Goal: Information Seeking & Learning: Check status

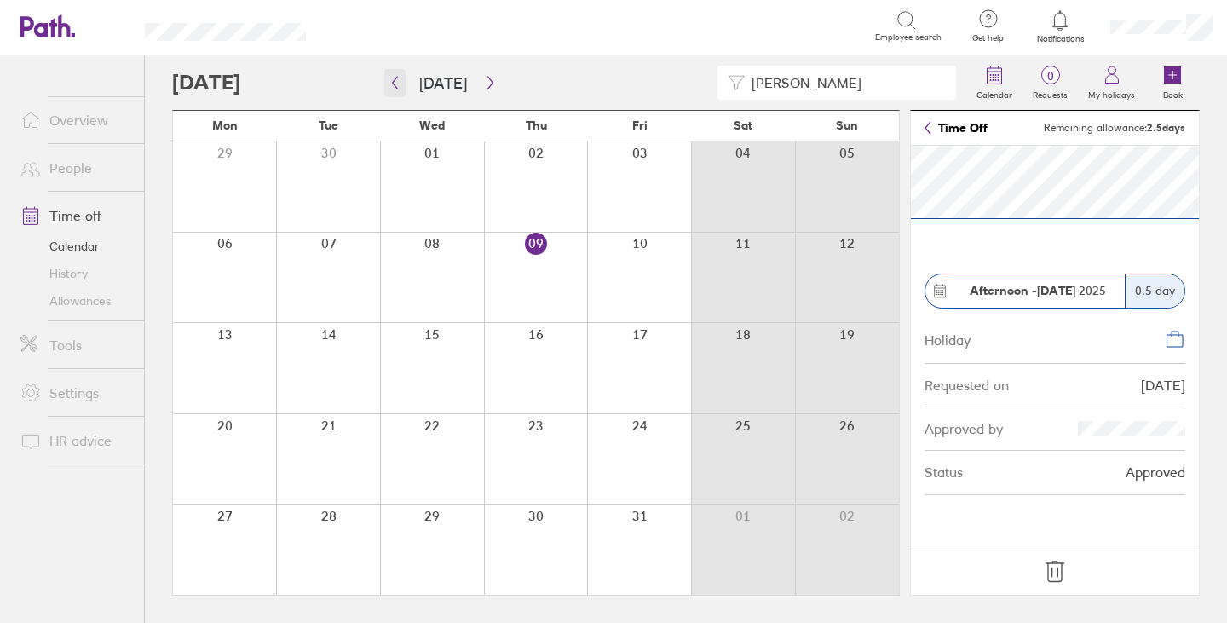
click at [397, 80] on icon "button" at bounding box center [394, 83] width 13 height 14
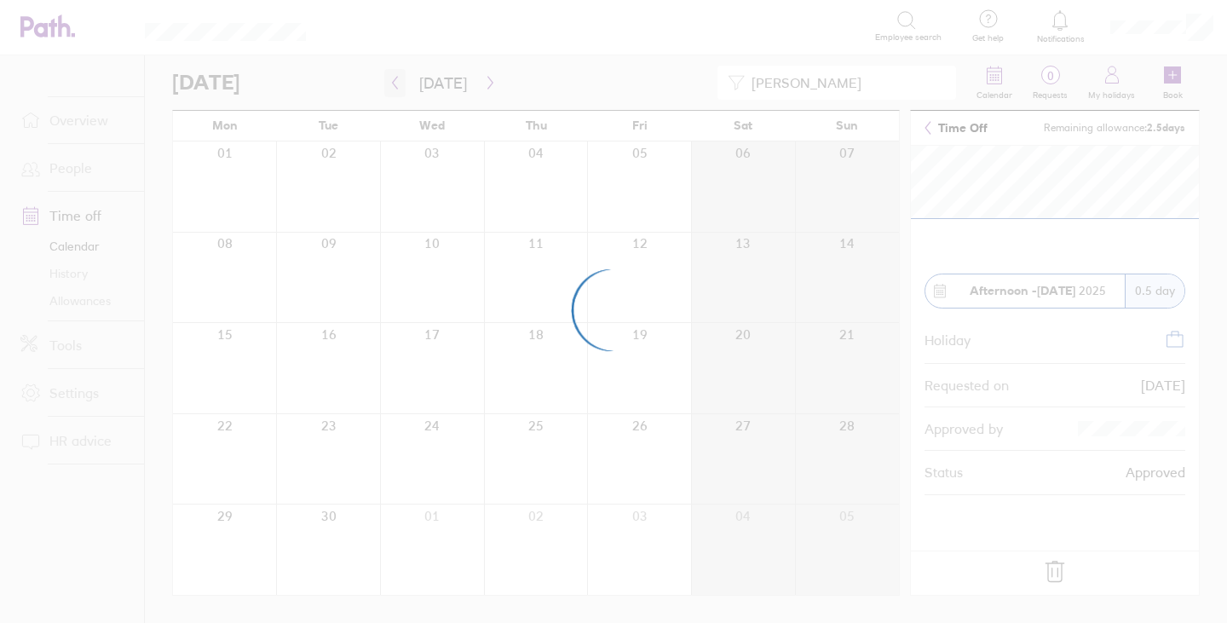
click at [397, 80] on div at bounding box center [613, 311] width 1227 height 623
click at [395, 81] on div at bounding box center [613, 311] width 1227 height 623
click at [394, 87] on div at bounding box center [613, 311] width 1227 height 623
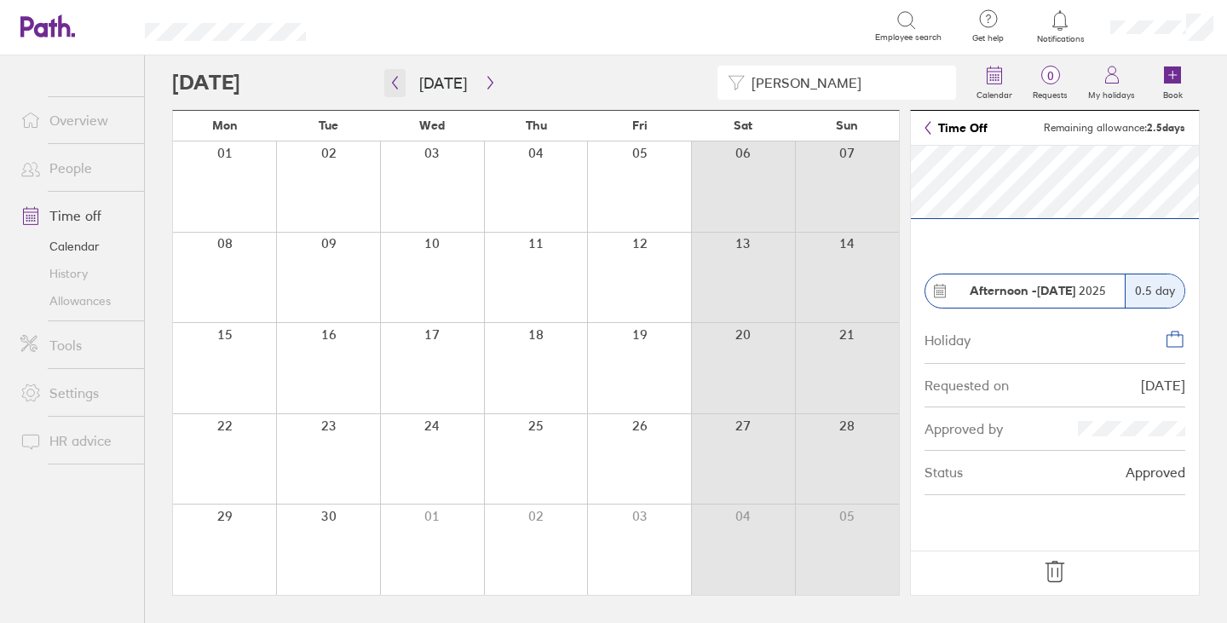
click at [395, 83] on icon "button" at bounding box center [394, 83] width 13 height 14
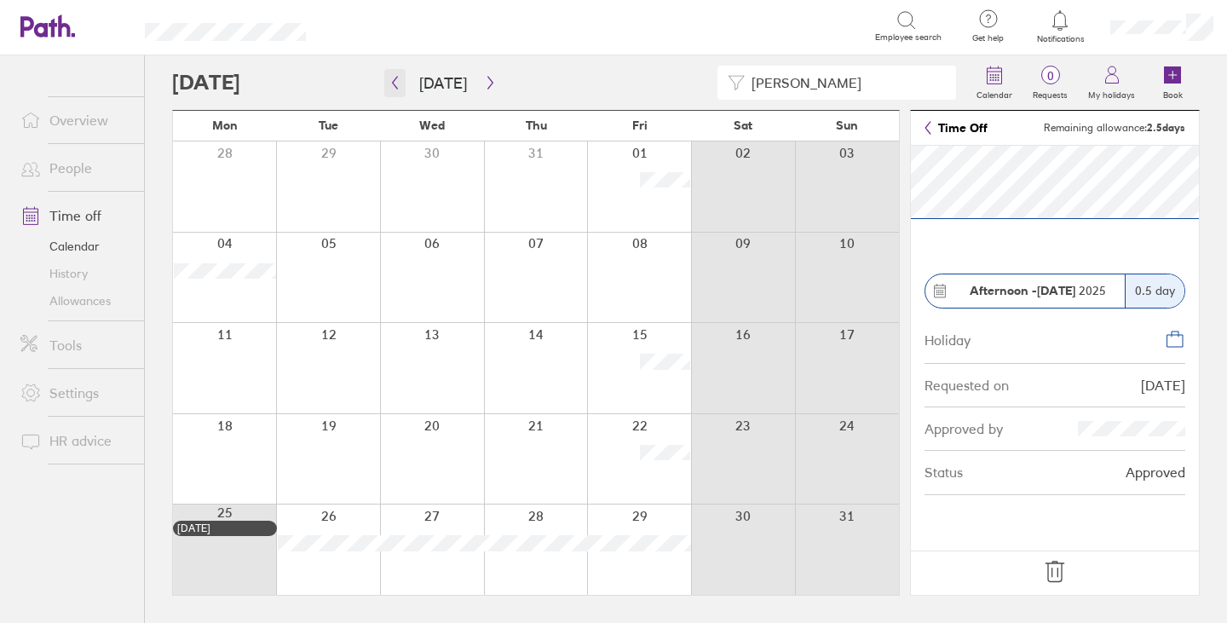
click at [389, 76] on icon "button" at bounding box center [394, 83] width 13 height 14
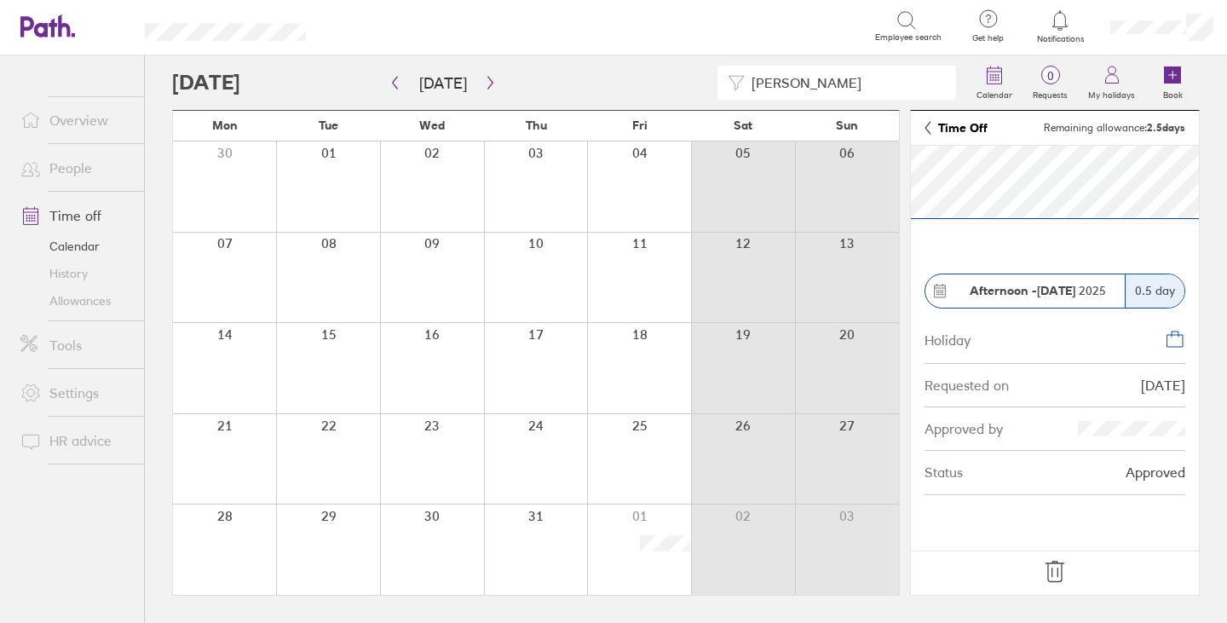
click at [874, 78] on input "[PERSON_NAME]" at bounding box center [845, 82] width 201 height 32
type input "[PERSON_NAME]"
click at [399, 83] on icon "button" at bounding box center [394, 83] width 13 height 14
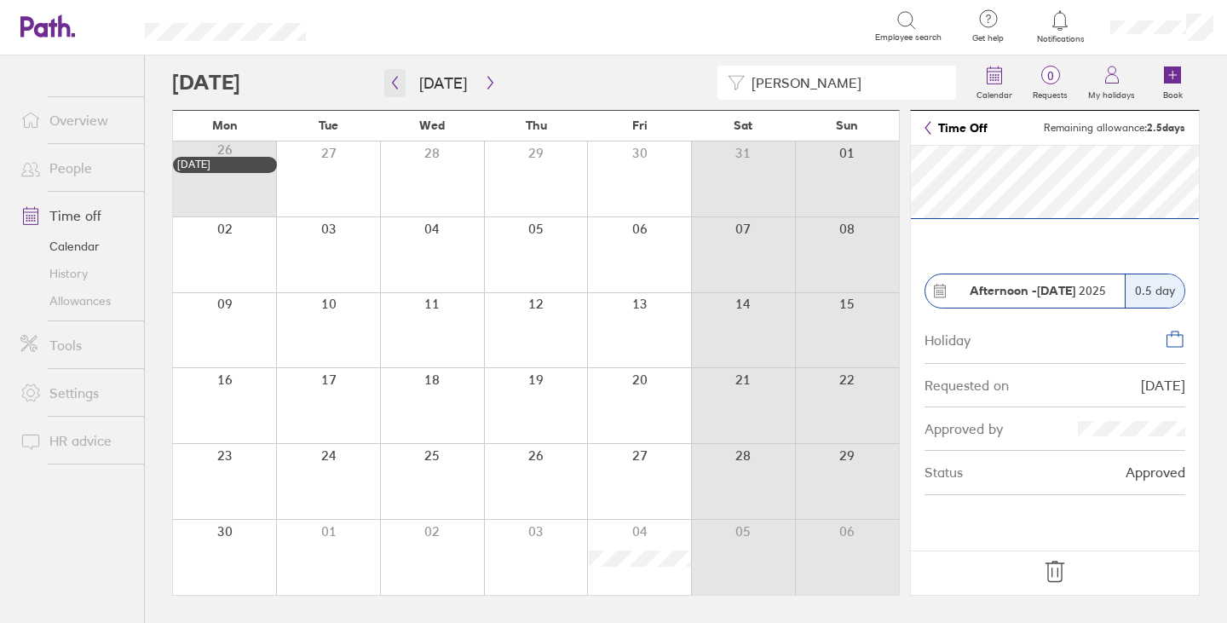
click at [396, 82] on icon "button" at bounding box center [394, 83] width 13 height 14
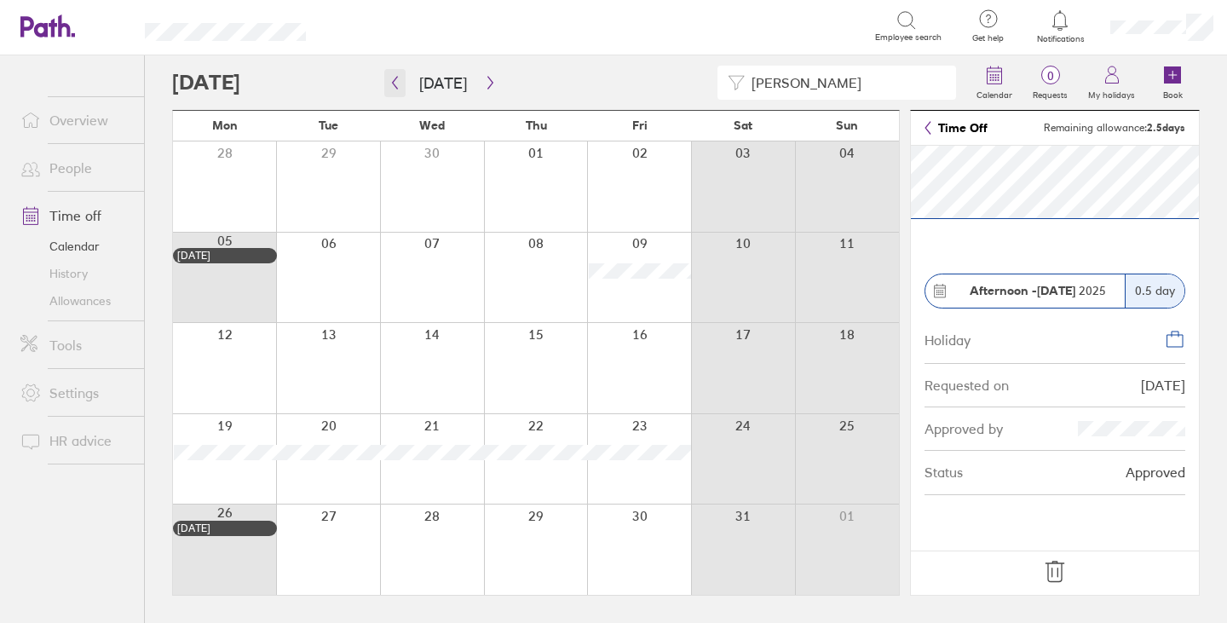
click at [397, 85] on icon "button" at bounding box center [394, 83] width 13 height 14
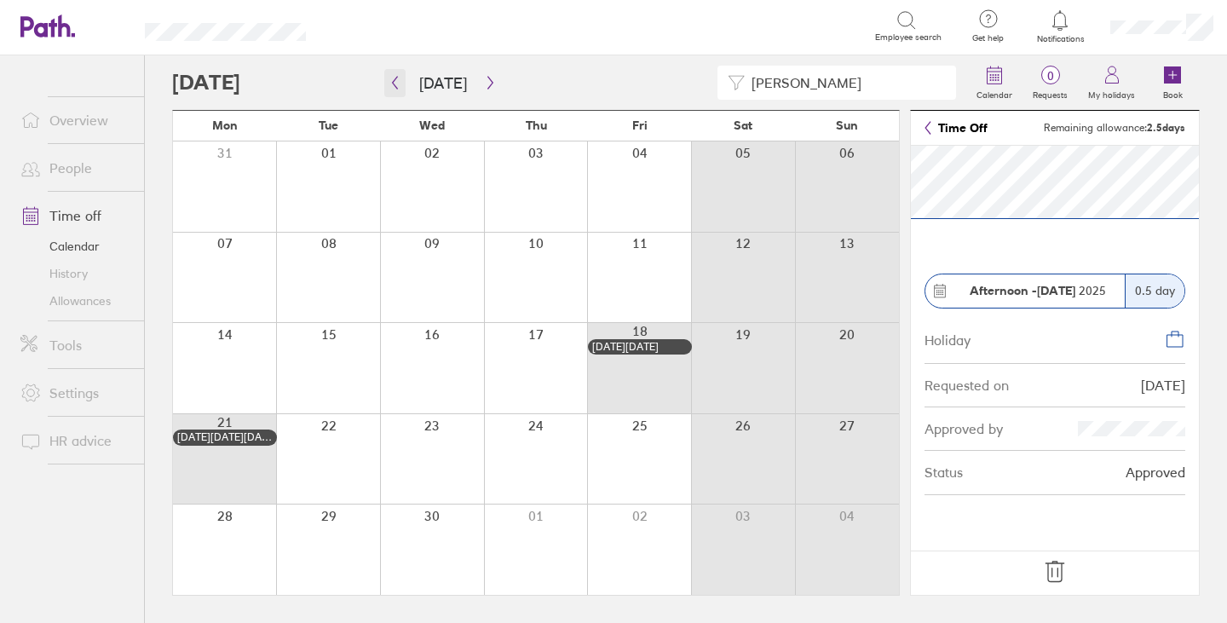
click at [392, 82] on icon "button" at bounding box center [394, 83] width 13 height 14
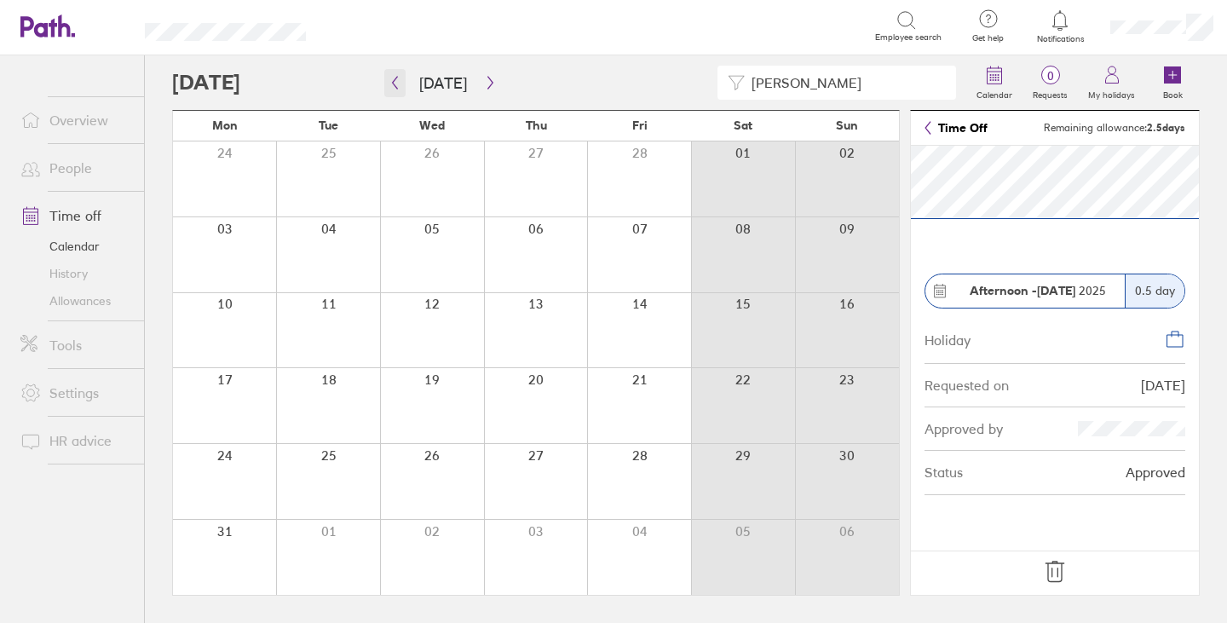
click at [399, 83] on icon "button" at bounding box center [394, 83] width 13 height 14
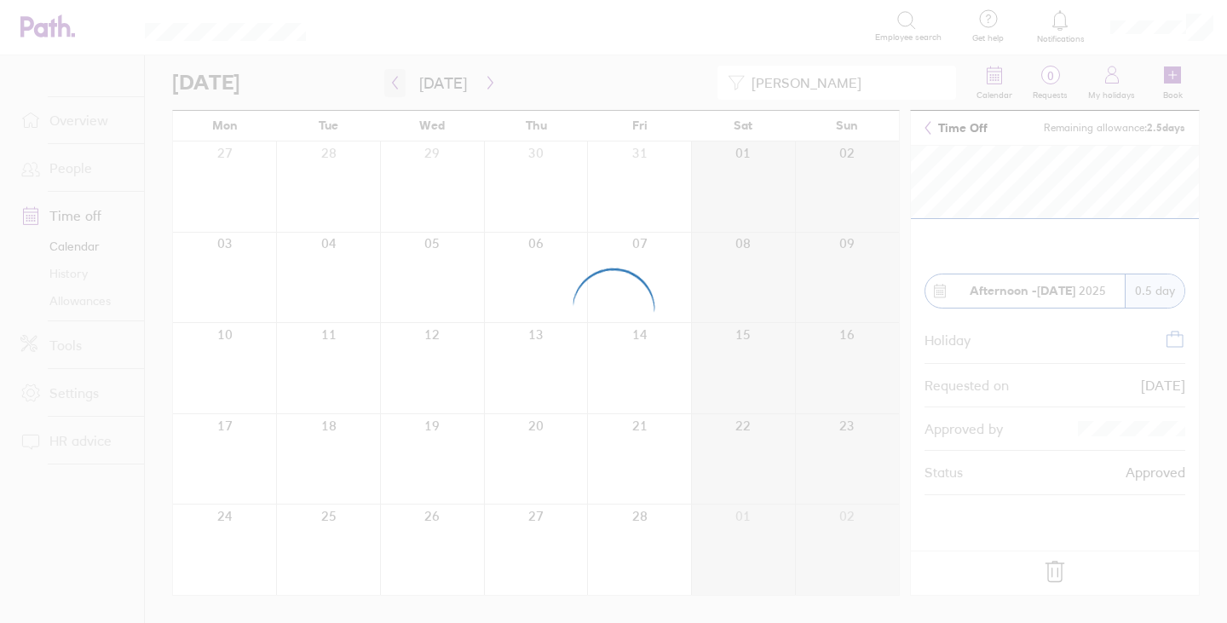
click at [399, 83] on div at bounding box center [613, 311] width 1227 height 623
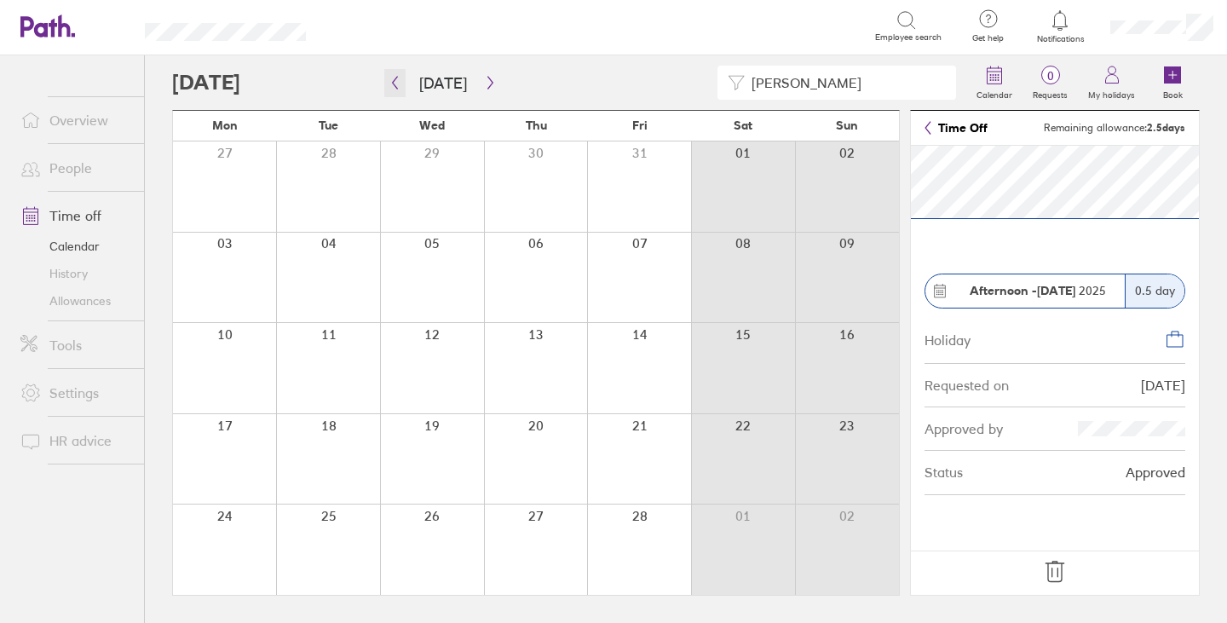
click at [394, 81] on icon "button" at bounding box center [395, 83] width 5 height 13
click at [489, 75] on button "button" at bounding box center [490, 83] width 21 height 28
click at [486, 77] on icon "button" at bounding box center [490, 83] width 13 height 14
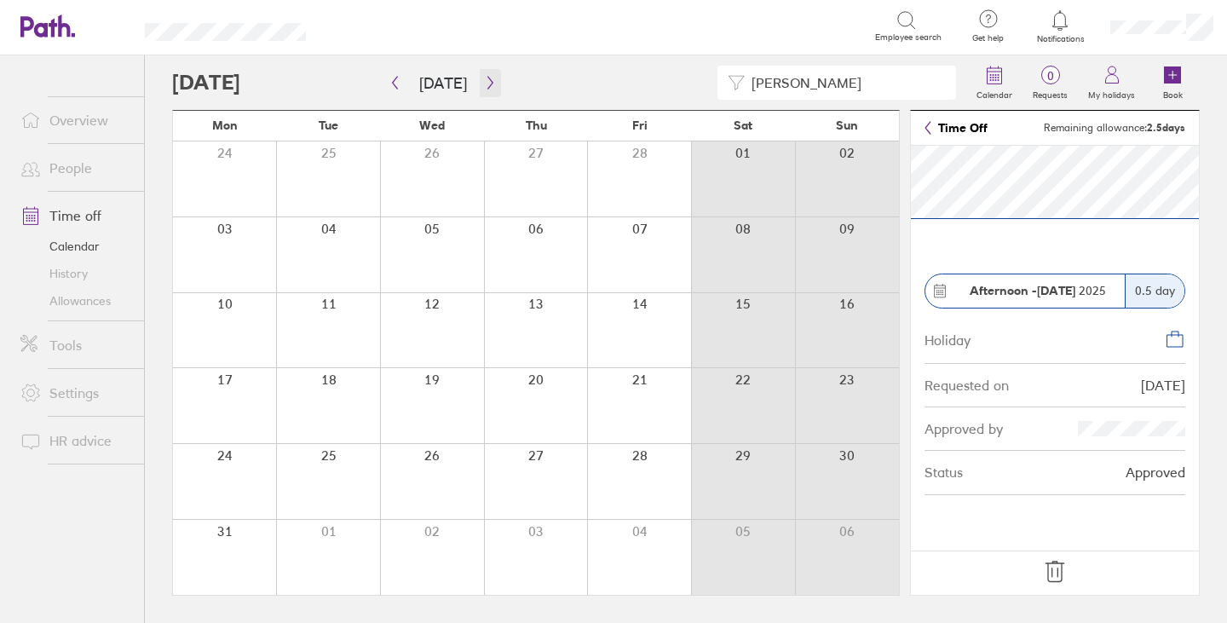
click at [487, 81] on icon "button" at bounding box center [489, 83] width 5 height 13
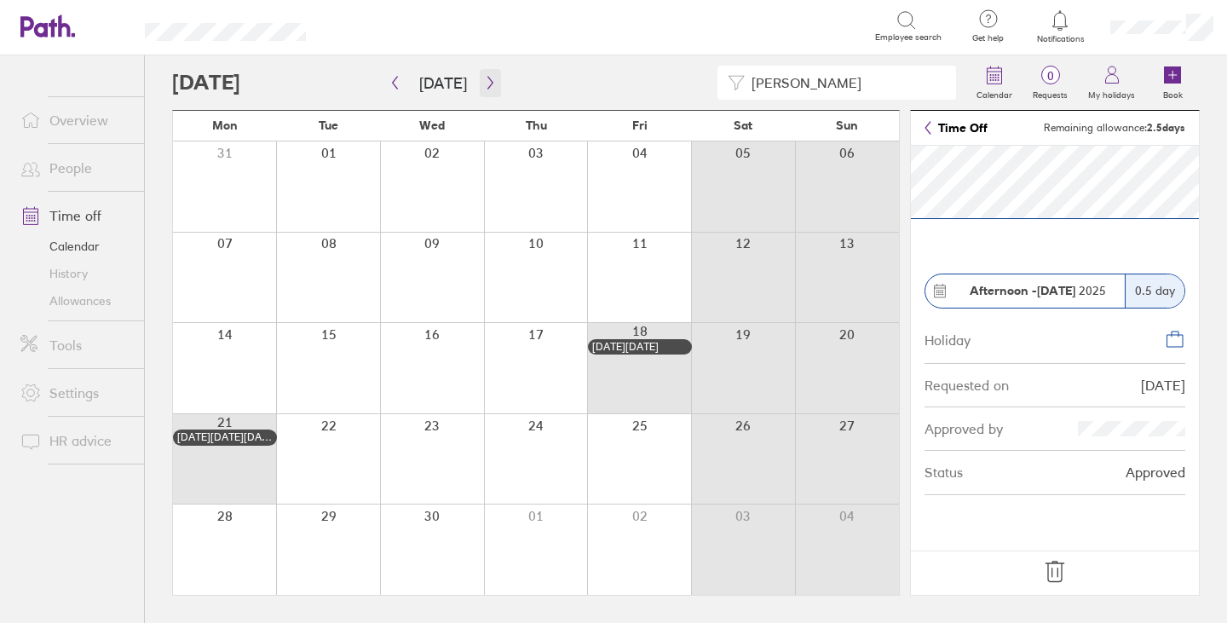
click at [484, 82] on icon "button" at bounding box center [490, 83] width 13 height 14
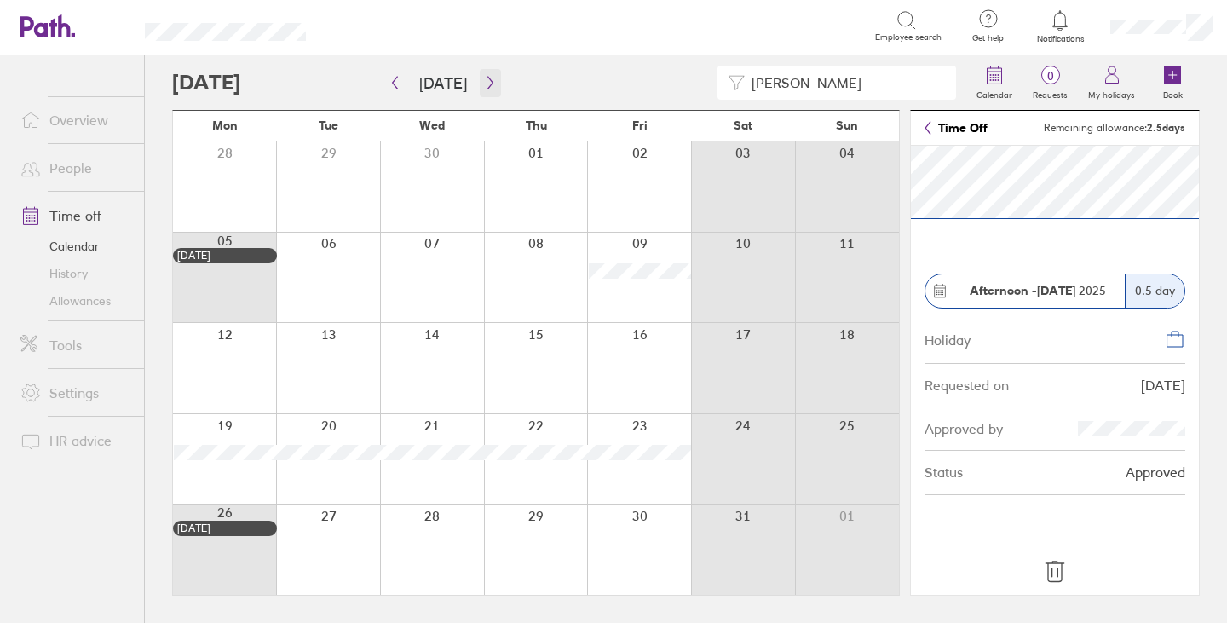
click at [484, 82] on icon "button" at bounding box center [490, 83] width 13 height 14
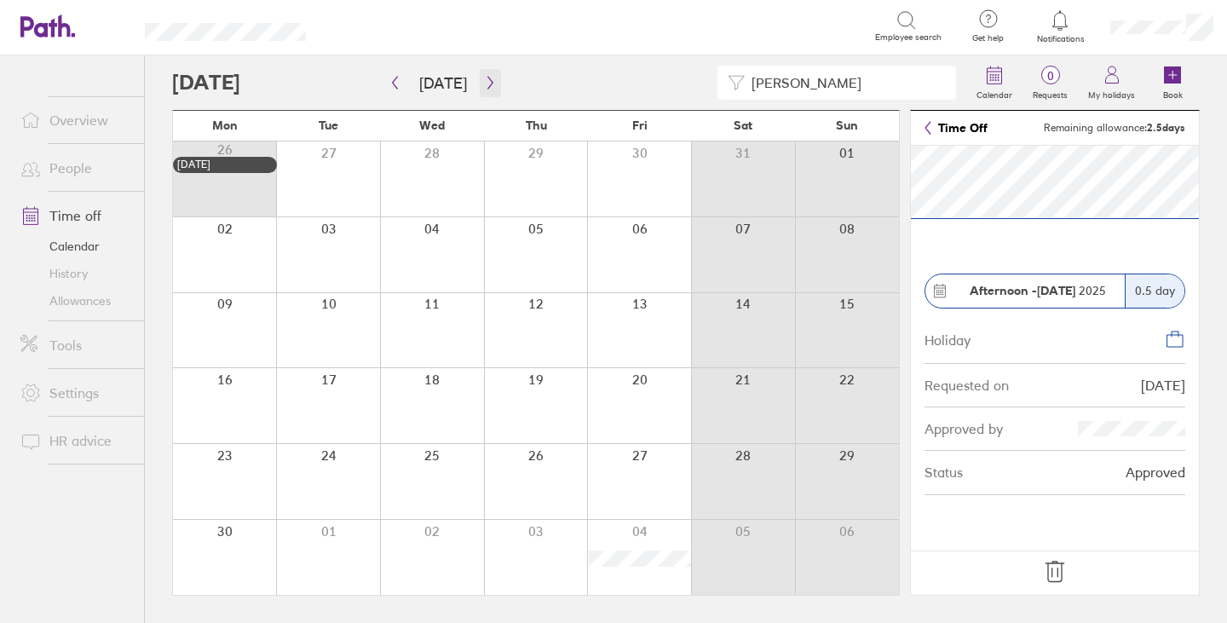
click at [486, 78] on icon "button" at bounding box center [490, 83] width 13 height 14
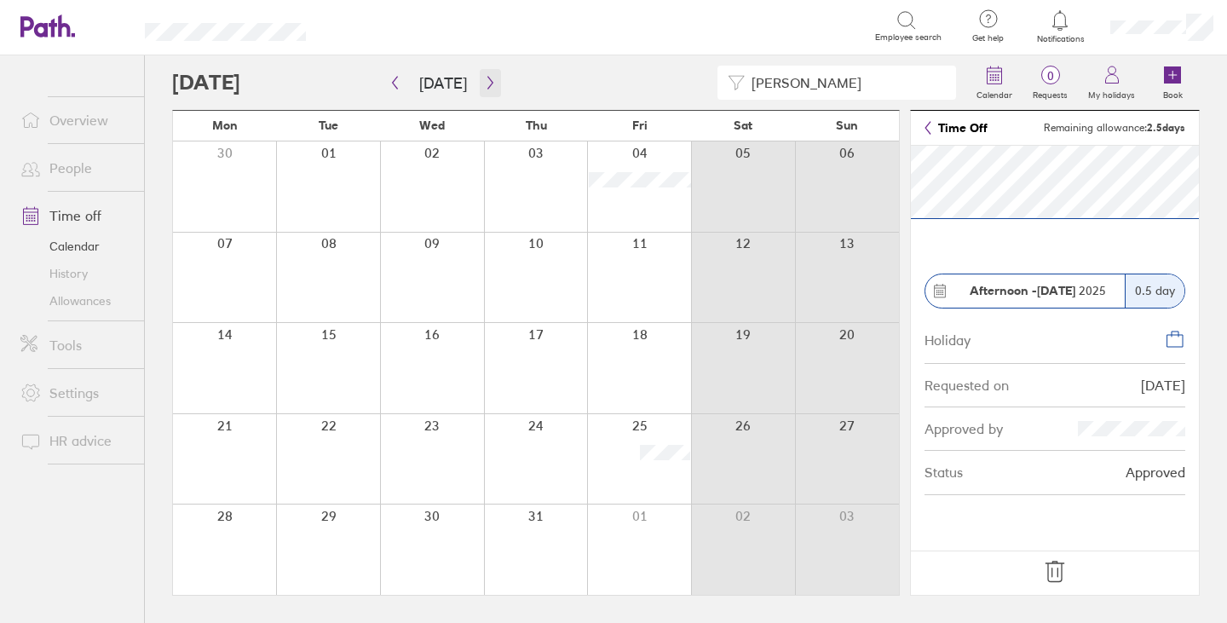
click at [486, 78] on icon "button" at bounding box center [490, 83] width 13 height 14
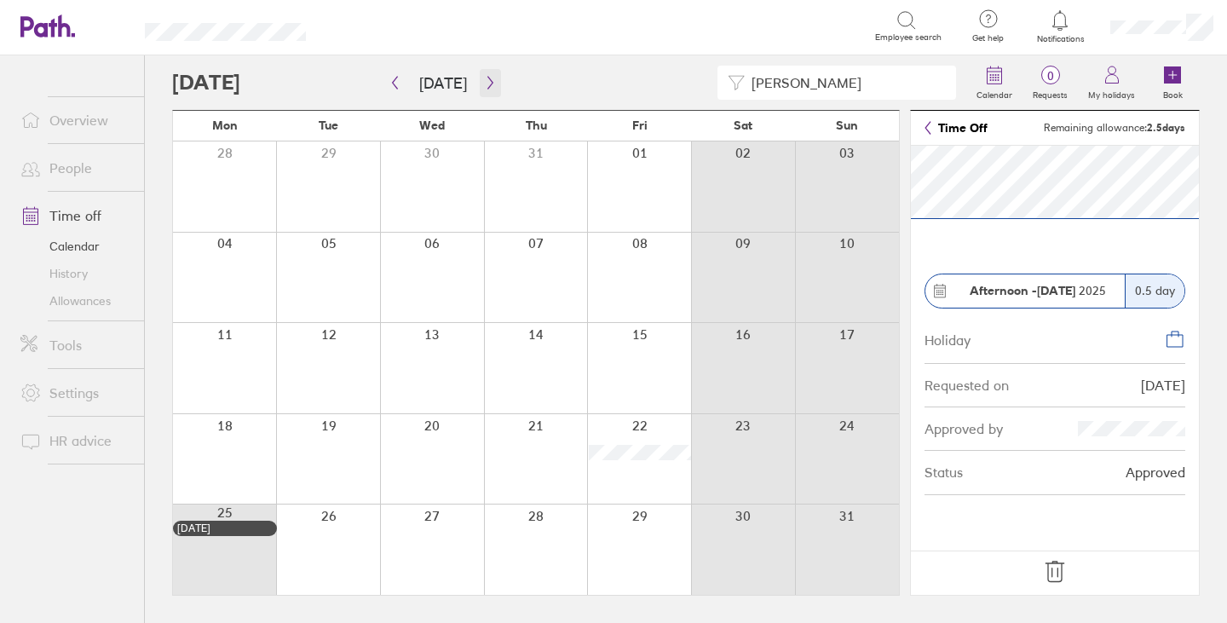
click at [486, 78] on icon "button" at bounding box center [490, 83] width 13 height 14
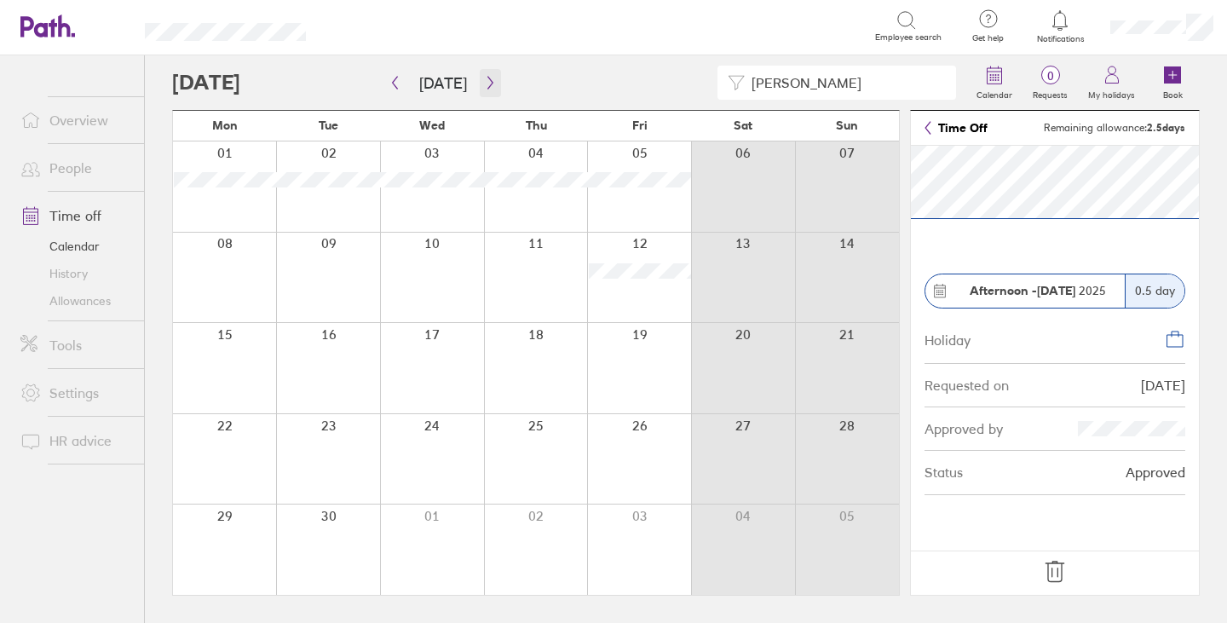
click at [486, 78] on icon "button" at bounding box center [490, 83] width 13 height 14
click at [496, 83] on div "[PERSON_NAME]" at bounding box center [569, 83] width 794 height 34
click at [485, 81] on icon "button" at bounding box center [490, 83] width 13 height 14
click at [486, 76] on icon "button" at bounding box center [490, 83] width 13 height 14
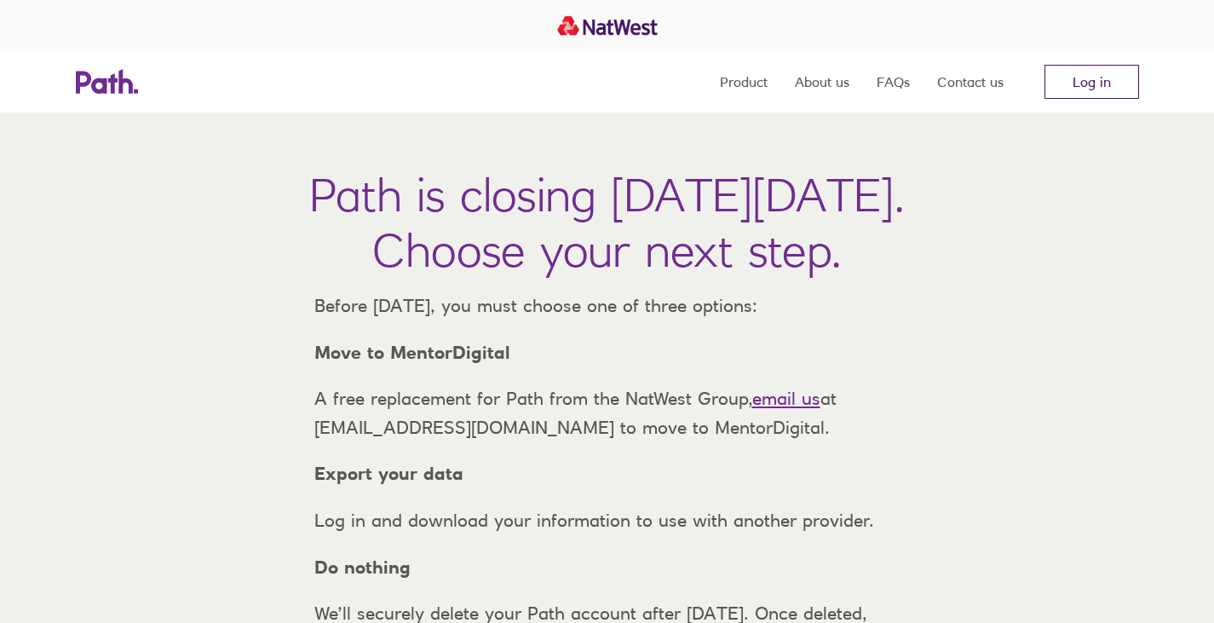
click at [1094, 79] on link "Log in" at bounding box center [1091, 82] width 95 height 34
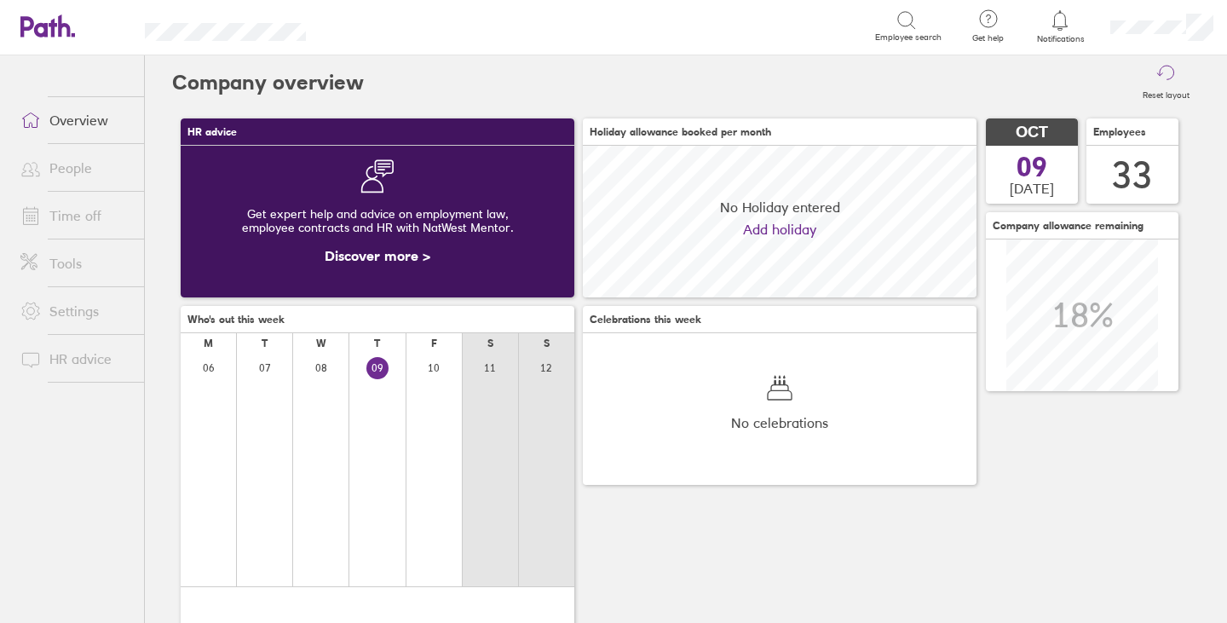
scroll to position [152, 394]
click at [78, 168] on link "People" at bounding box center [75, 168] width 137 height 34
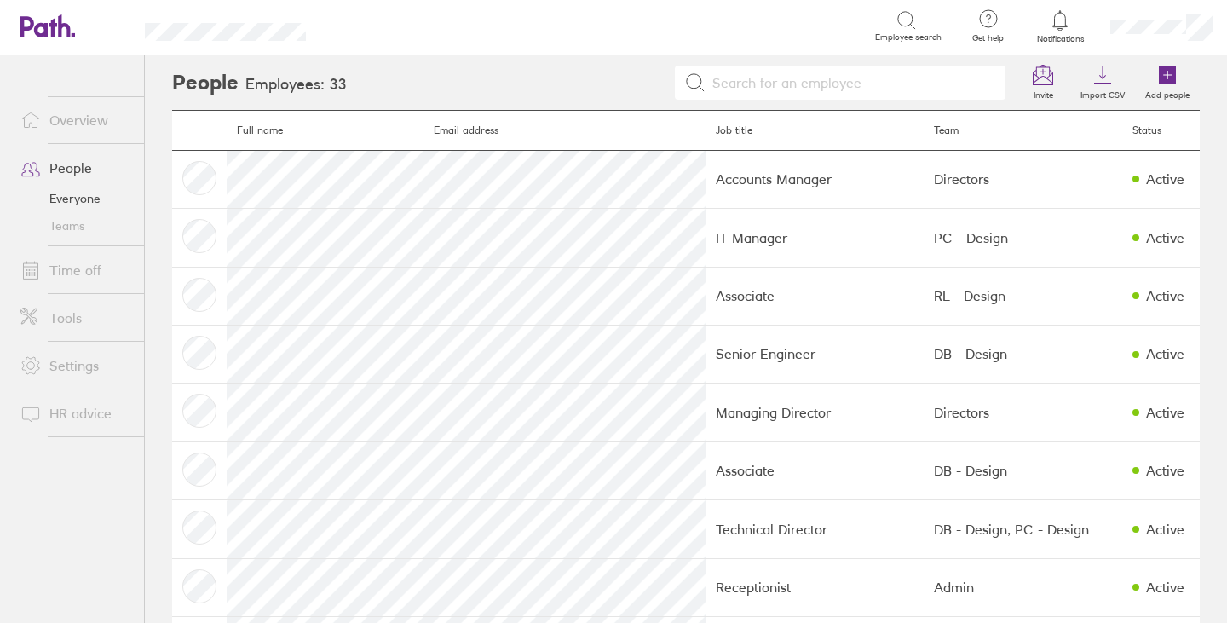
click at [77, 272] on link "Time off" at bounding box center [75, 270] width 137 height 34
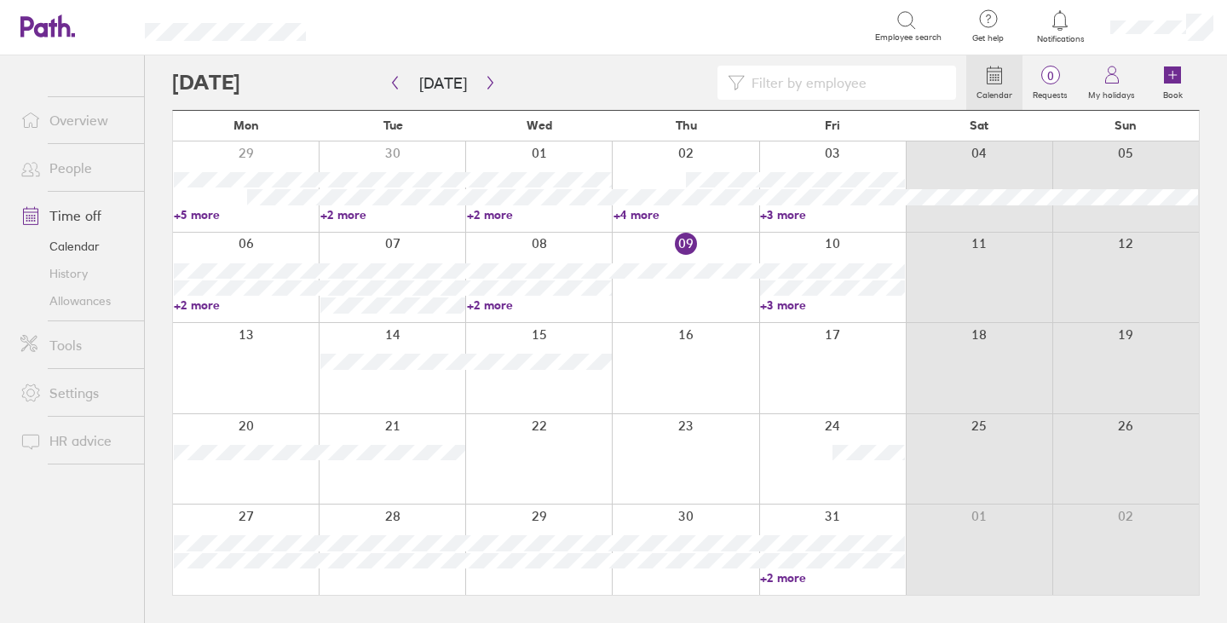
click at [906, 24] on icon at bounding box center [906, 20] width 20 height 20
click at [904, 17] on icon at bounding box center [906, 20] width 20 height 20
click at [904, 23] on icon at bounding box center [906, 20] width 20 height 20
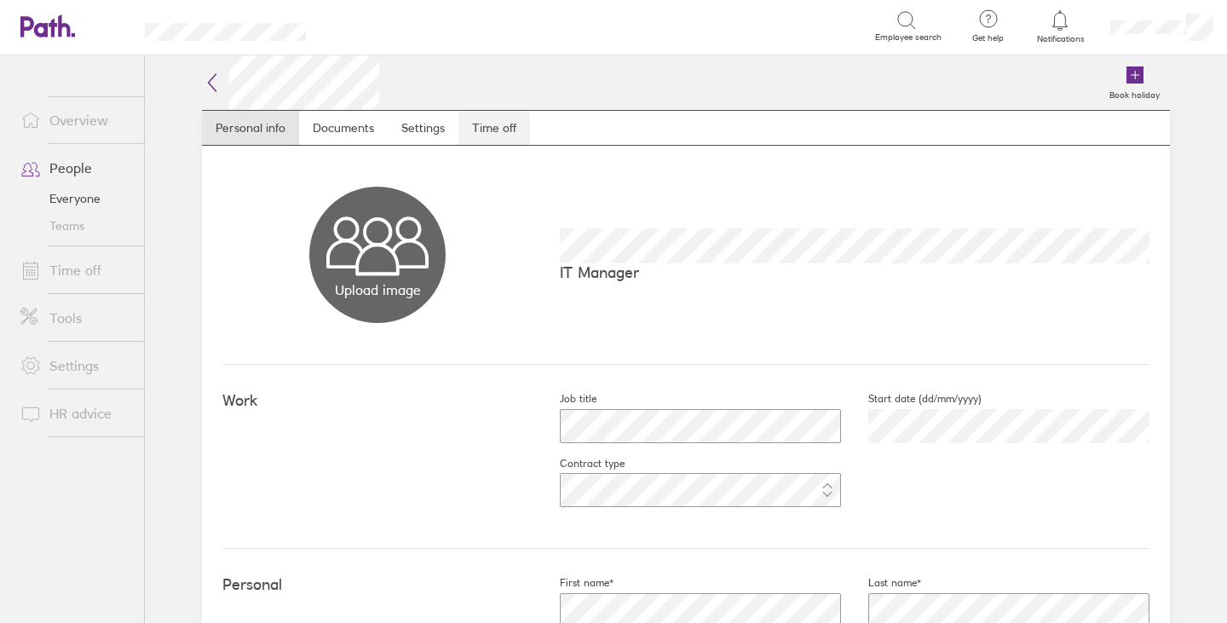
click at [498, 129] on link "Time off" at bounding box center [494, 128] width 72 height 34
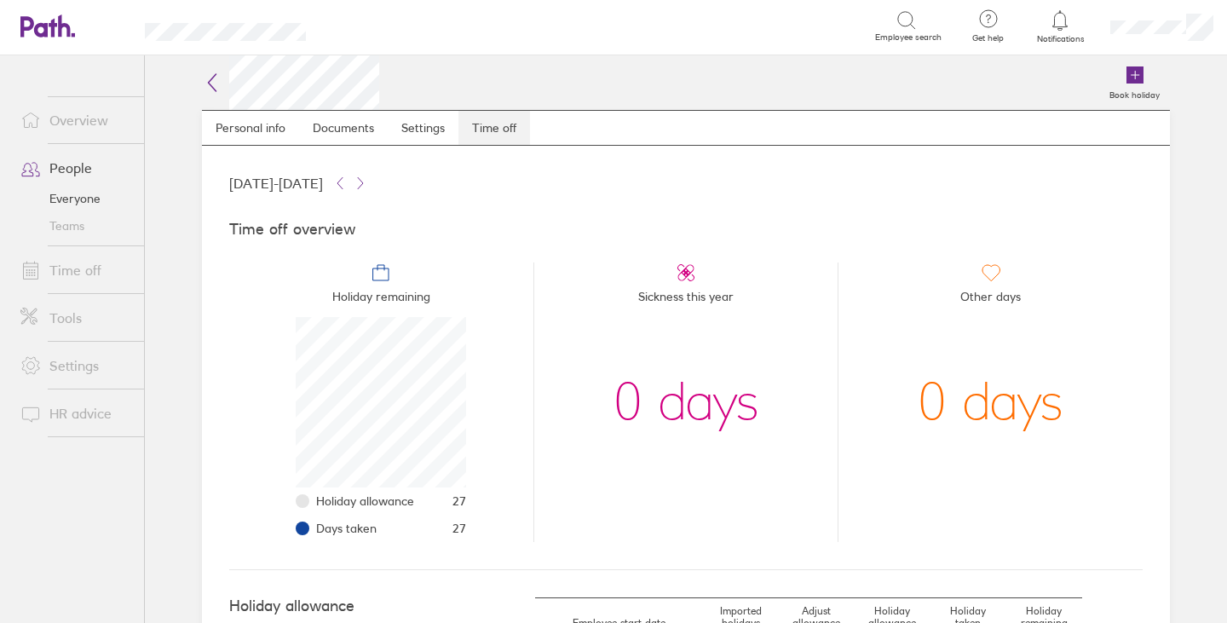
click at [471, 129] on link "Time off" at bounding box center [494, 128] width 72 height 34
click at [908, 21] on icon at bounding box center [906, 20] width 20 height 20
click at [910, 21] on icon at bounding box center [906, 20] width 20 height 20
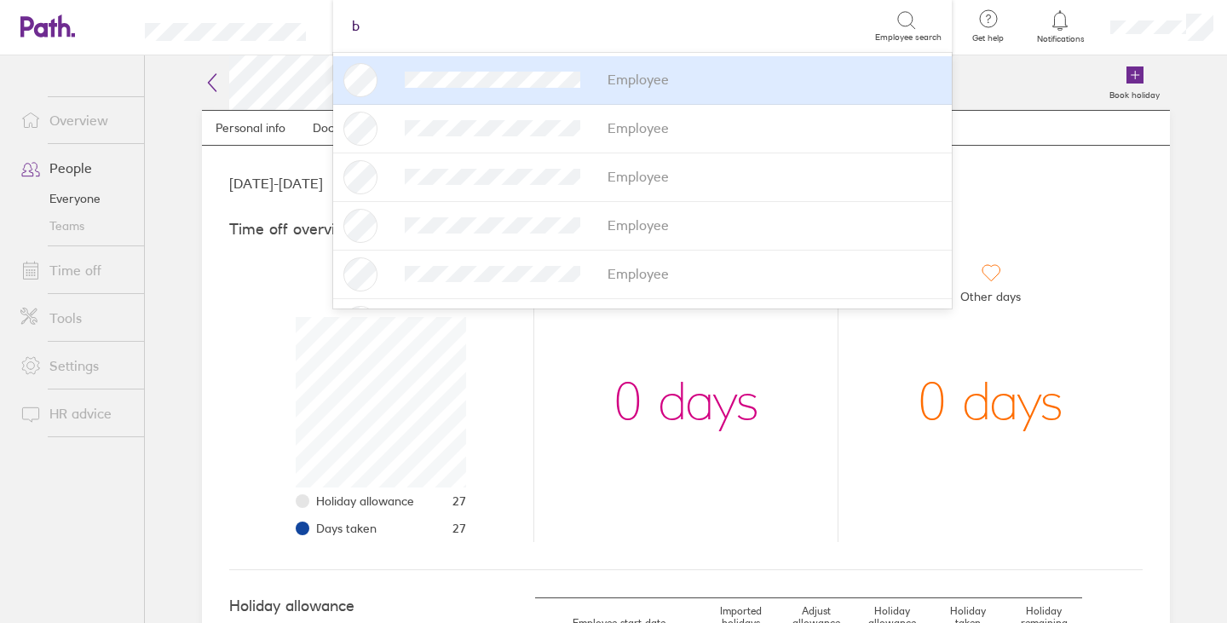
type input "be"
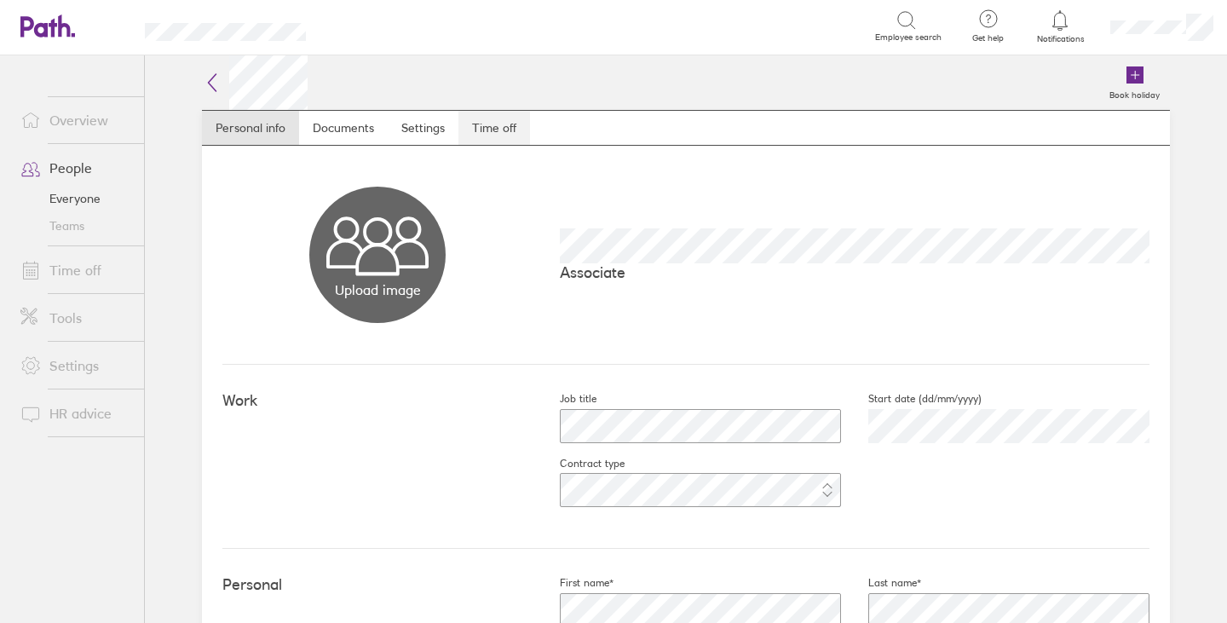
click at [498, 128] on link "Time off" at bounding box center [494, 128] width 72 height 34
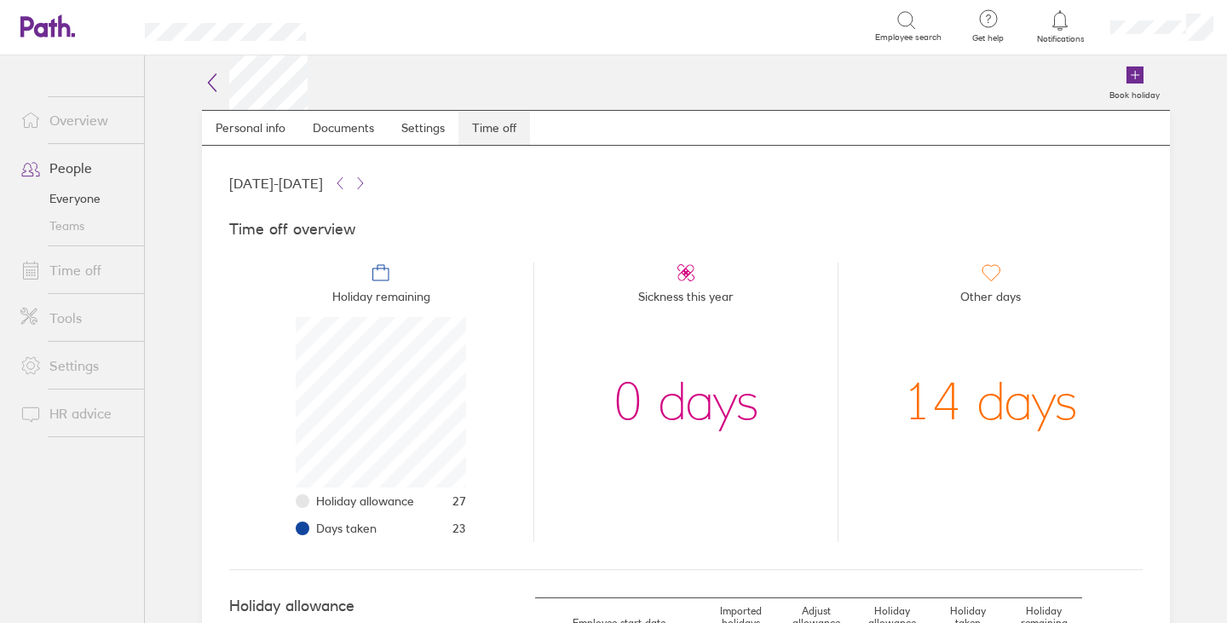
click at [478, 124] on link "Time off" at bounding box center [494, 128] width 72 height 34
click at [246, 124] on link "Personal info" at bounding box center [250, 128] width 97 height 34
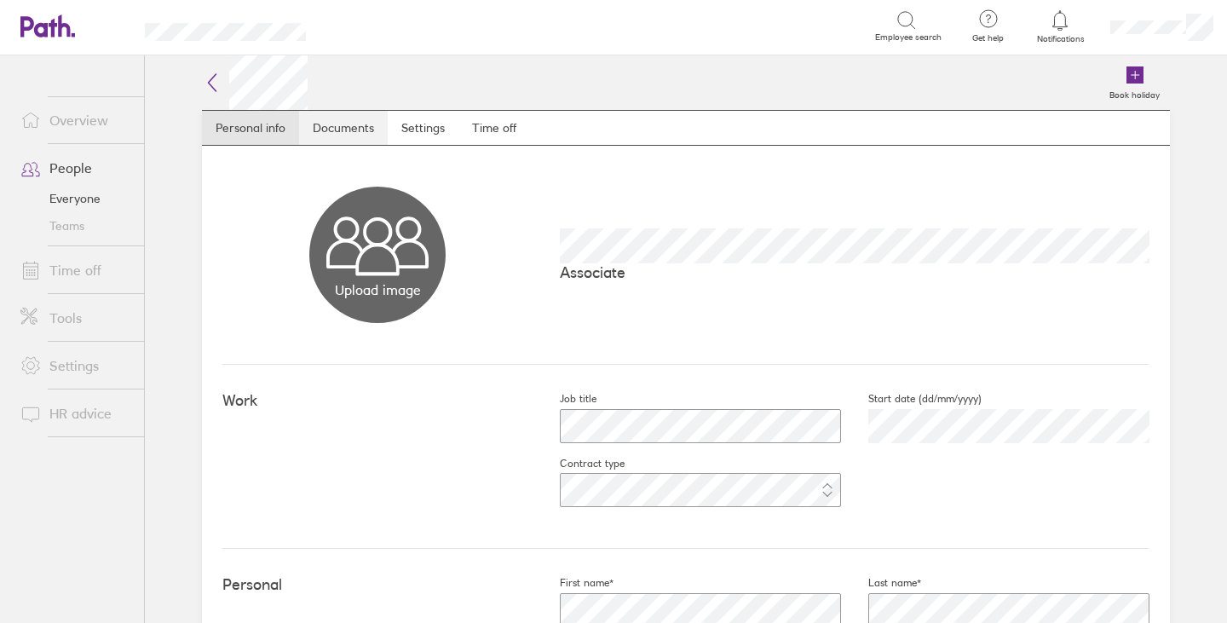
click at [344, 125] on link "Documents" at bounding box center [343, 128] width 89 height 34
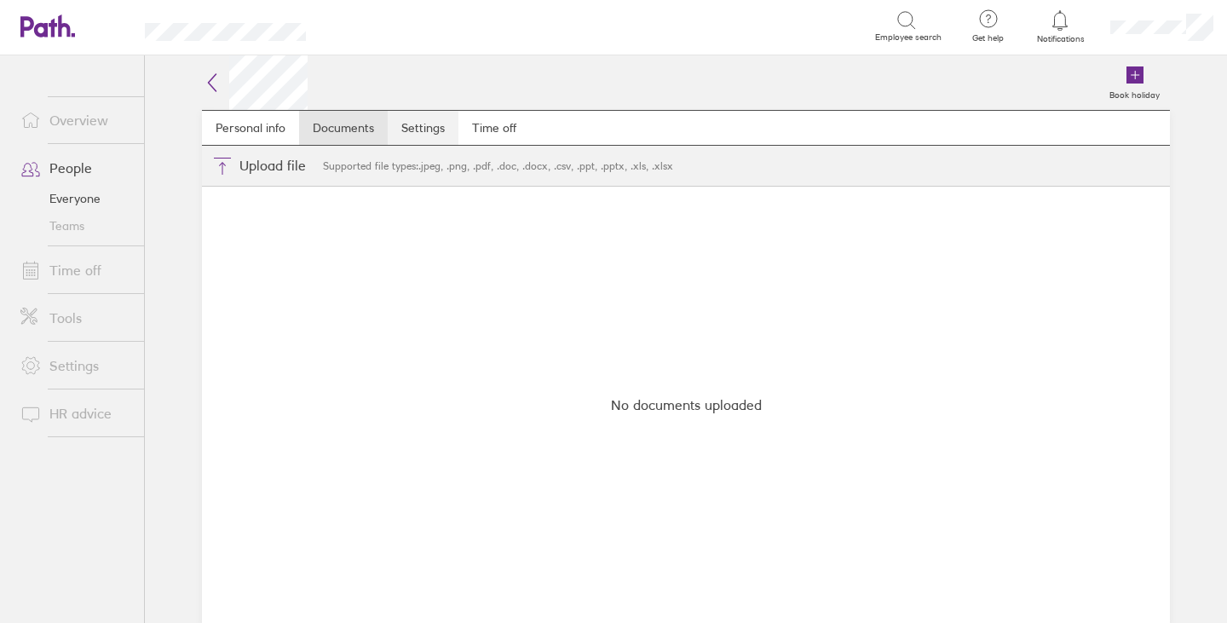
click at [408, 128] on link "Settings" at bounding box center [423, 128] width 71 height 34
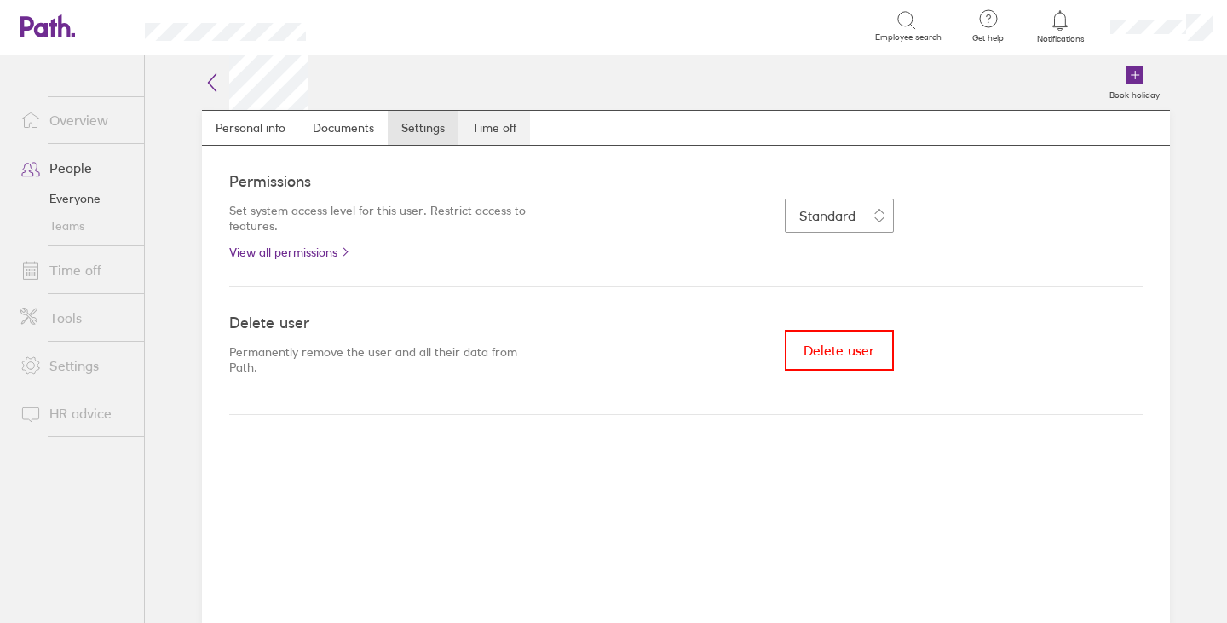
click at [488, 125] on link "Time off" at bounding box center [494, 128] width 72 height 34
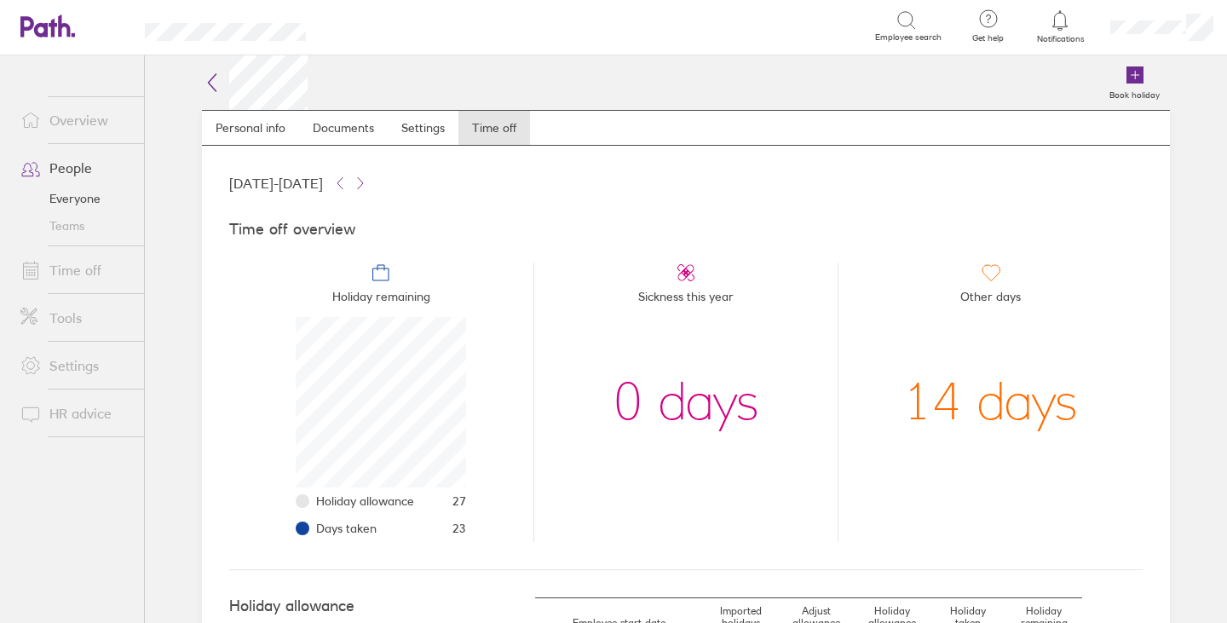
scroll to position [170, 170]
click at [76, 197] on link "Everyone" at bounding box center [75, 198] width 137 height 27
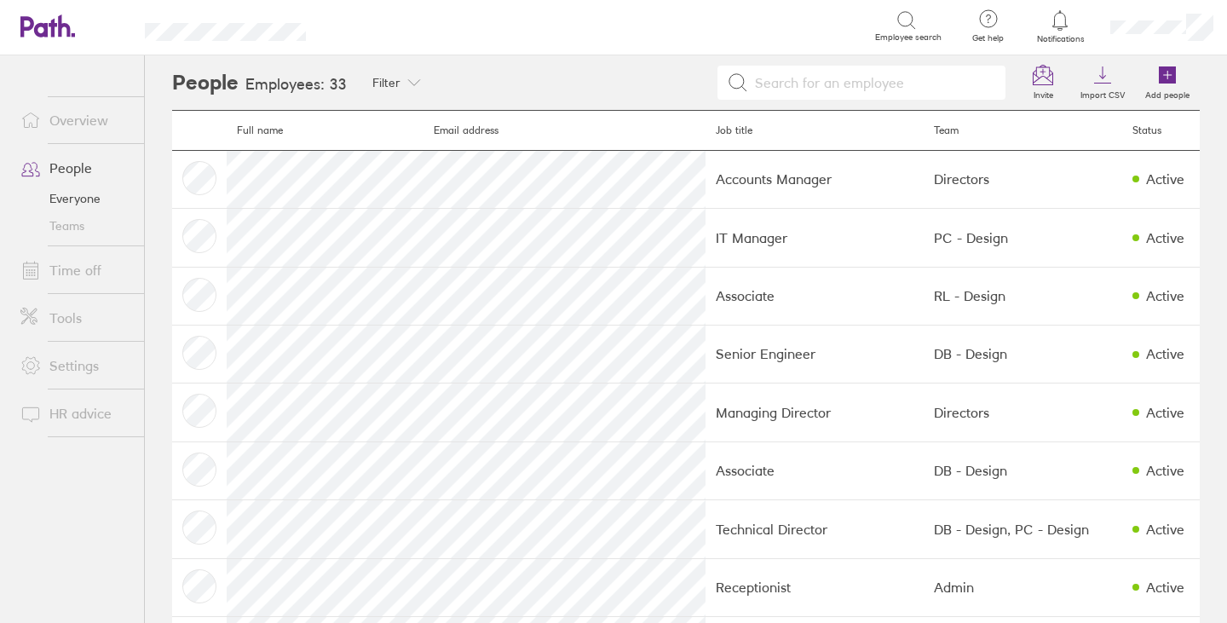
click at [823, 84] on input at bounding box center [872, 82] width 248 height 32
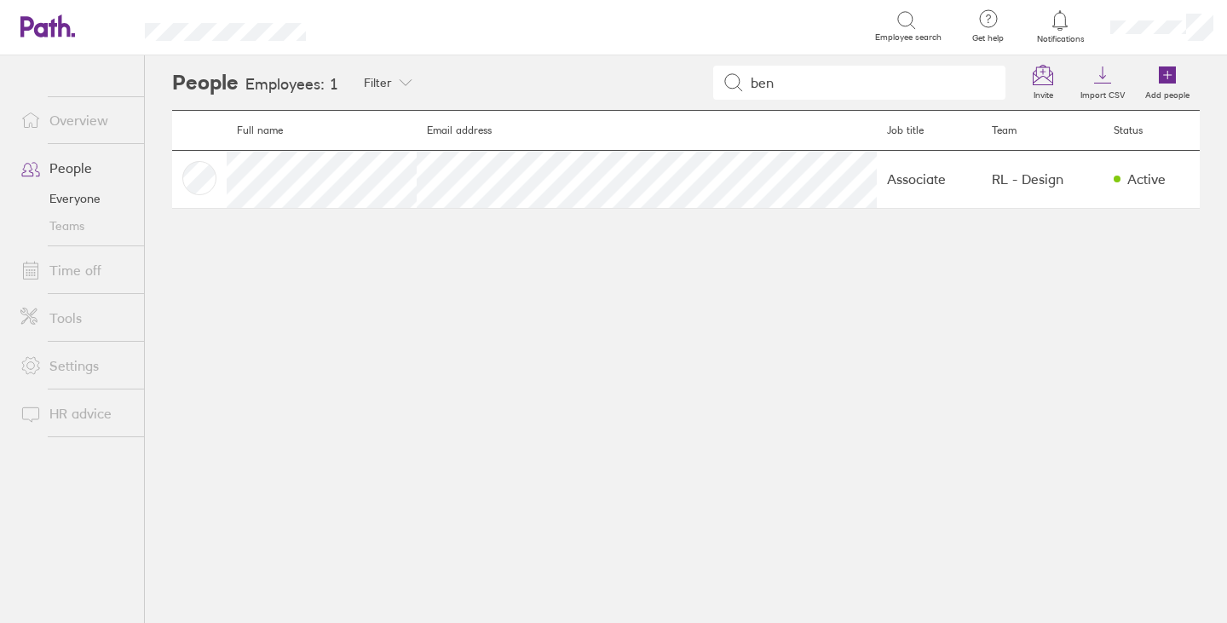
type input "ben"
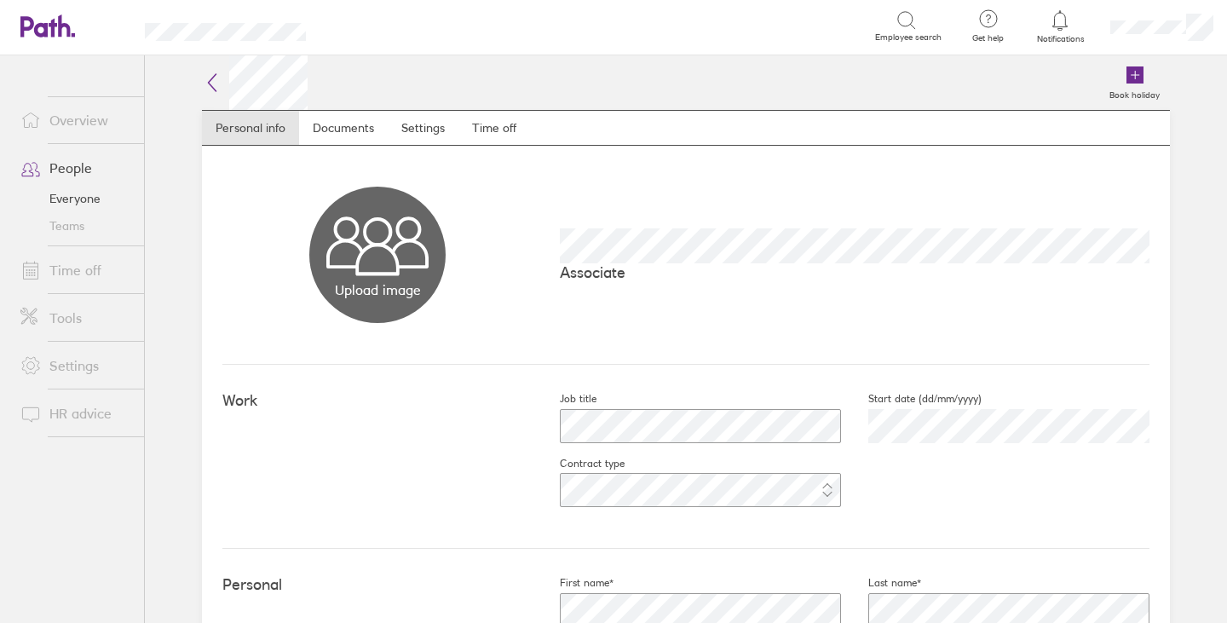
click at [72, 200] on link "Everyone" at bounding box center [75, 198] width 137 height 27
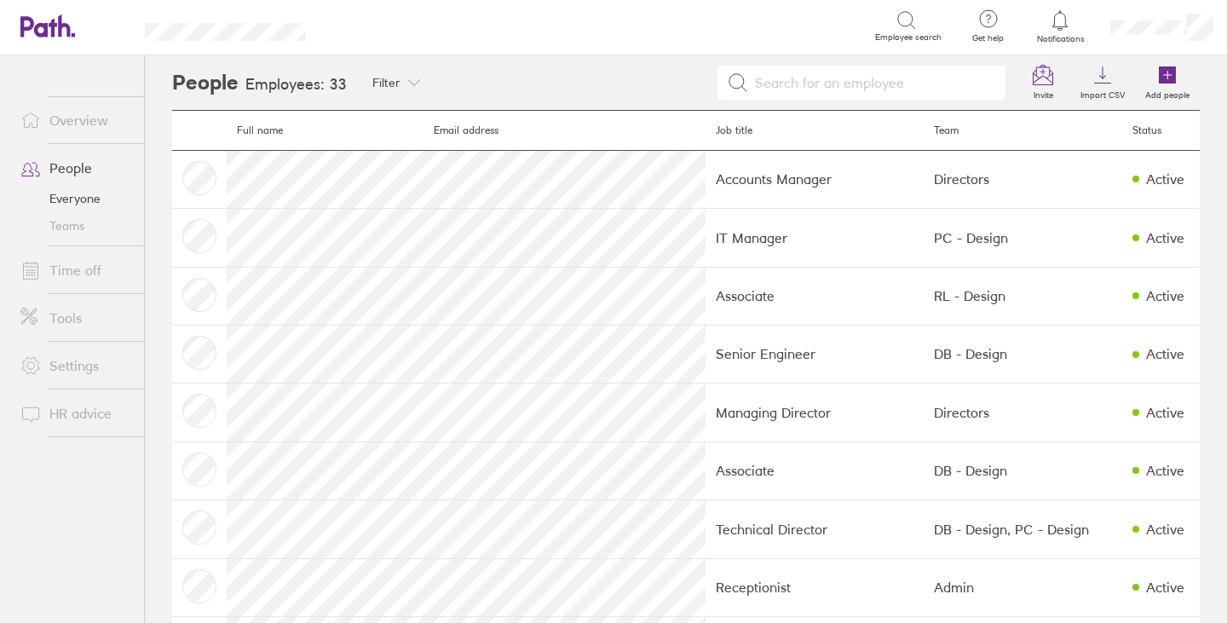
click at [83, 271] on link "Time off" at bounding box center [75, 270] width 137 height 34
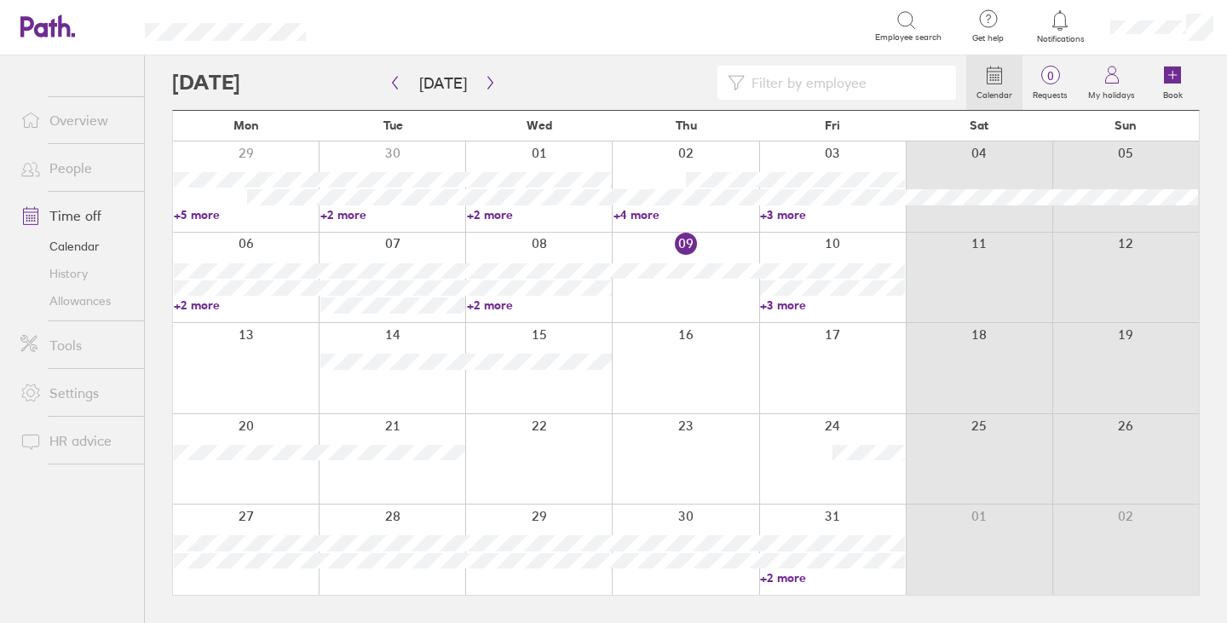
click at [813, 77] on input at bounding box center [845, 82] width 201 height 32
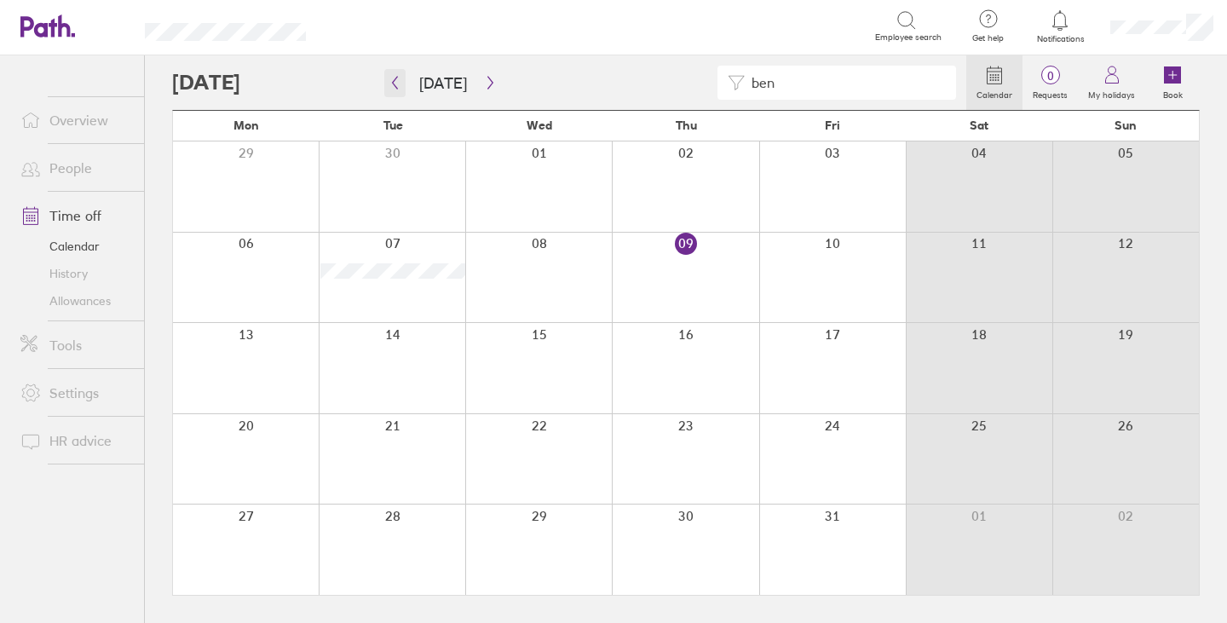
type input "ben"
click at [393, 80] on icon "button" at bounding box center [394, 83] width 13 height 14
click at [400, 83] on icon "button" at bounding box center [394, 83] width 13 height 14
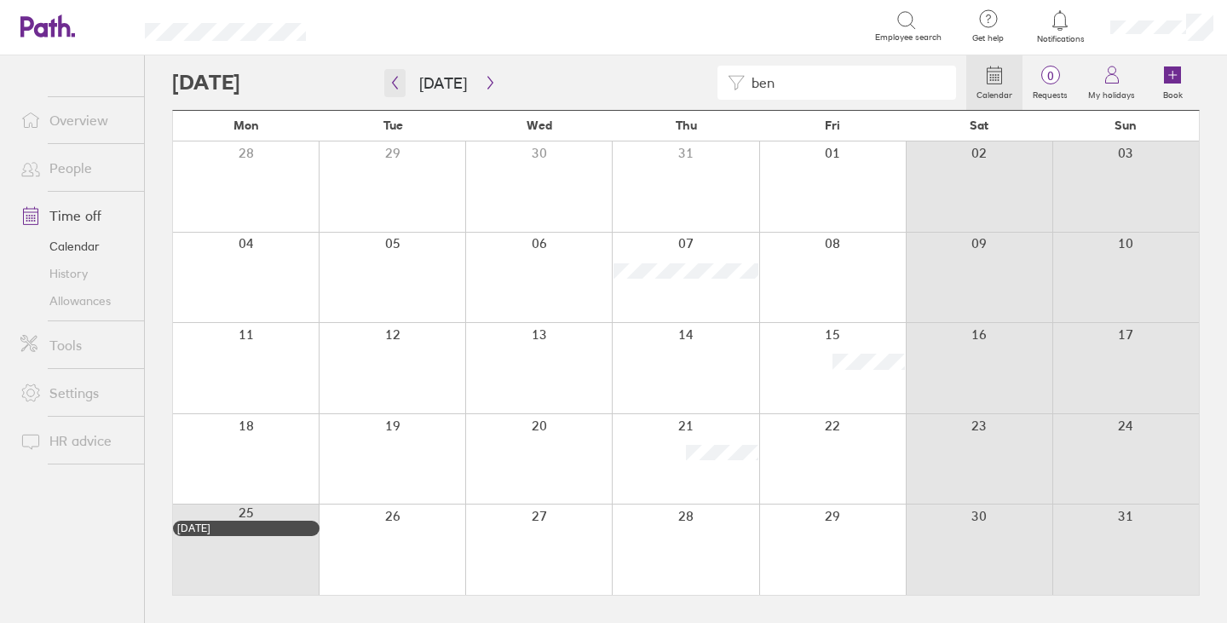
click at [393, 76] on button "button" at bounding box center [394, 83] width 21 height 28
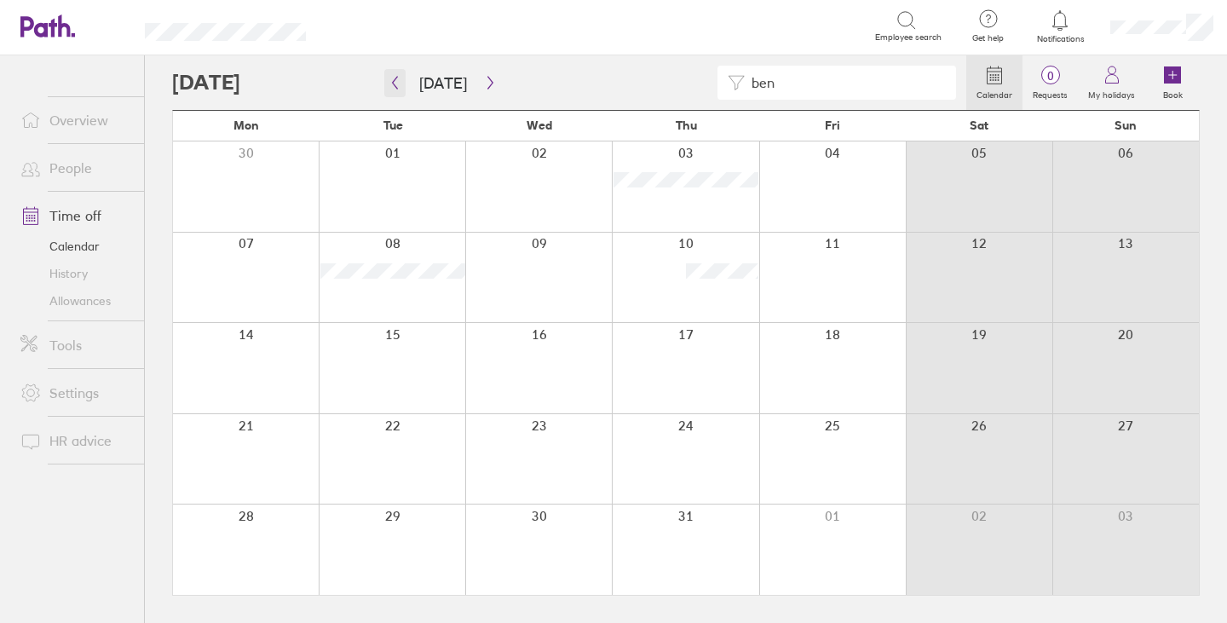
click at [402, 81] on button "button" at bounding box center [394, 83] width 21 height 28
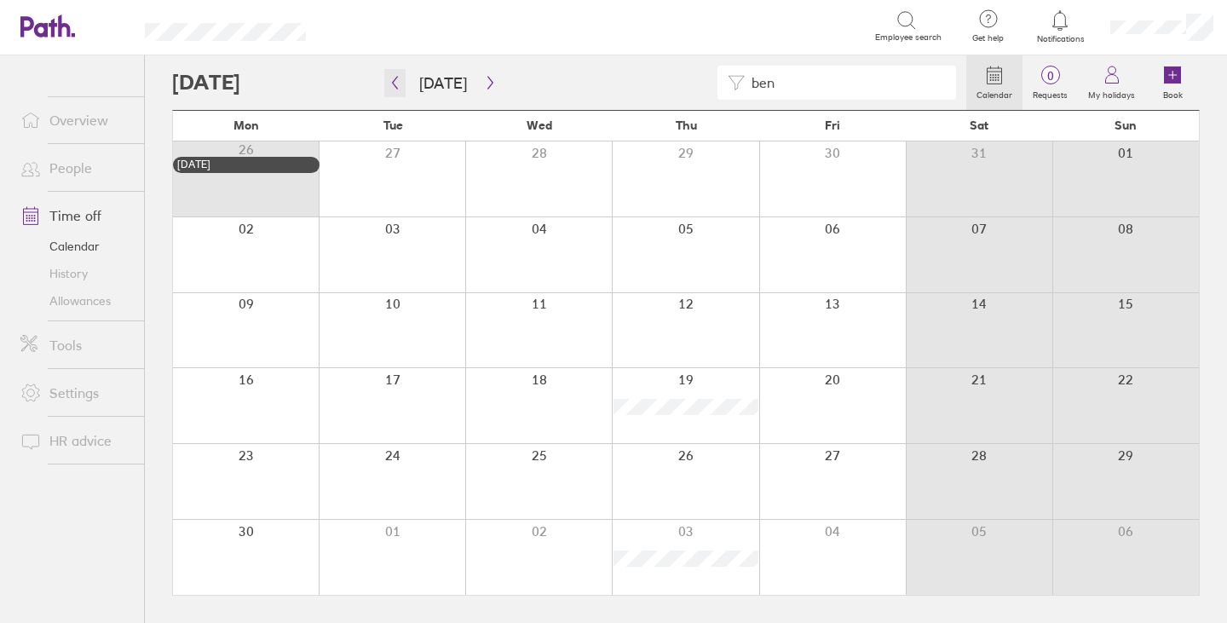
click at [393, 83] on icon "button" at bounding box center [395, 83] width 5 height 13
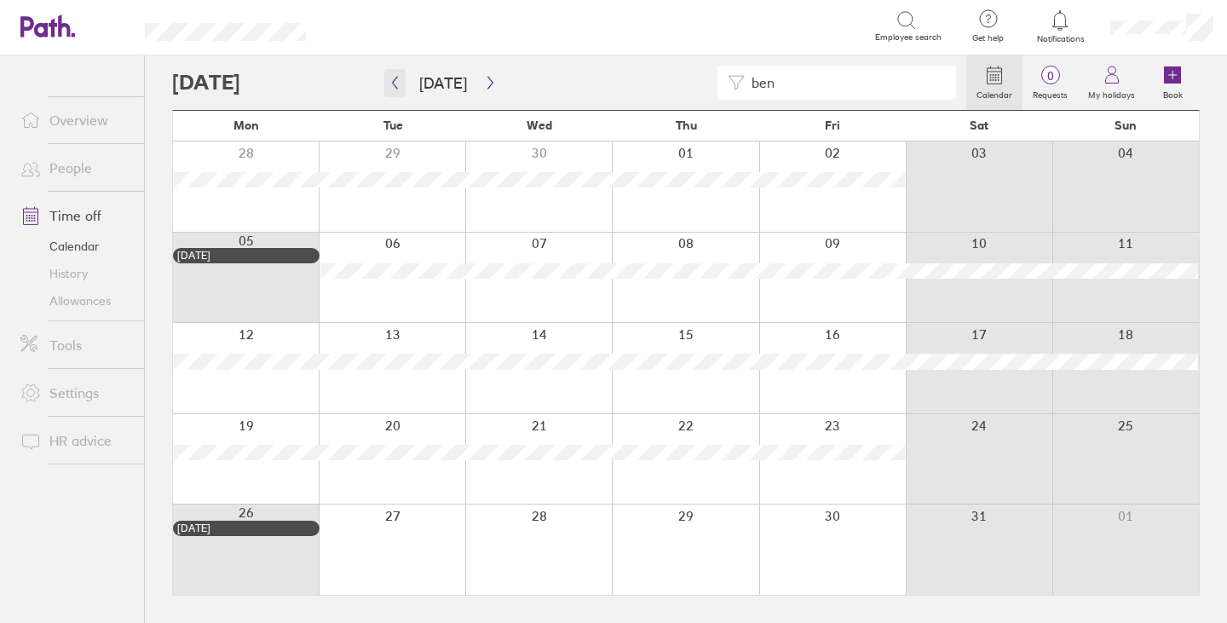
click at [395, 85] on icon "button" at bounding box center [394, 83] width 13 height 14
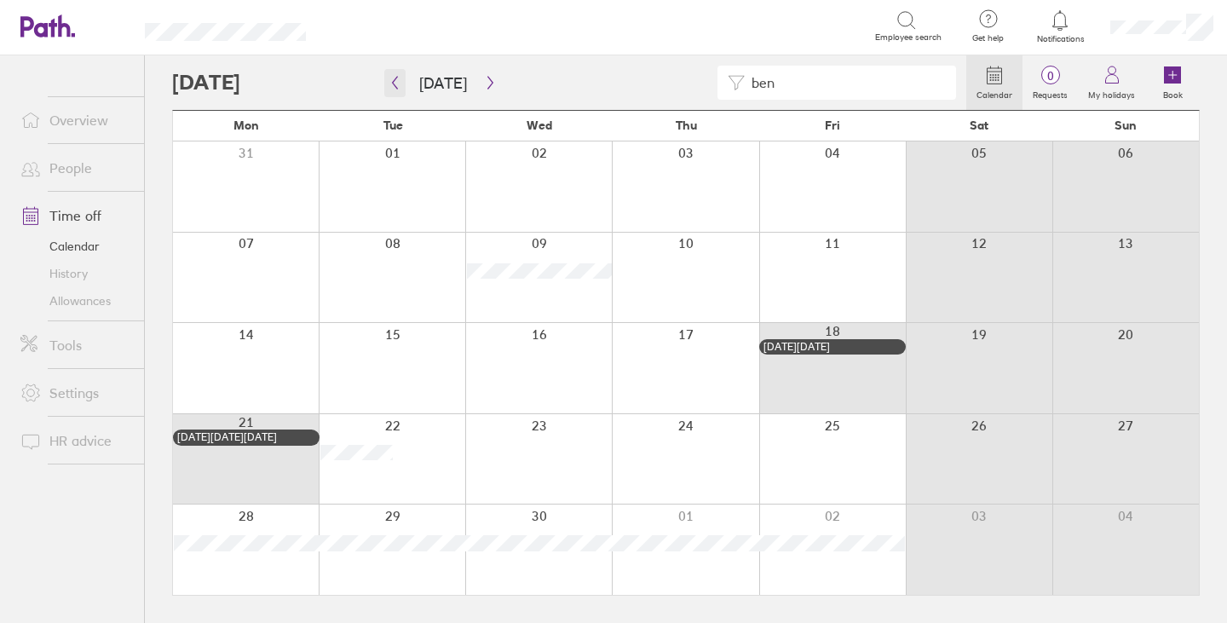
click at [400, 77] on icon "button" at bounding box center [394, 83] width 13 height 14
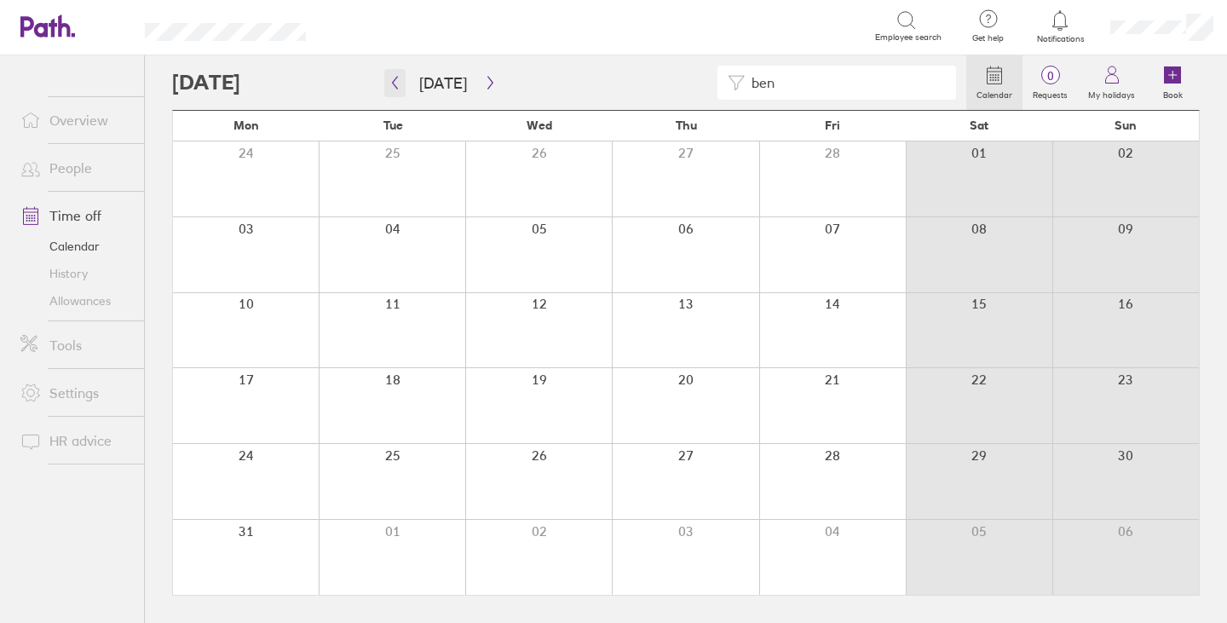
click at [399, 77] on icon "button" at bounding box center [394, 83] width 13 height 14
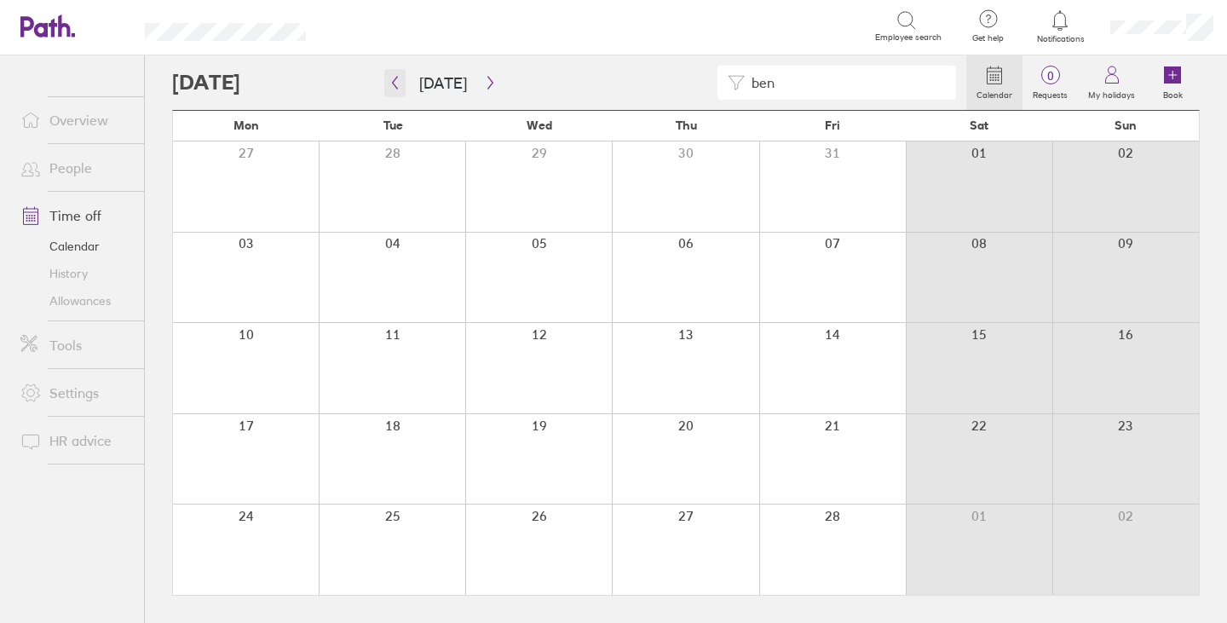
click at [399, 77] on icon "button" at bounding box center [394, 83] width 13 height 14
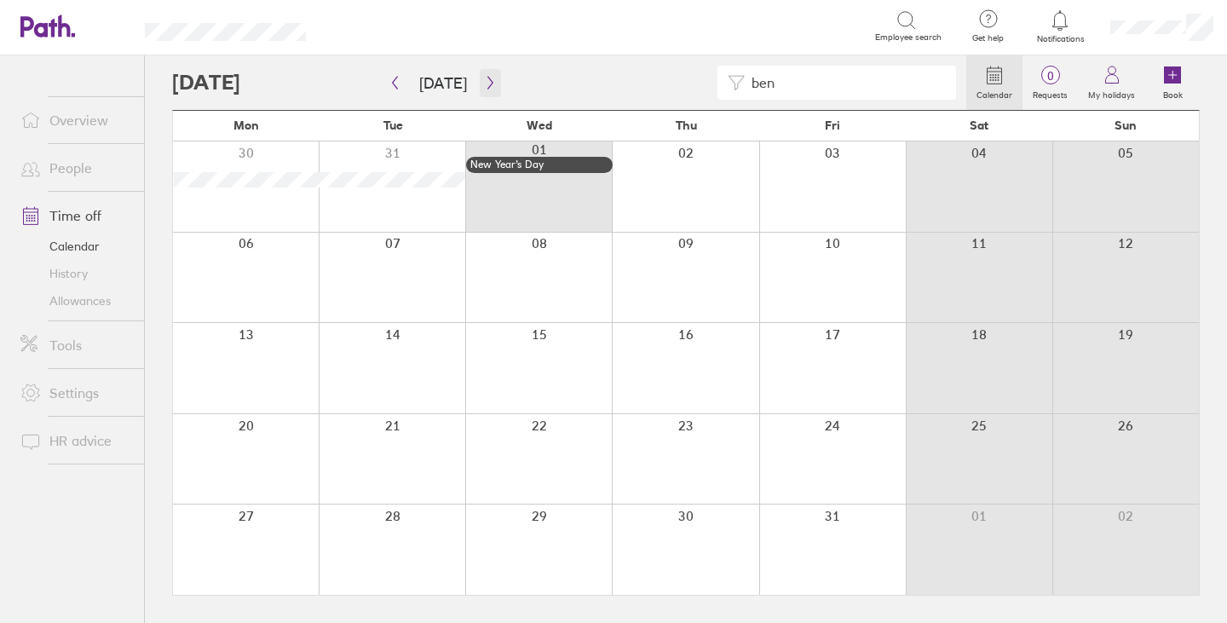
click at [486, 79] on icon "button" at bounding box center [490, 83] width 13 height 14
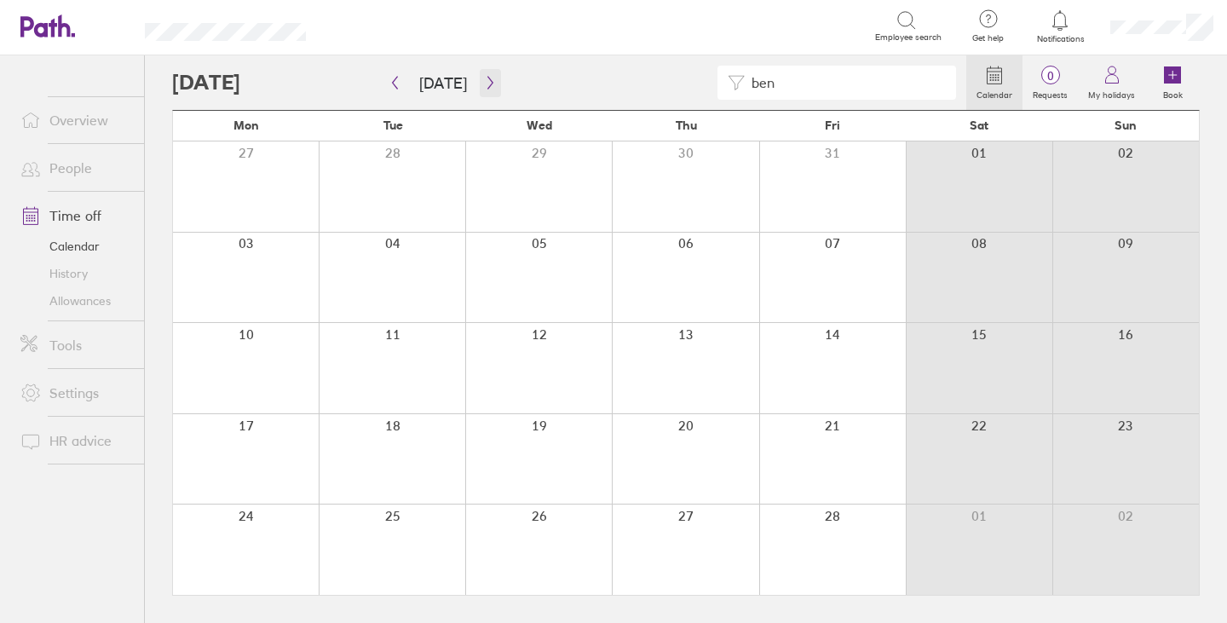
click at [485, 78] on icon "button" at bounding box center [490, 83] width 13 height 14
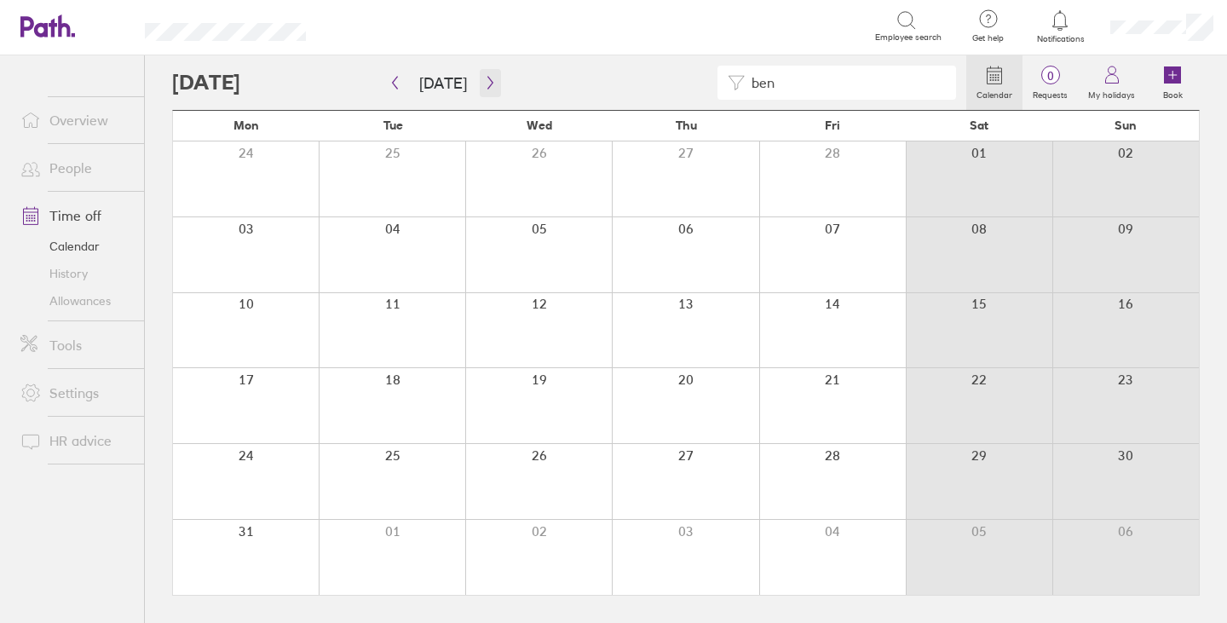
click at [486, 78] on icon "button" at bounding box center [490, 83] width 13 height 14
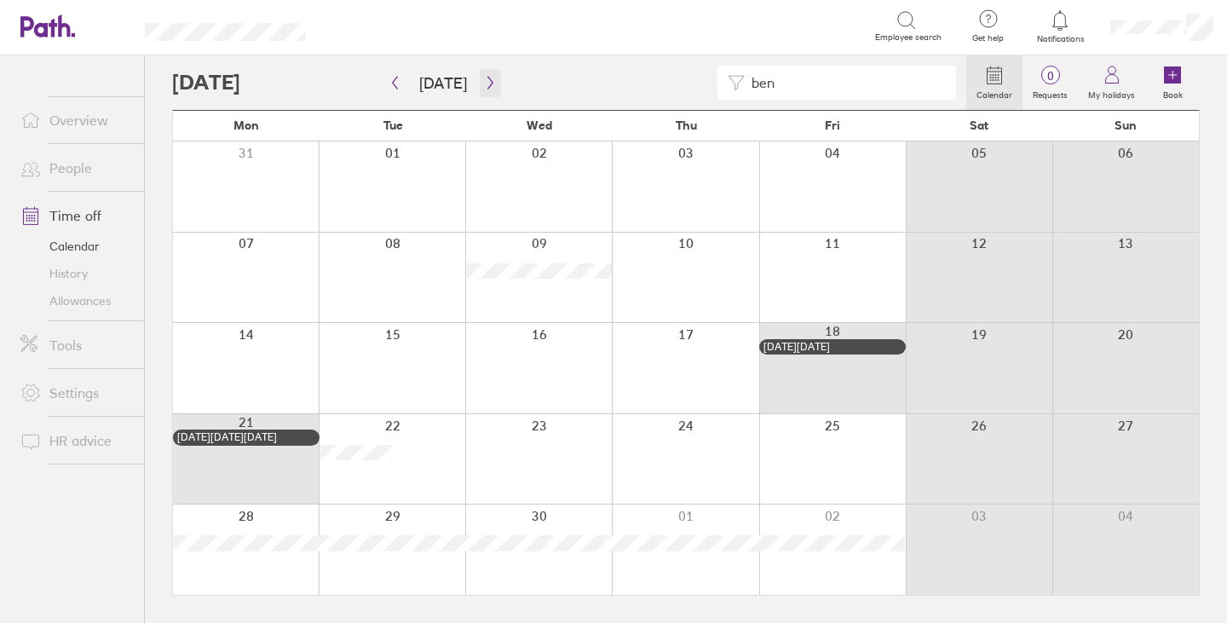
click at [488, 84] on icon "button" at bounding box center [490, 83] width 13 height 14
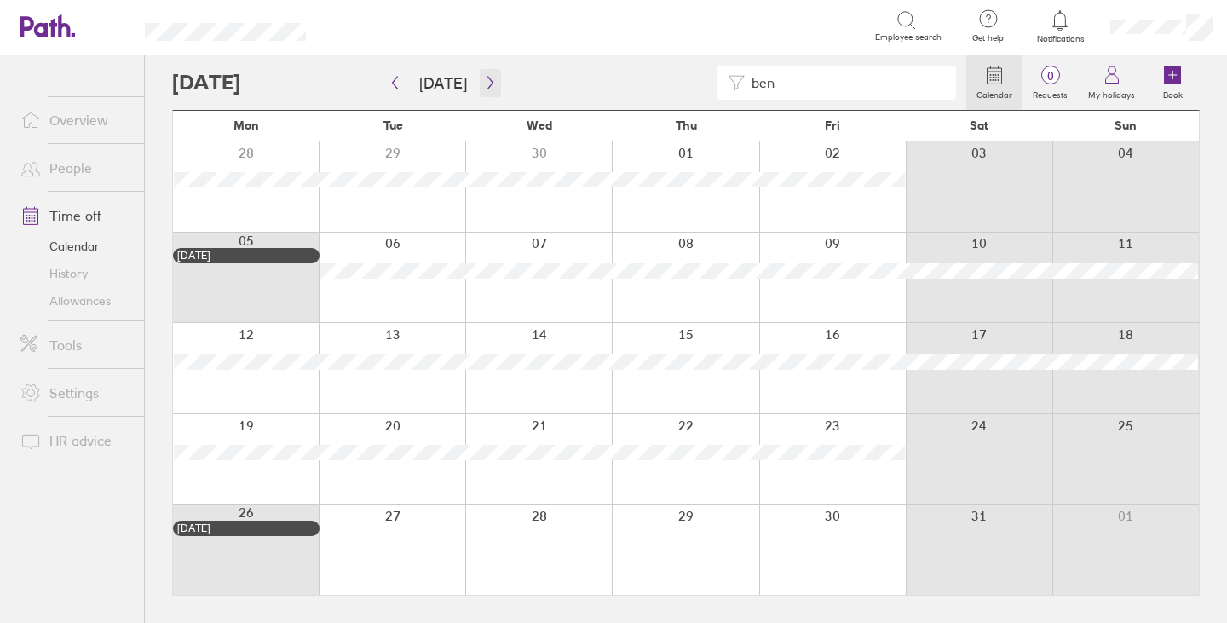
click at [486, 79] on icon "button" at bounding box center [490, 83] width 13 height 14
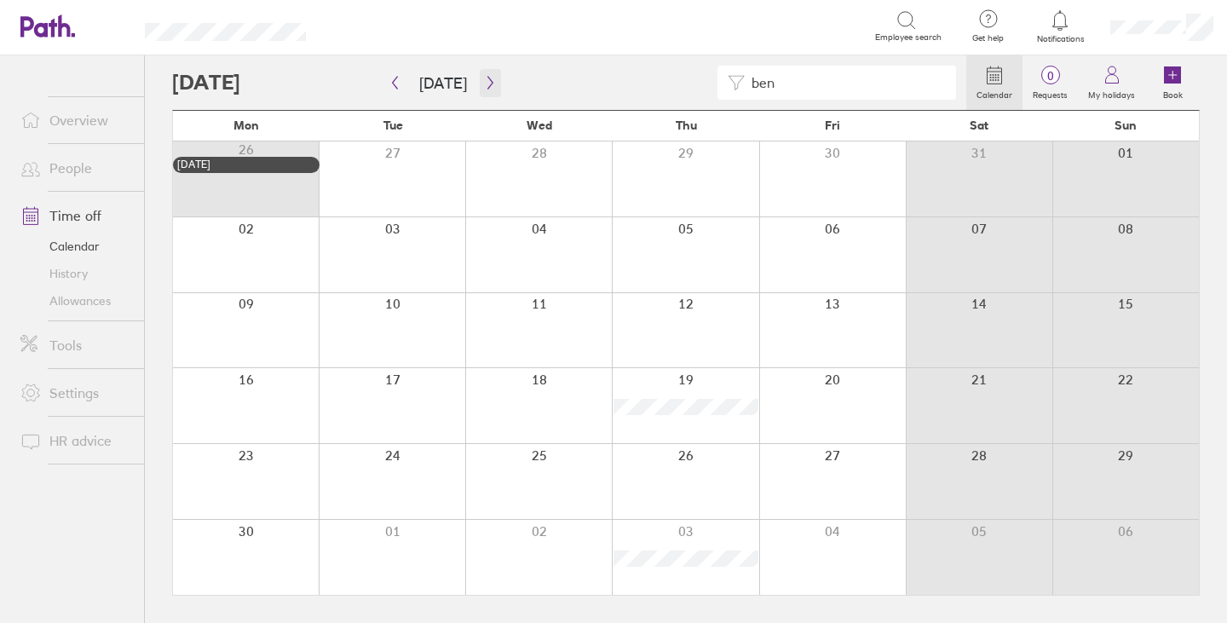
click at [492, 82] on button "button" at bounding box center [490, 83] width 21 height 28
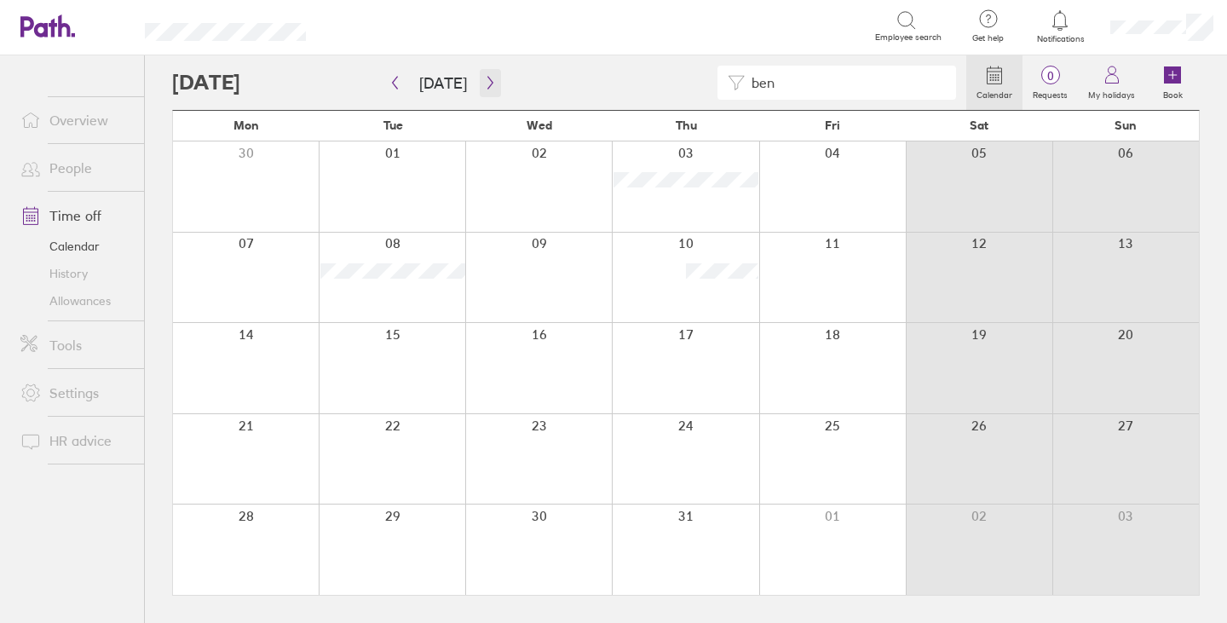
click at [491, 82] on icon "button" at bounding box center [490, 83] width 13 height 14
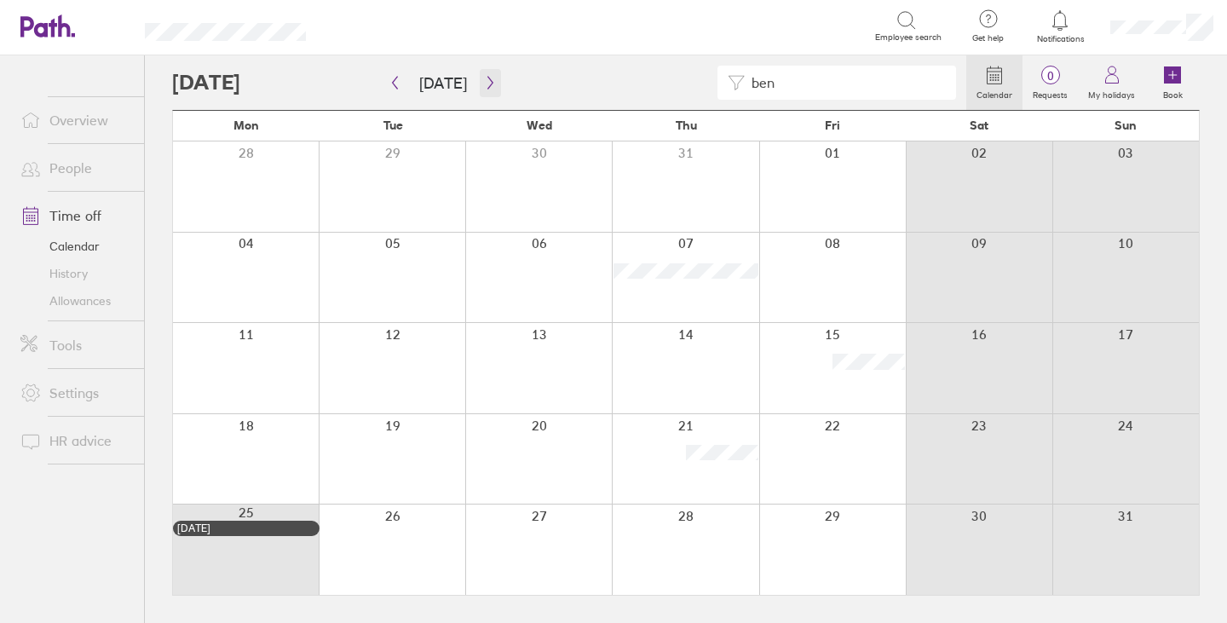
click at [487, 81] on icon "button" at bounding box center [490, 83] width 13 height 14
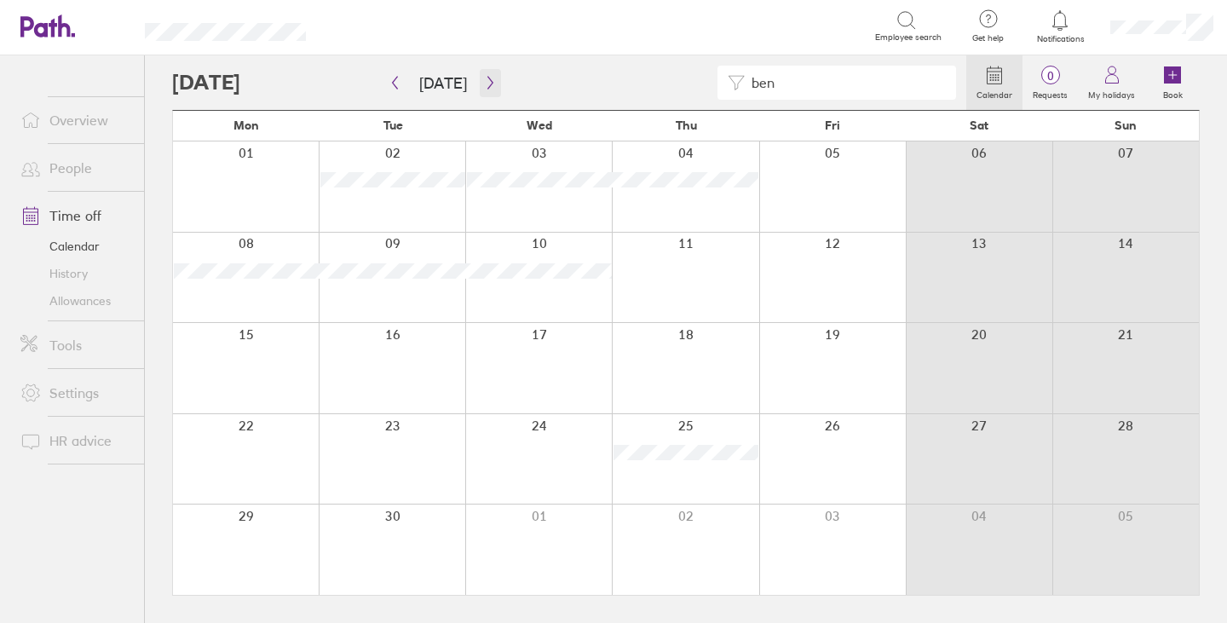
click at [485, 77] on icon "button" at bounding box center [490, 83] width 13 height 14
click at [486, 78] on icon "button" at bounding box center [490, 83] width 13 height 14
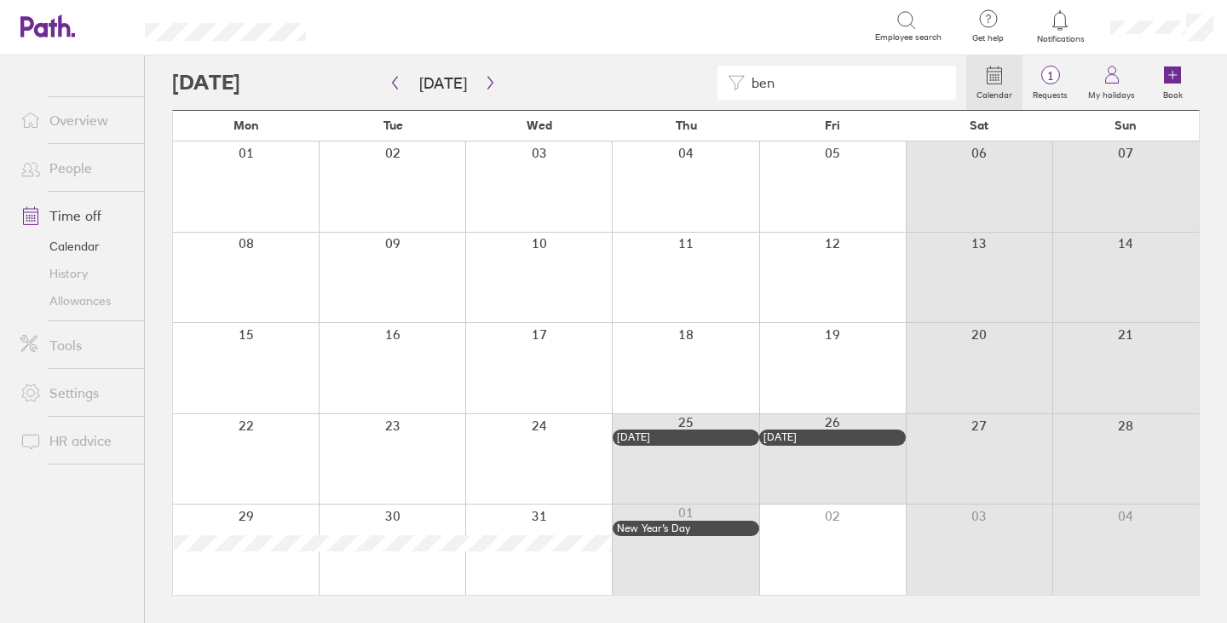
click at [84, 215] on link "Time off" at bounding box center [75, 215] width 137 height 34
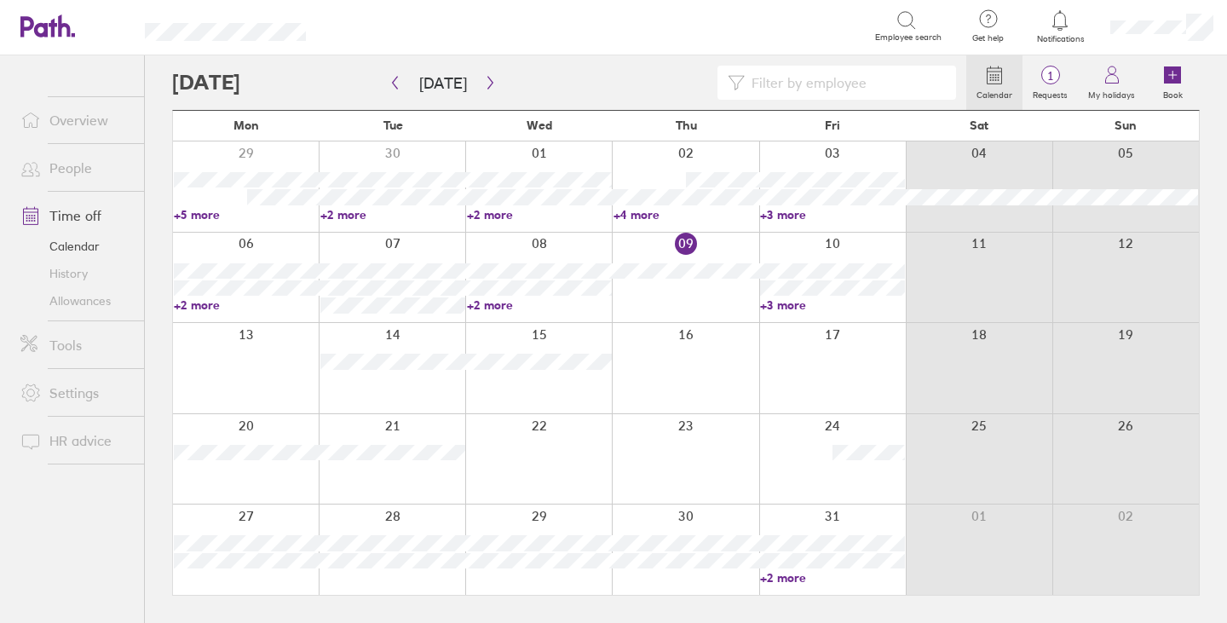
click at [70, 167] on link "People" at bounding box center [75, 168] width 137 height 34
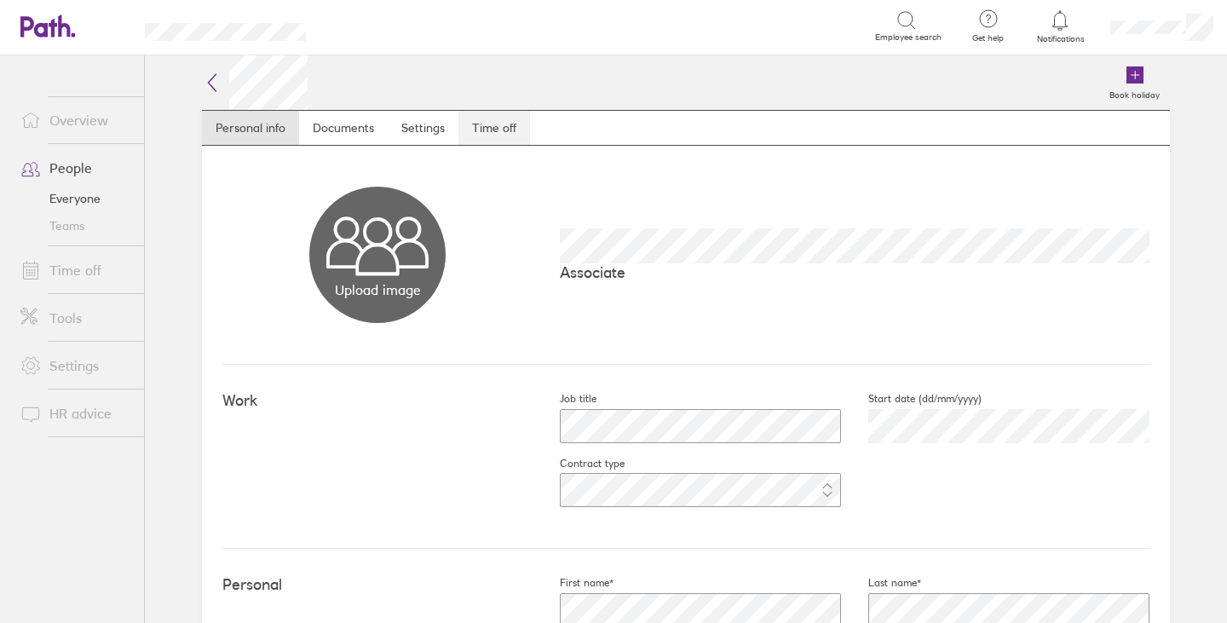
click at [490, 129] on link "Time off" at bounding box center [494, 128] width 72 height 34
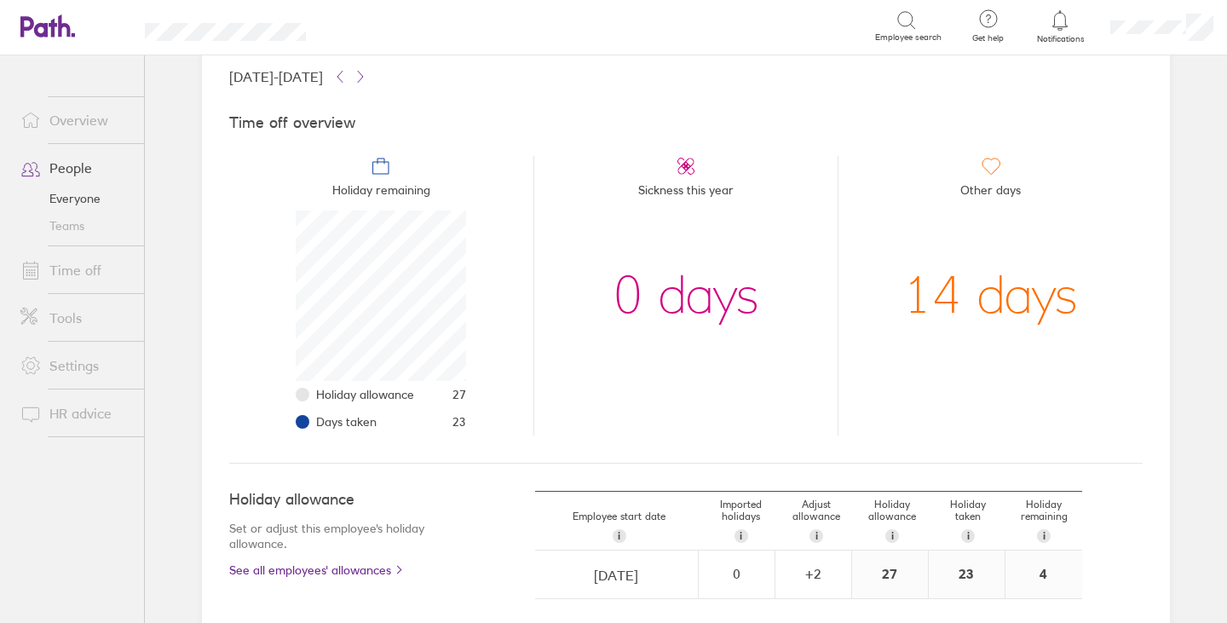
scroll to position [279, 0]
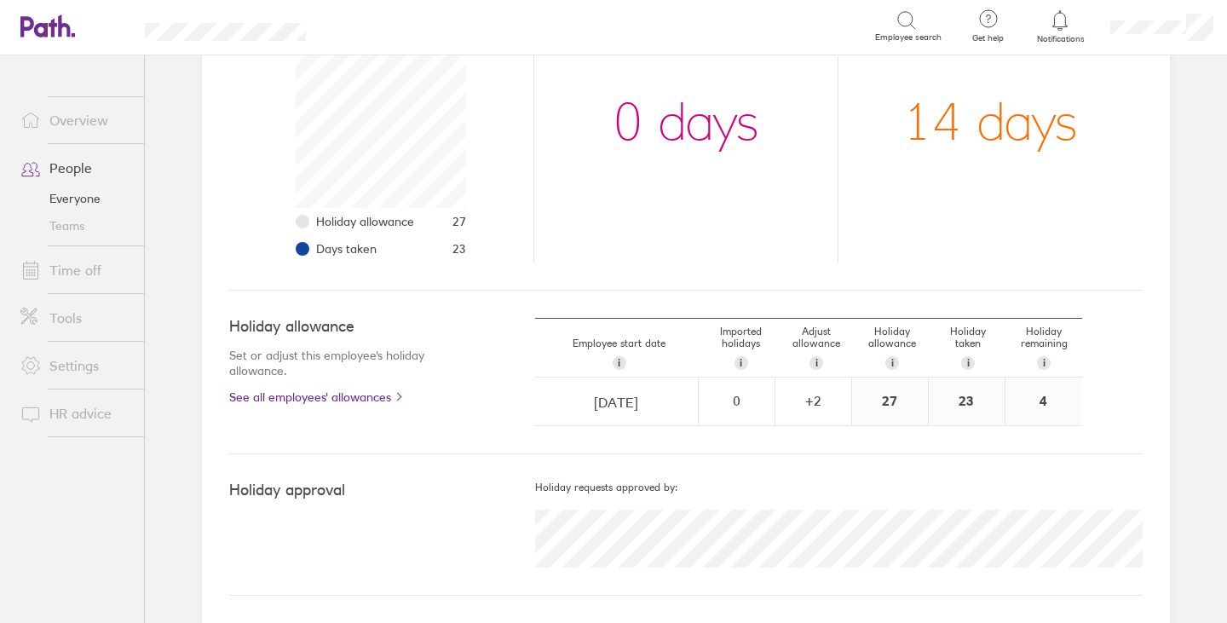
click at [912, 20] on icon at bounding box center [906, 20] width 20 height 20
click at [904, 14] on icon at bounding box center [906, 20] width 20 height 20
click at [457, 28] on div "Search" at bounding box center [609, 26] width 532 height 26
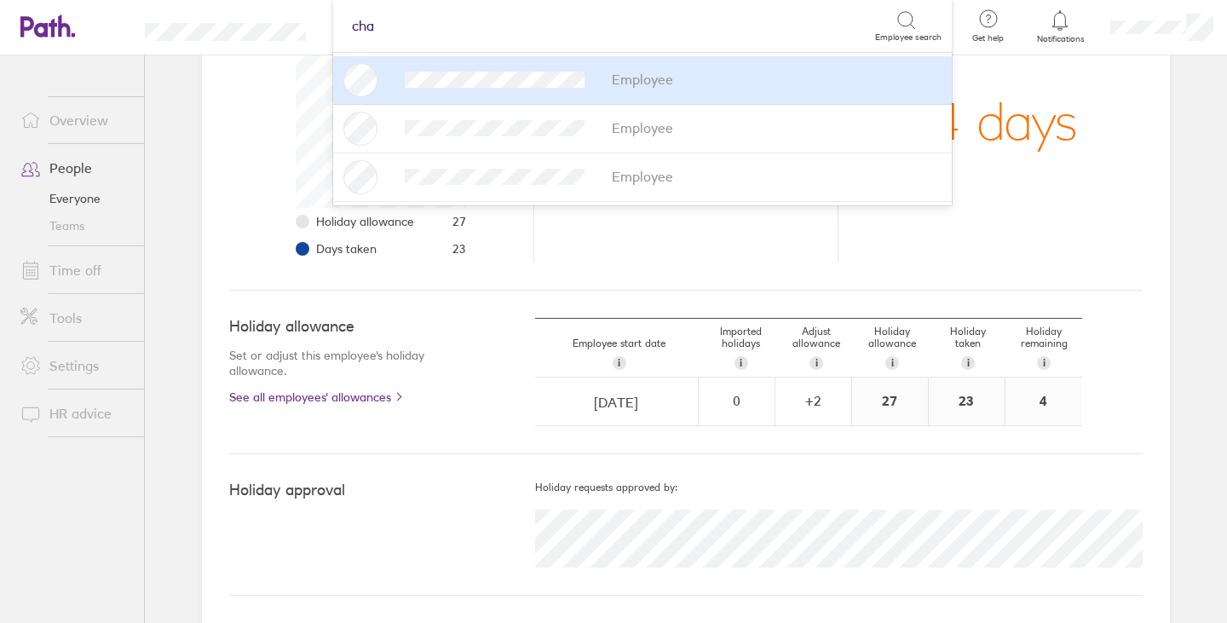
type input "char"
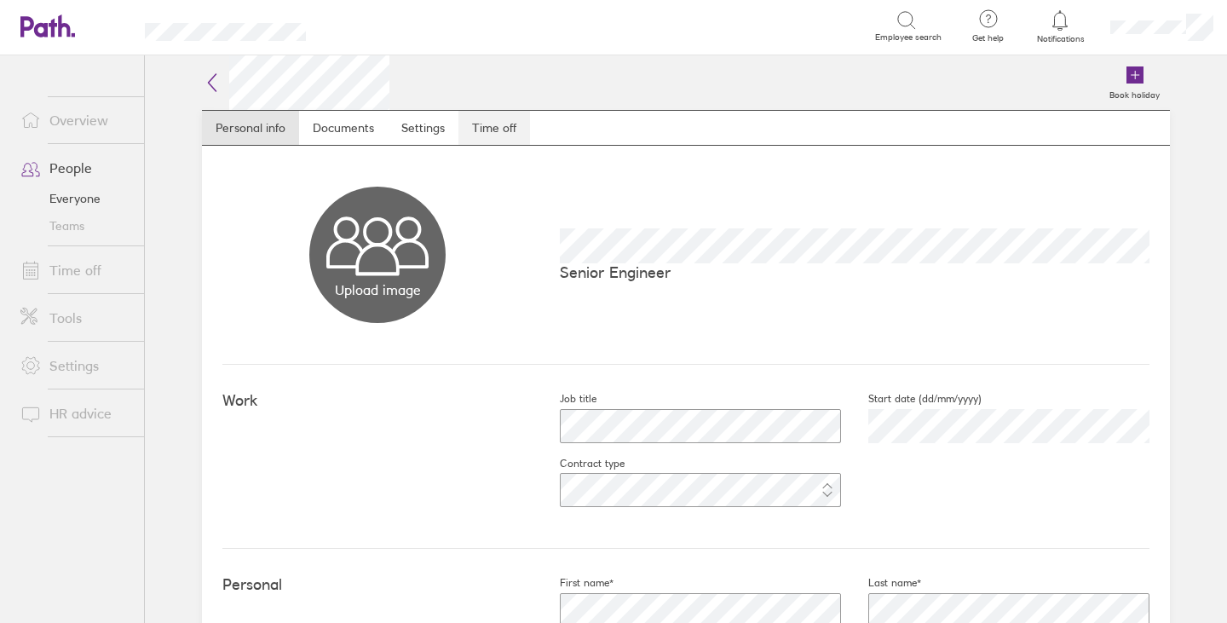
click at [503, 124] on link "Time off" at bounding box center [494, 128] width 72 height 34
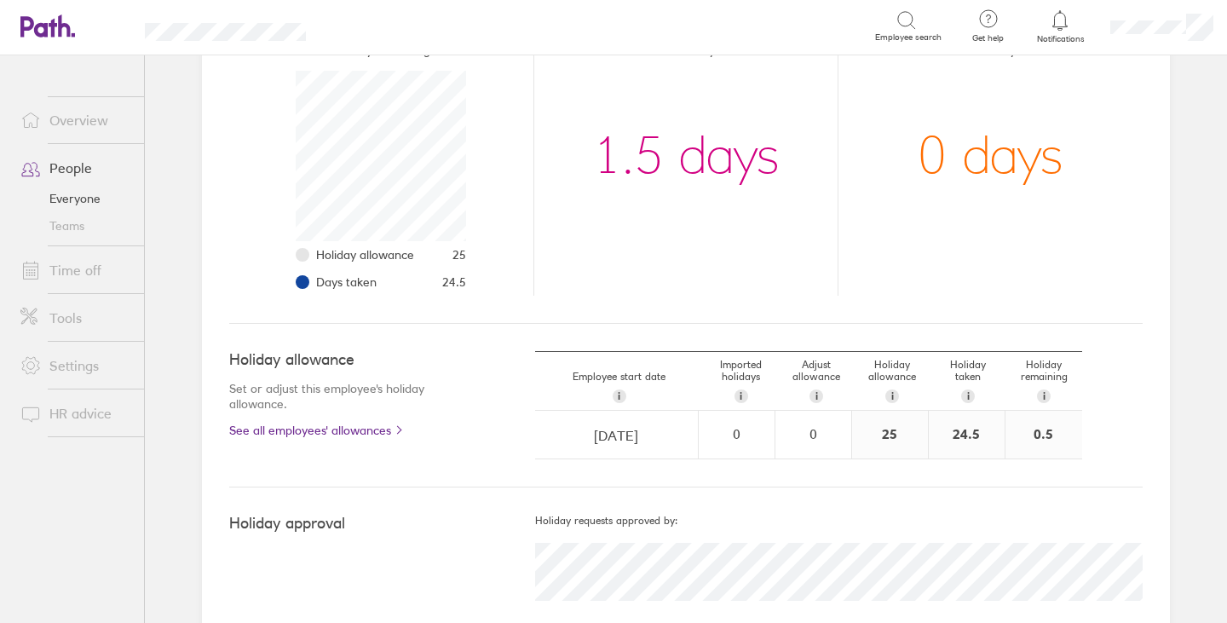
scroll to position [256, 0]
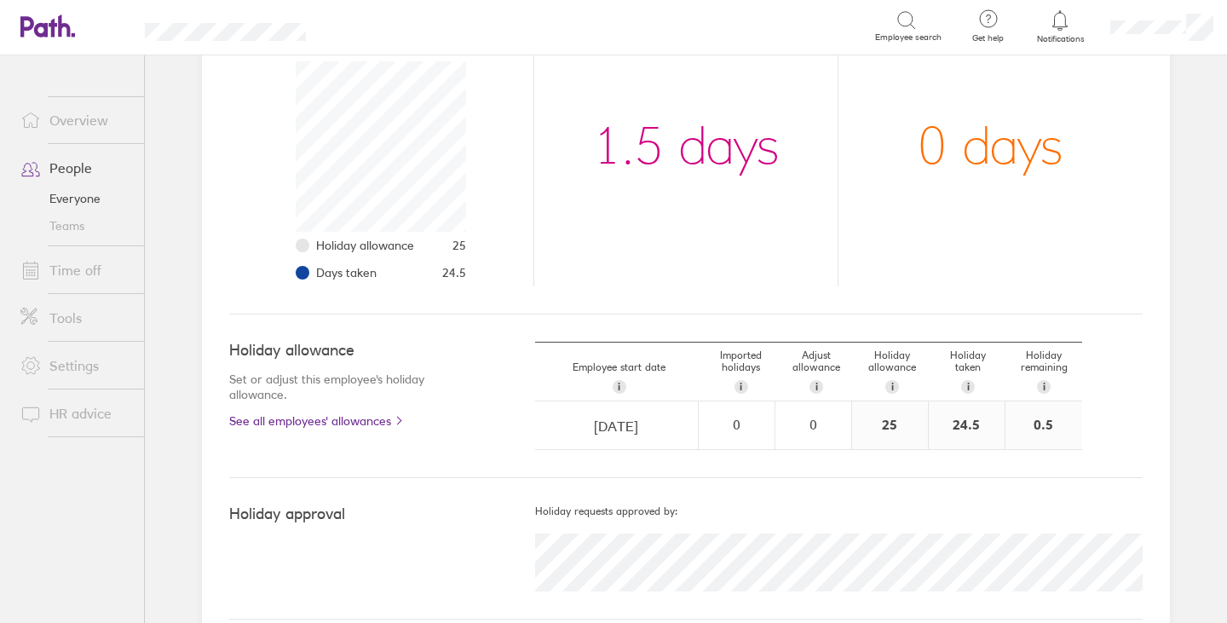
click at [84, 270] on link "Time off" at bounding box center [75, 270] width 137 height 34
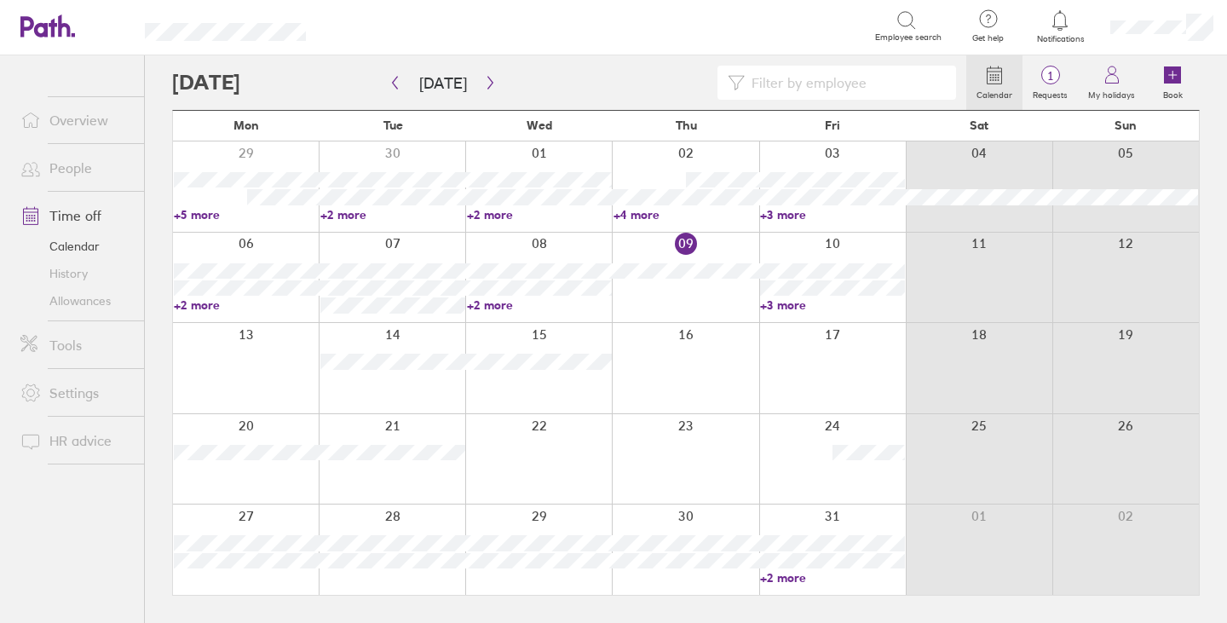
click at [782, 79] on input at bounding box center [845, 82] width 201 height 32
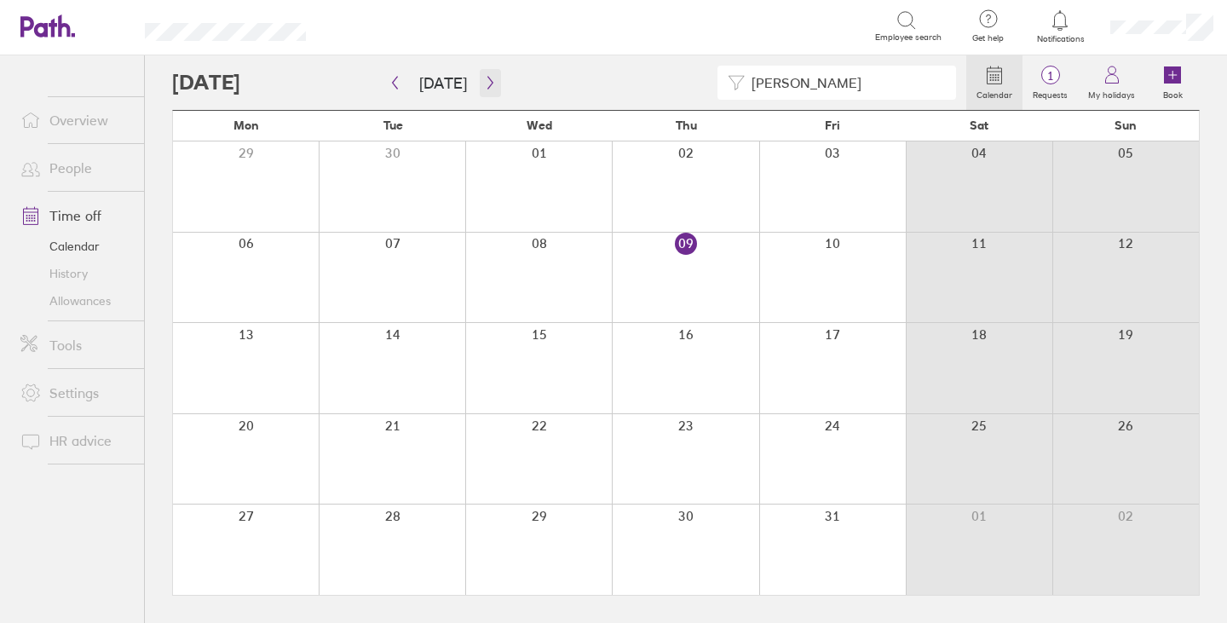
type input "charles"
click at [484, 78] on icon "button" at bounding box center [490, 83] width 13 height 14
click at [487, 82] on icon "button" at bounding box center [489, 83] width 5 height 13
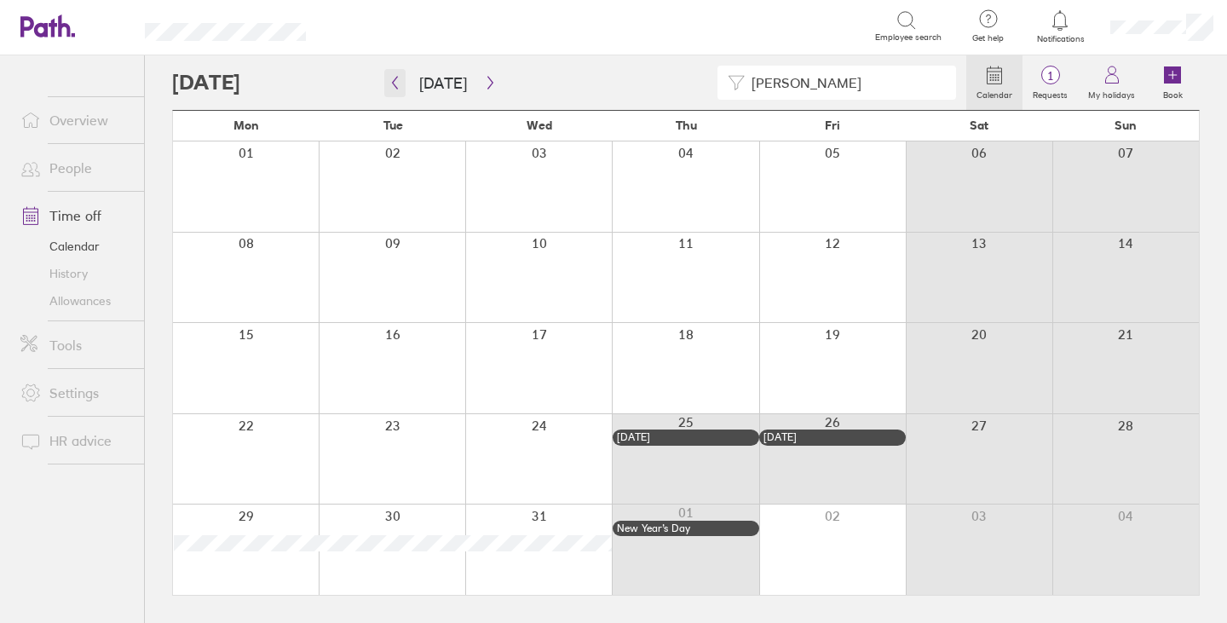
click at [398, 81] on icon "button" at bounding box center [394, 83] width 13 height 14
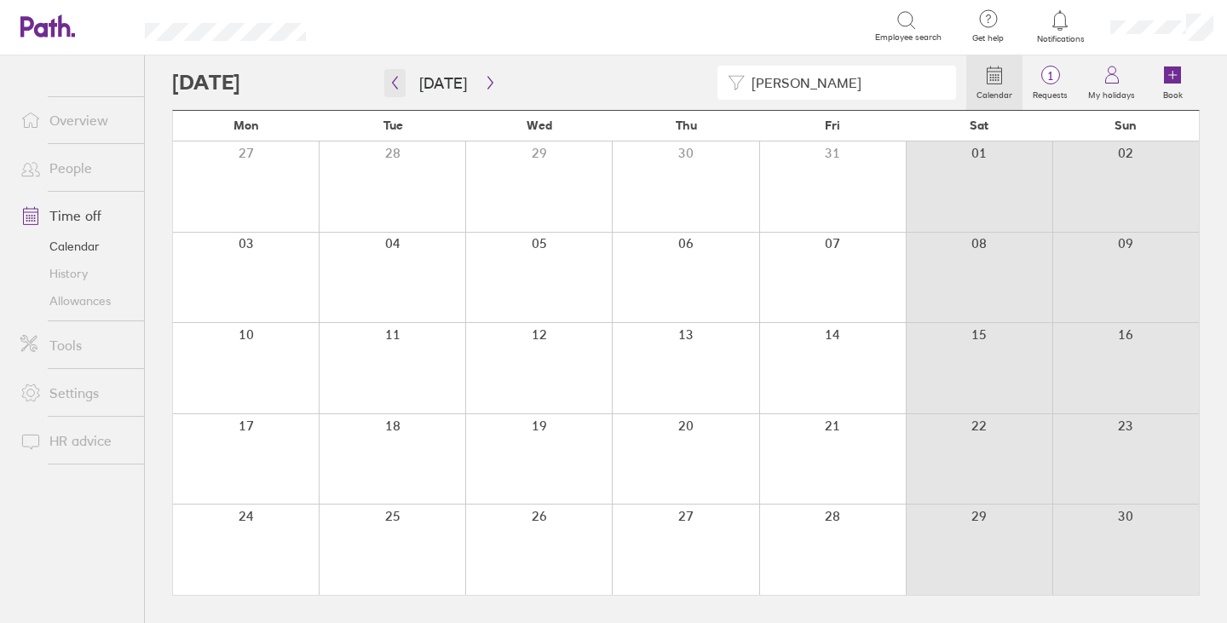
click at [396, 81] on icon "button" at bounding box center [394, 83] width 13 height 14
click at [394, 81] on icon "button" at bounding box center [395, 83] width 5 height 13
click at [397, 82] on icon "button" at bounding box center [394, 83] width 13 height 14
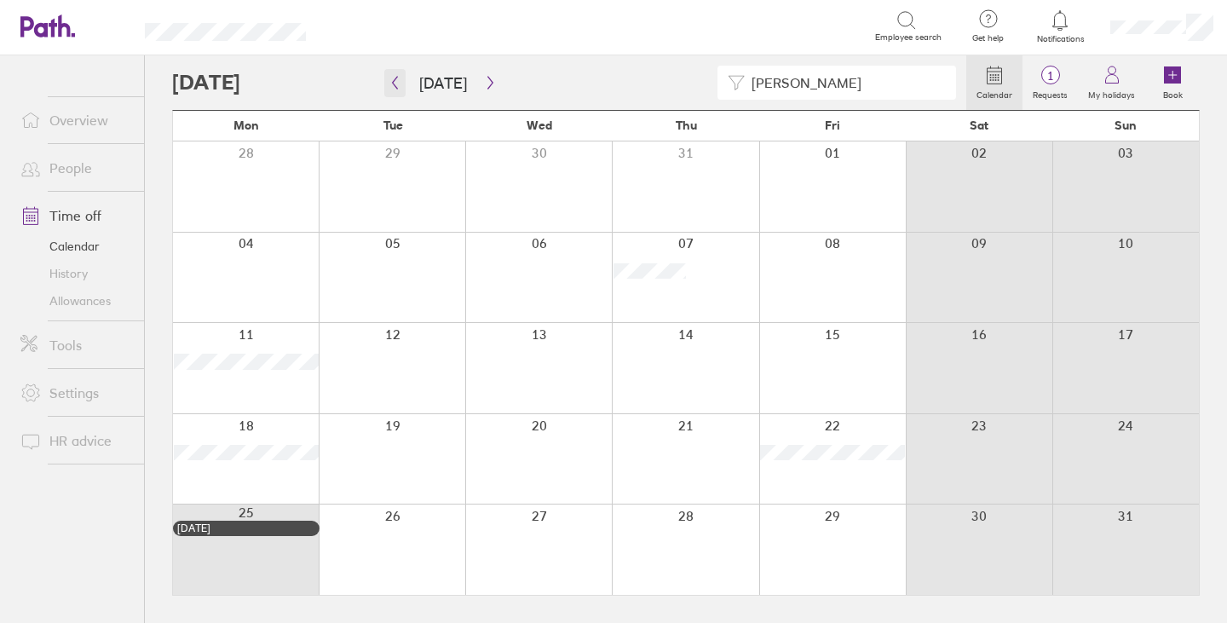
click at [392, 79] on icon "button" at bounding box center [394, 83] width 13 height 14
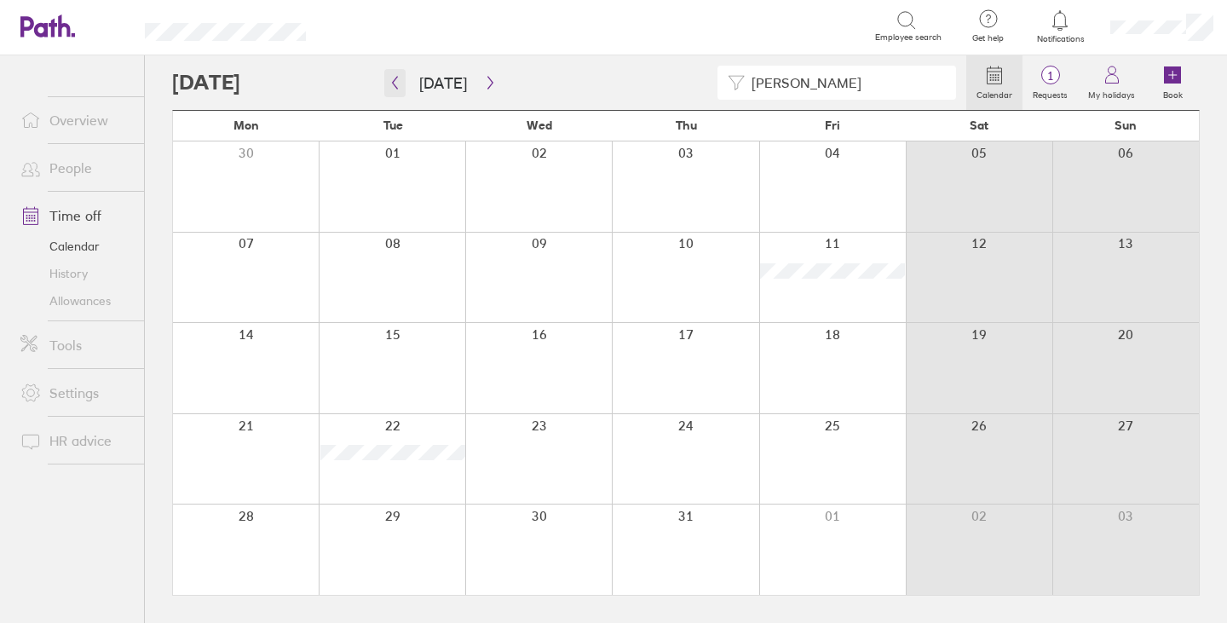
click at [392, 78] on icon "button" at bounding box center [394, 83] width 13 height 14
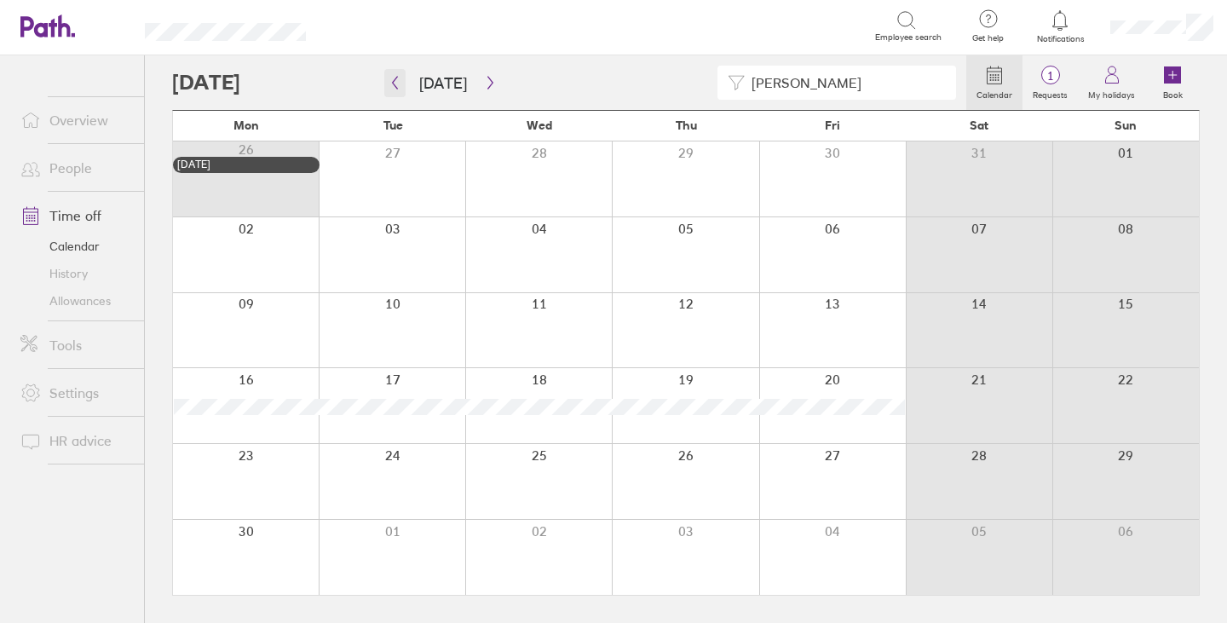
click at [390, 78] on icon "button" at bounding box center [394, 83] width 13 height 14
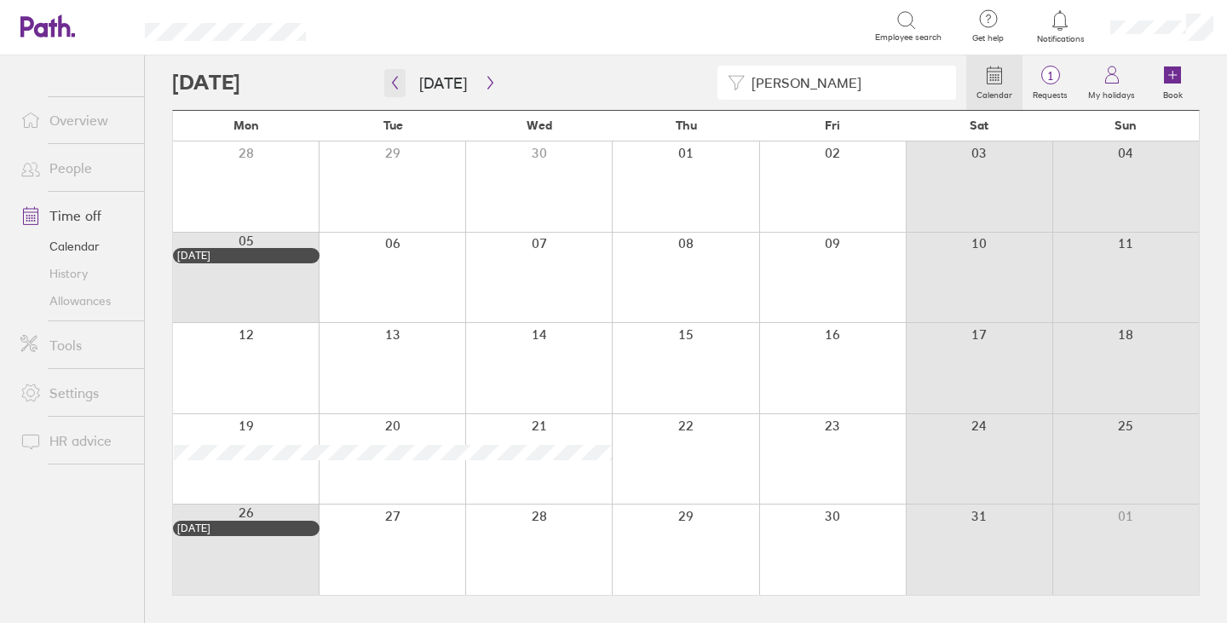
click at [394, 75] on button "button" at bounding box center [394, 83] width 21 height 28
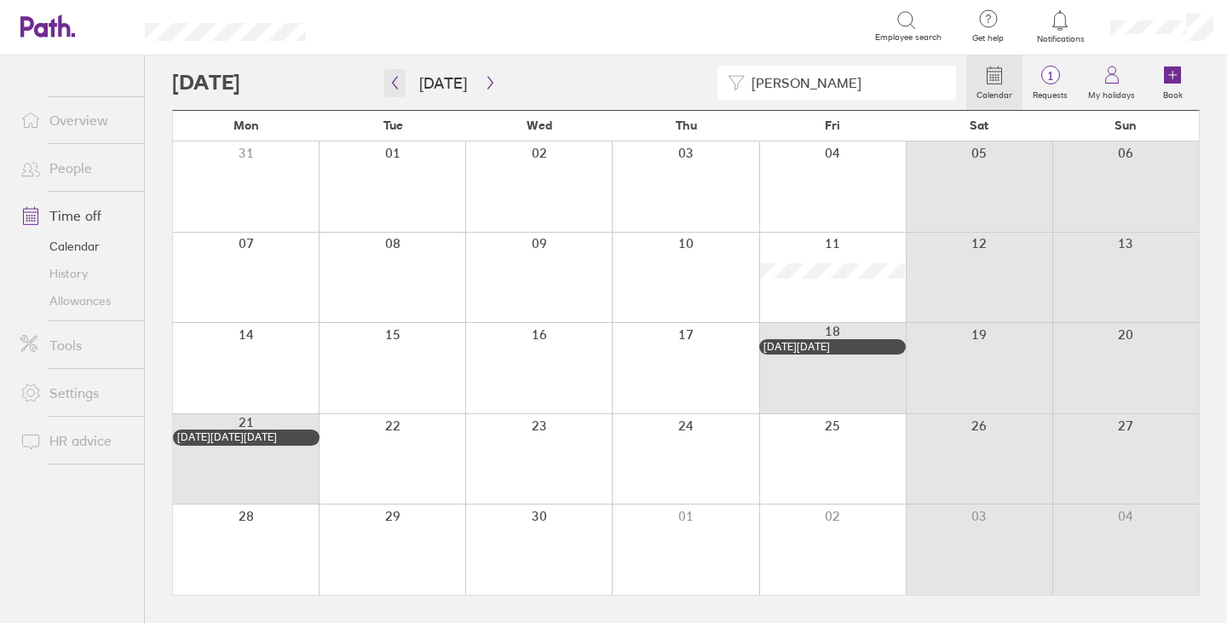
click at [400, 81] on icon "button" at bounding box center [394, 83] width 13 height 14
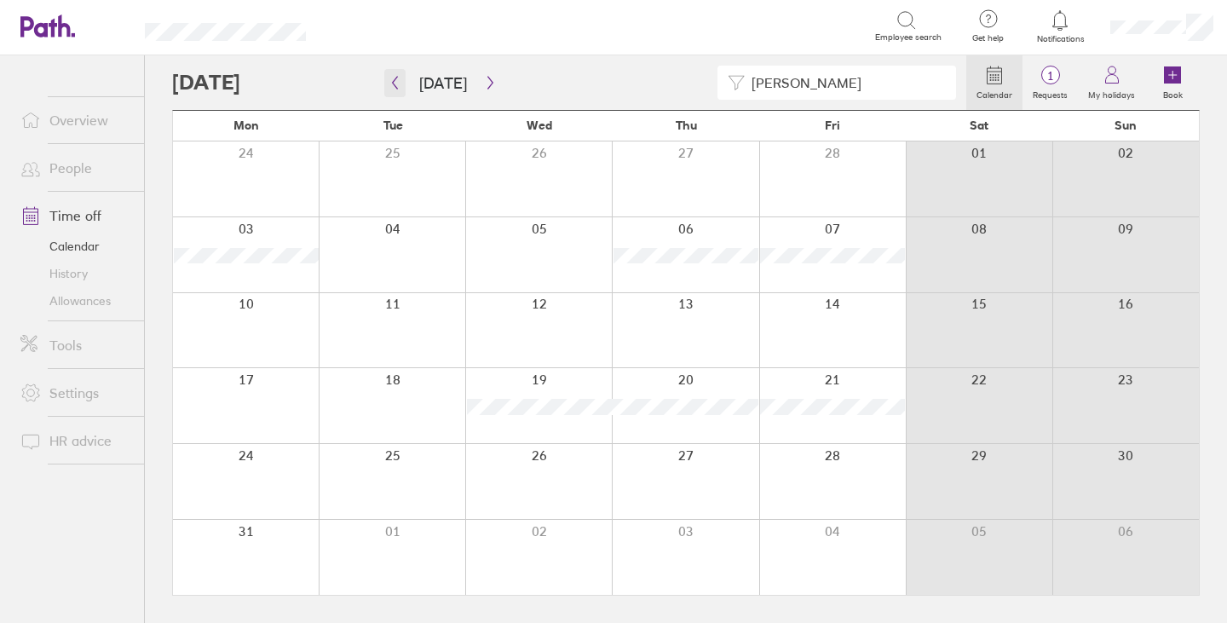
click at [398, 84] on icon "button" at bounding box center [394, 83] width 13 height 14
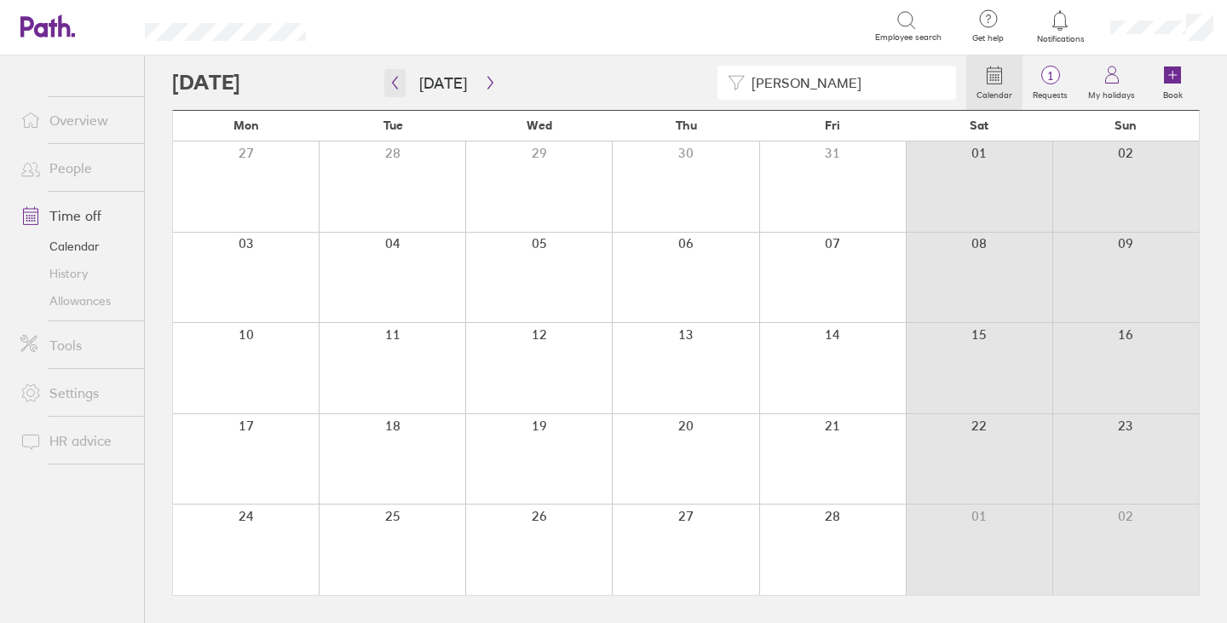
click at [397, 80] on icon "button" at bounding box center [394, 83] width 13 height 14
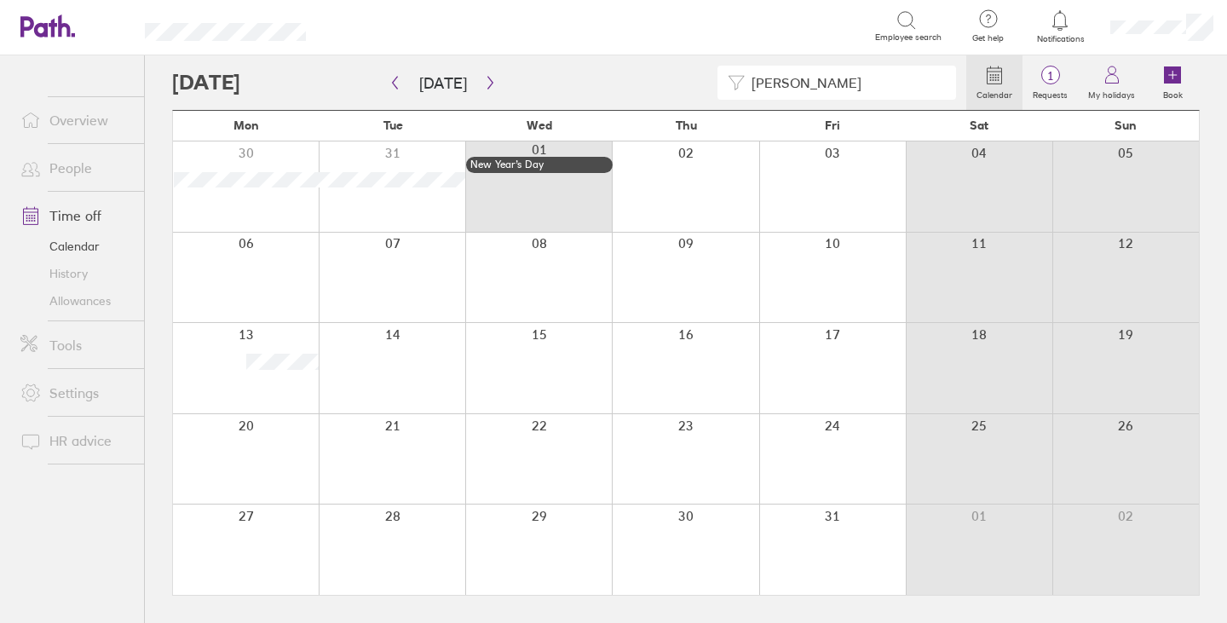
click at [90, 209] on link "Time off" at bounding box center [75, 215] width 137 height 34
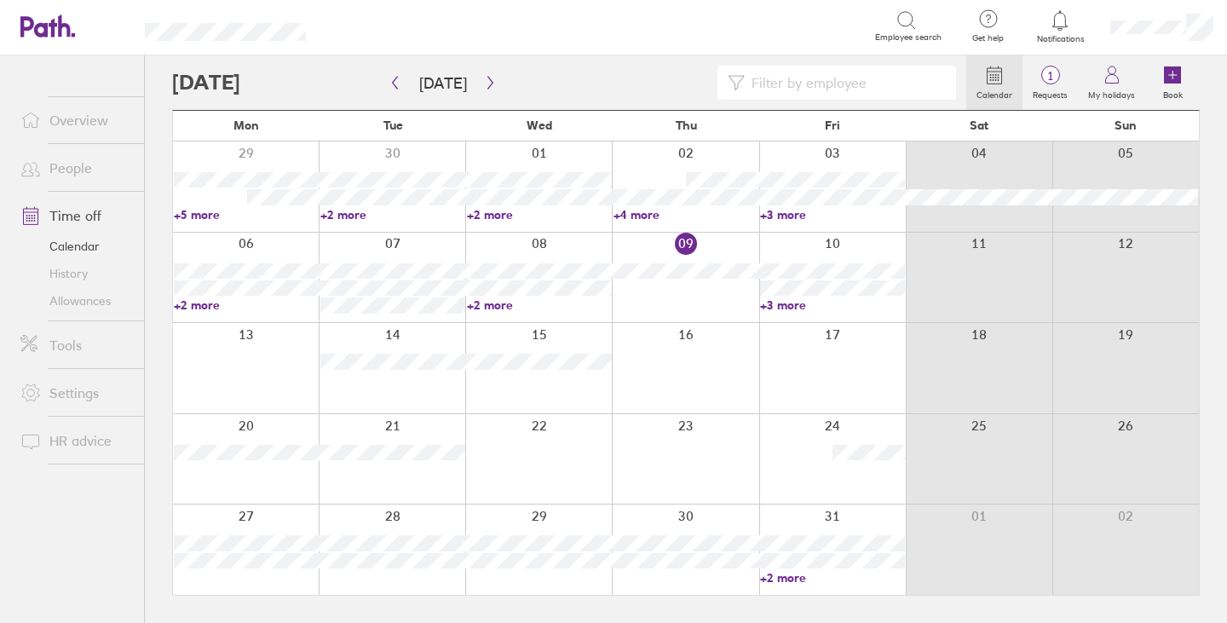
click at [774, 89] on input at bounding box center [845, 82] width 201 height 32
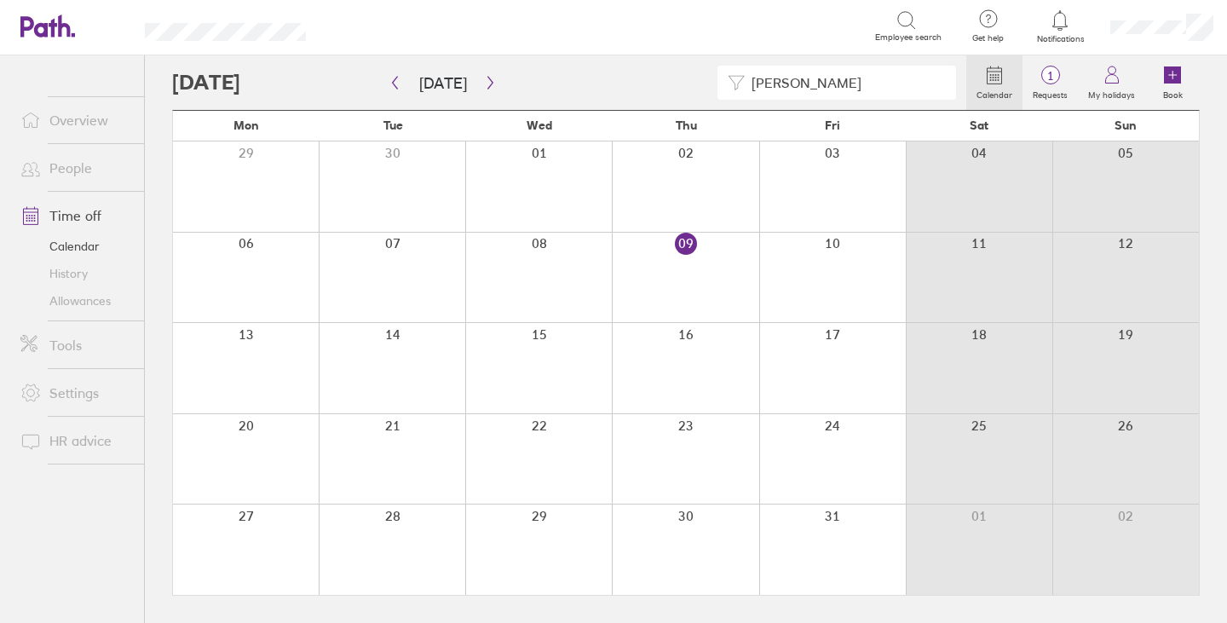
type input "charles"
click at [81, 219] on link "Time off" at bounding box center [75, 215] width 137 height 34
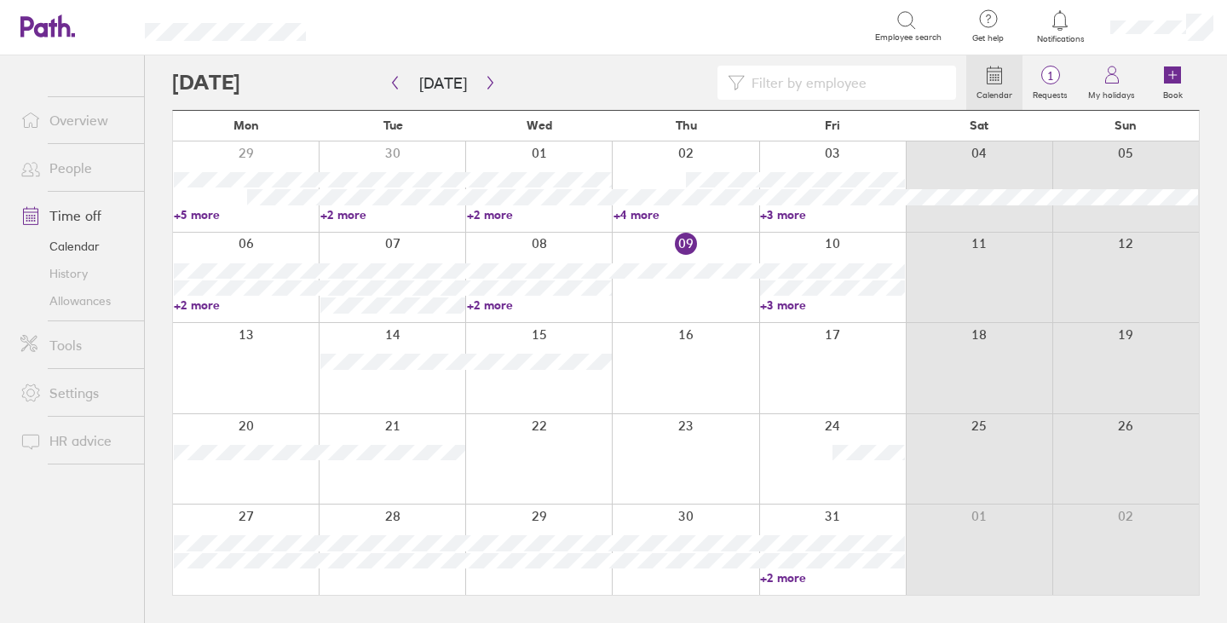
click at [67, 273] on link "History" at bounding box center [75, 273] width 137 height 27
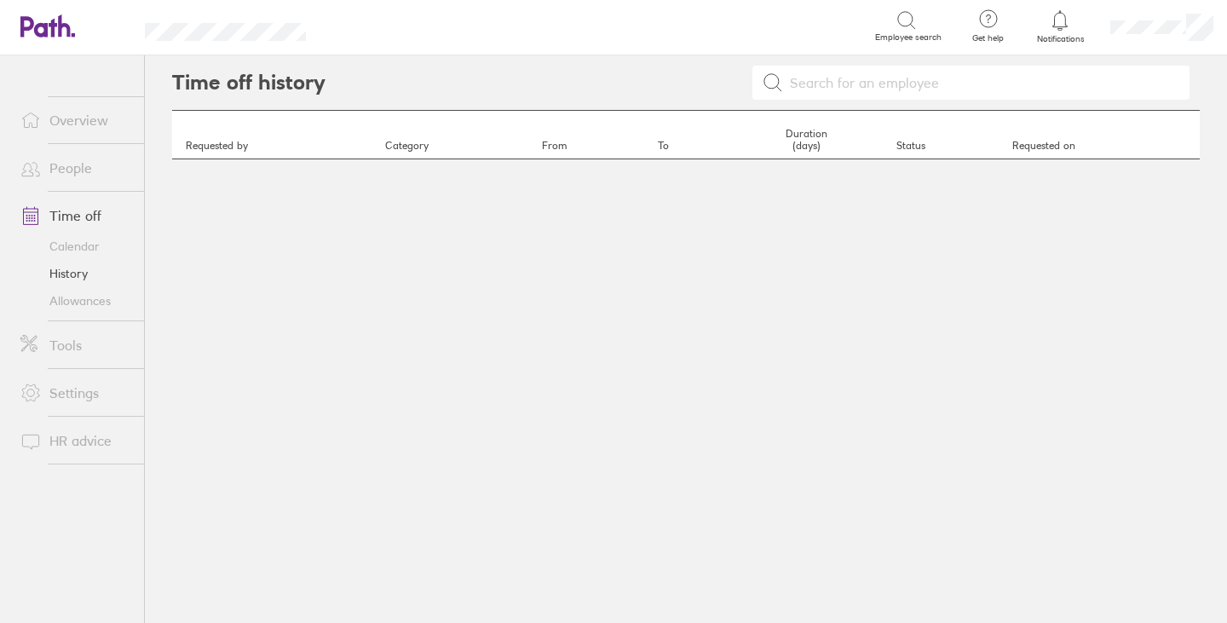
click at [65, 245] on link "Calendar" at bounding box center [75, 246] width 137 height 27
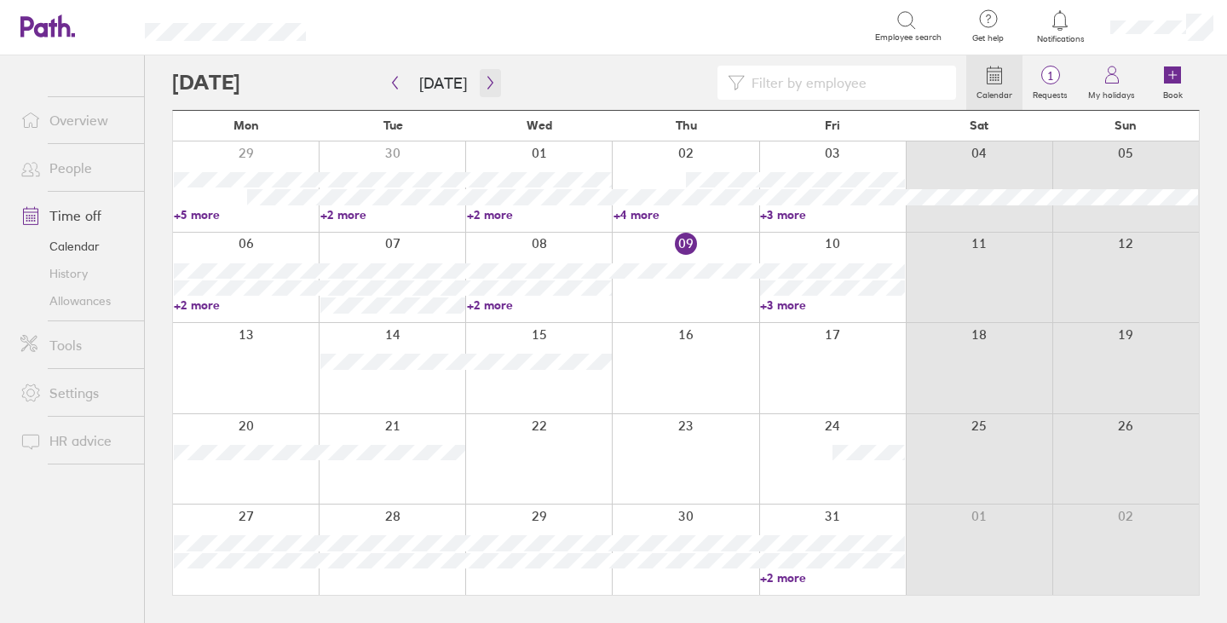
click at [484, 82] on icon "button" at bounding box center [490, 83] width 13 height 14
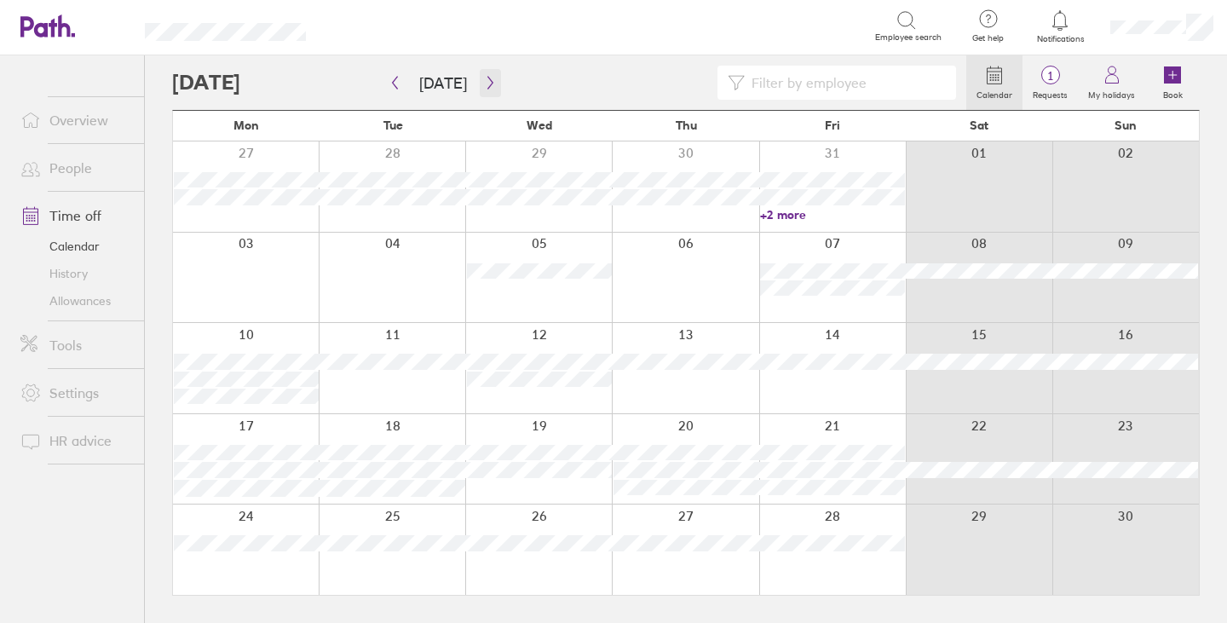
click at [484, 78] on icon "button" at bounding box center [490, 83] width 13 height 14
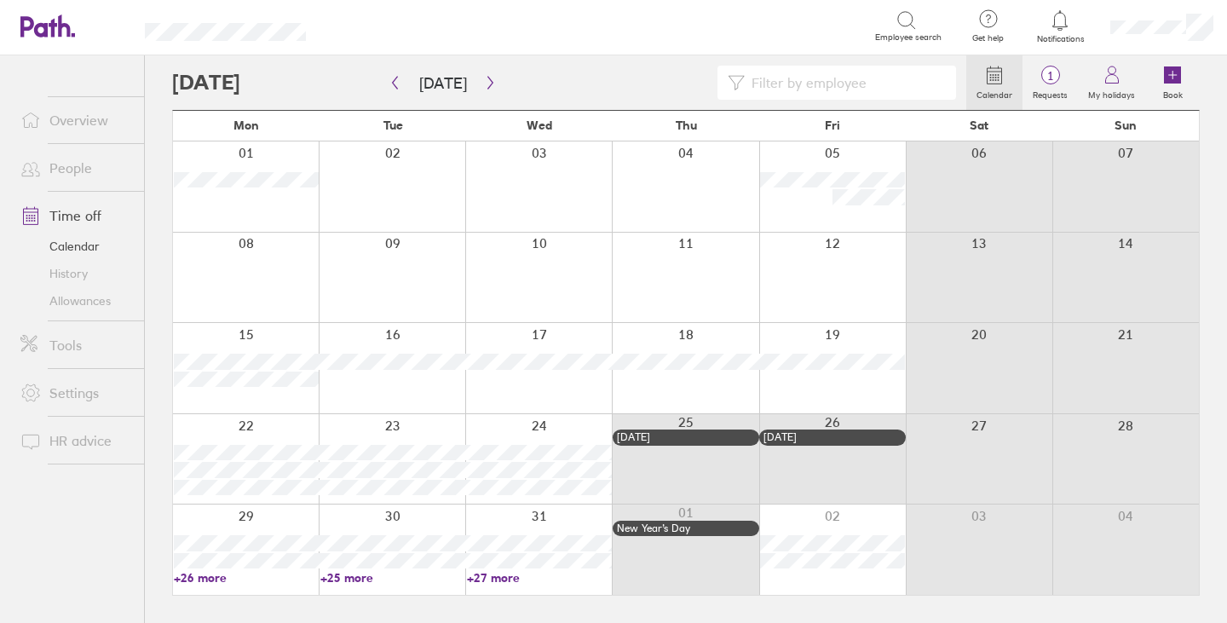
drag, startPoint x: 875, startPoint y: 79, endPoint x: 883, endPoint y: 74, distance: 9.2
click at [875, 79] on input at bounding box center [845, 82] width 201 height 32
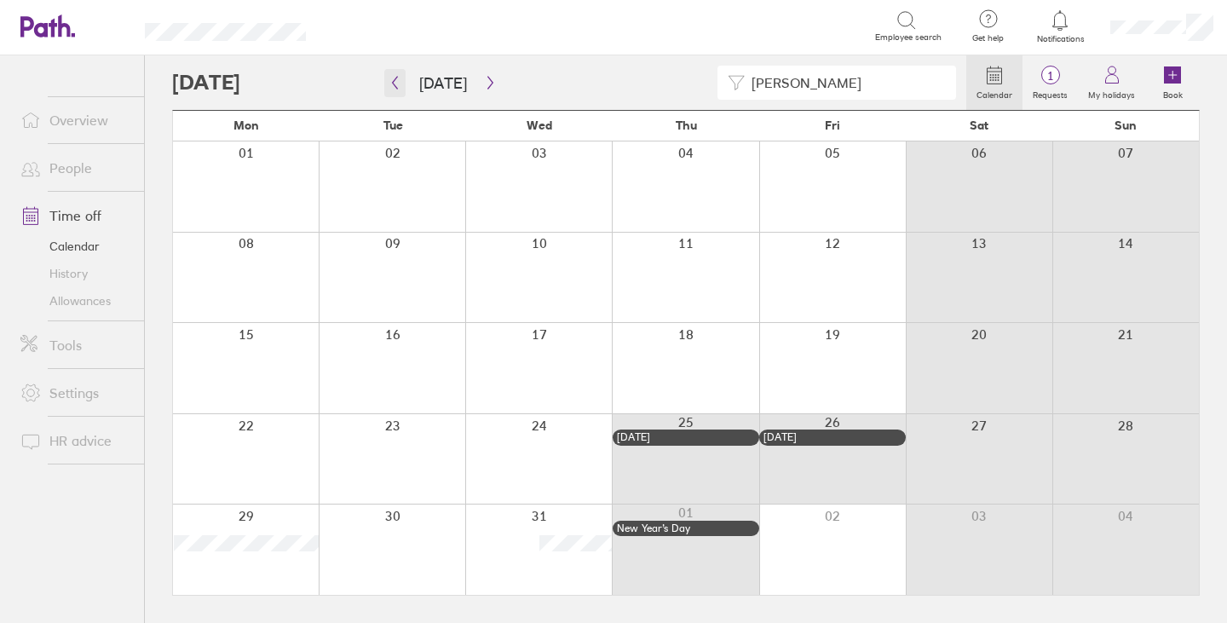
type input "chris"
click at [394, 86] on icon "button" at bounding box center [395, 83] width 5 height 13
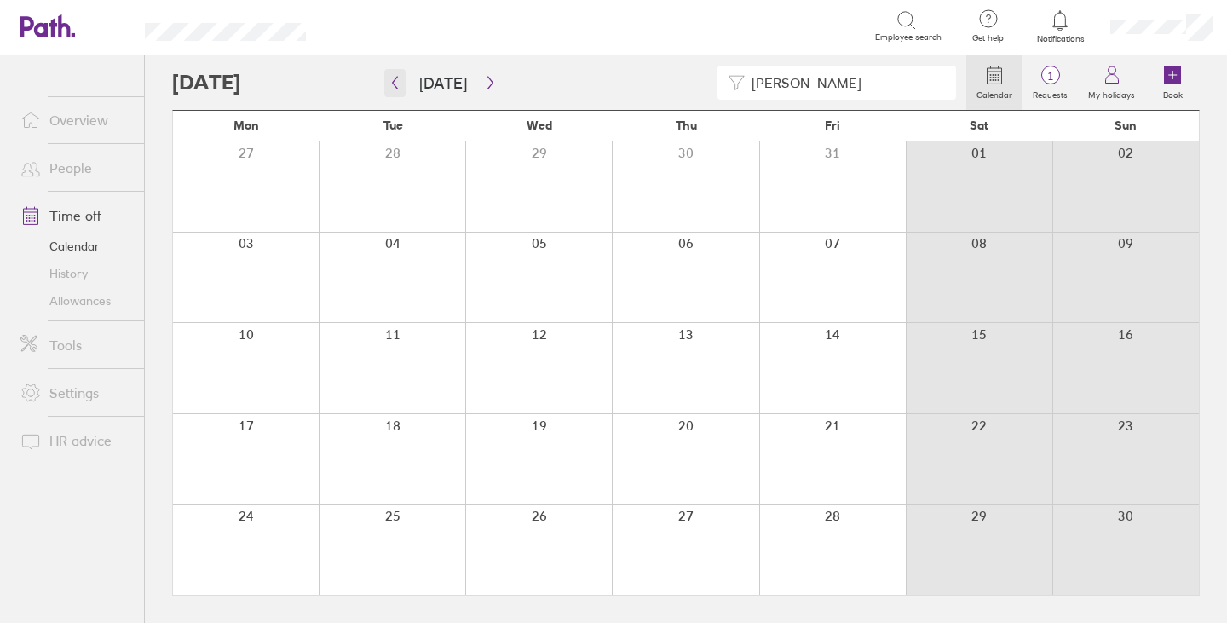
click at [395, 83] on icon "button" at bounding box center [394, 83] width 13 height 14
click at [398, 83] on icon "button" at bounding box center [394, 83] width 13 height 14
click at [397, 82] on icon "button" at bounding box center [394, 83] width 13 height 14
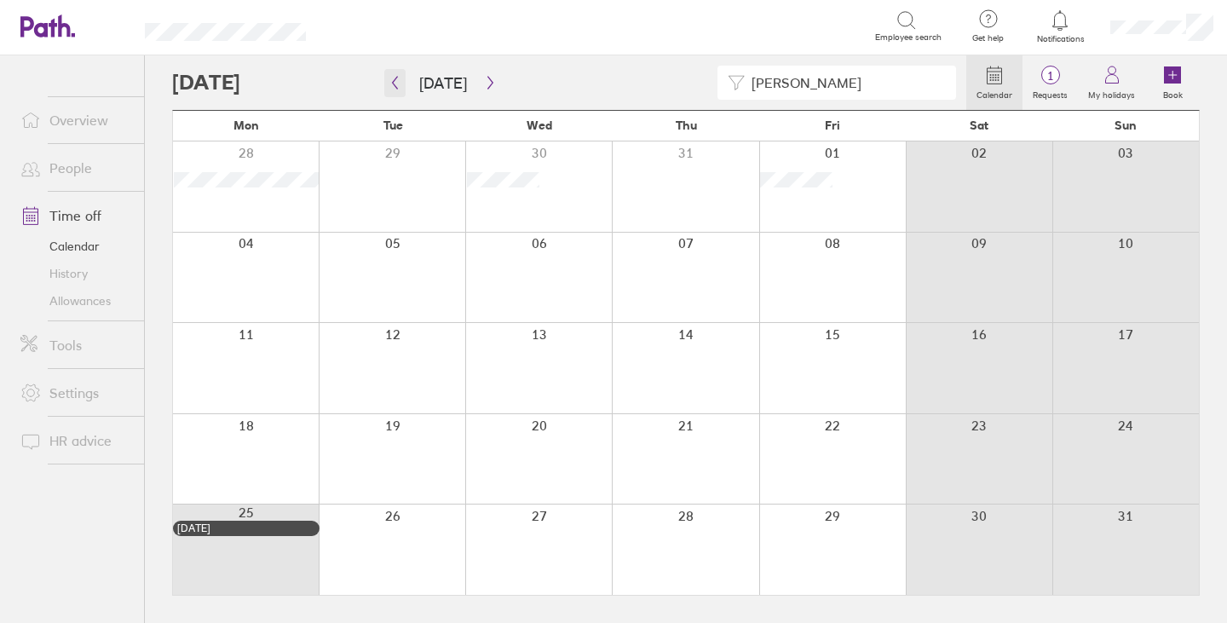
click at [394, 81] on icon "button" at bounding box center [395, 83] width 5 height 13
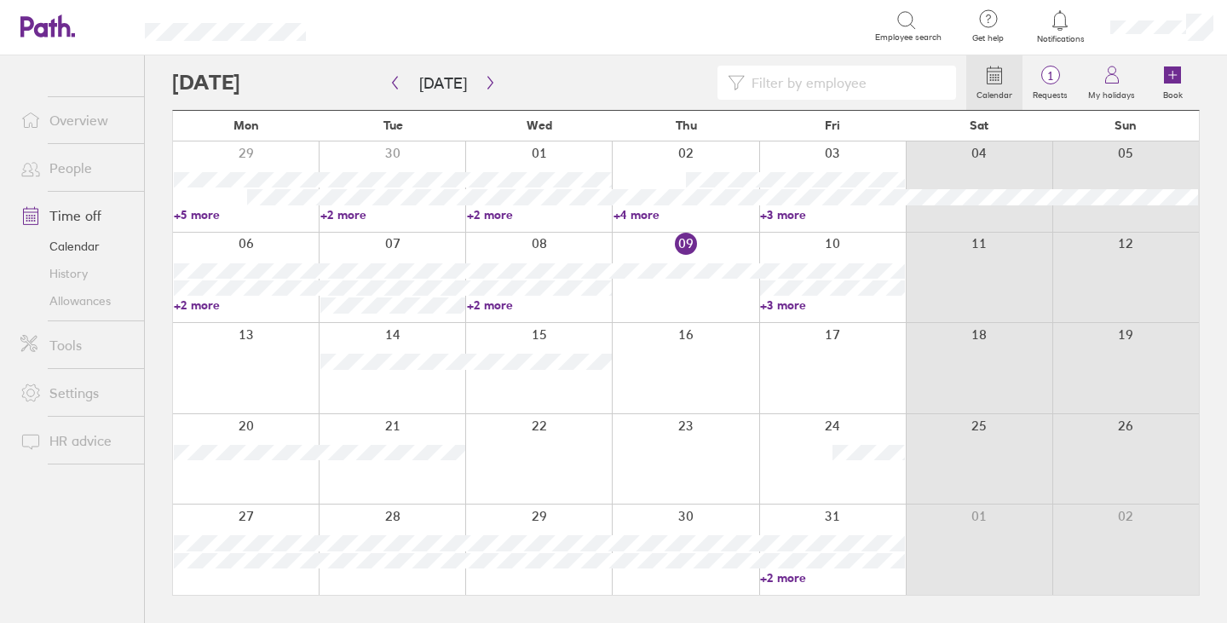
click at [825, 79] on input at bounding box center [845, 82] width 201 height 32
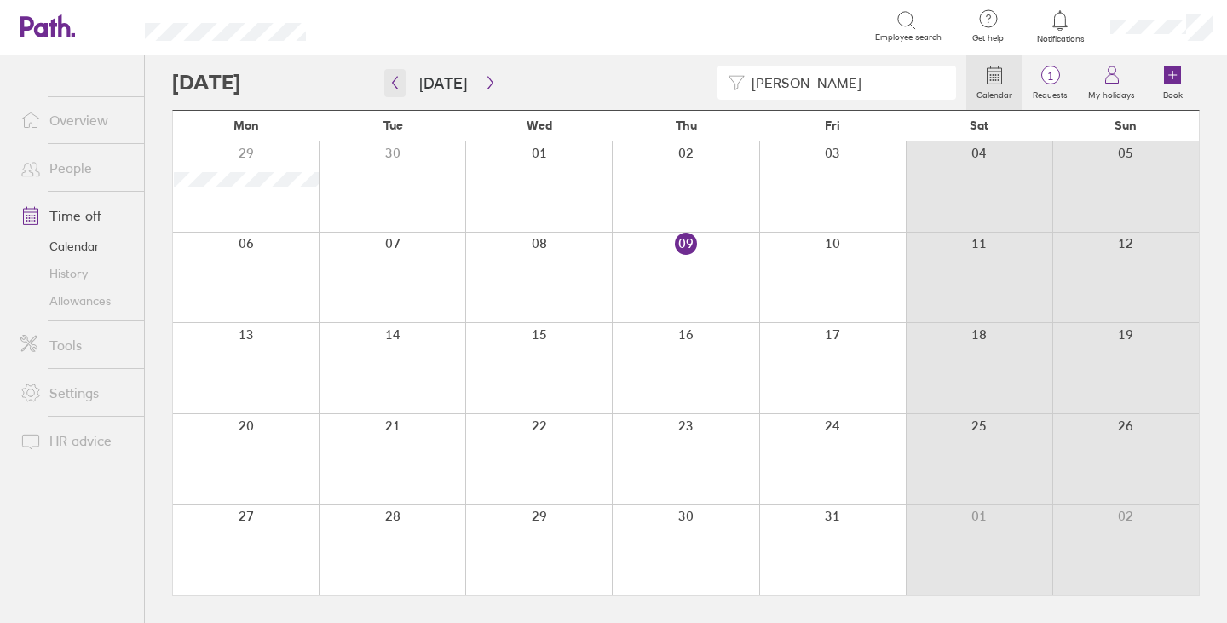
click at [400, 82] on icon "button" at bounding box center [394, 83] width 13 height 14
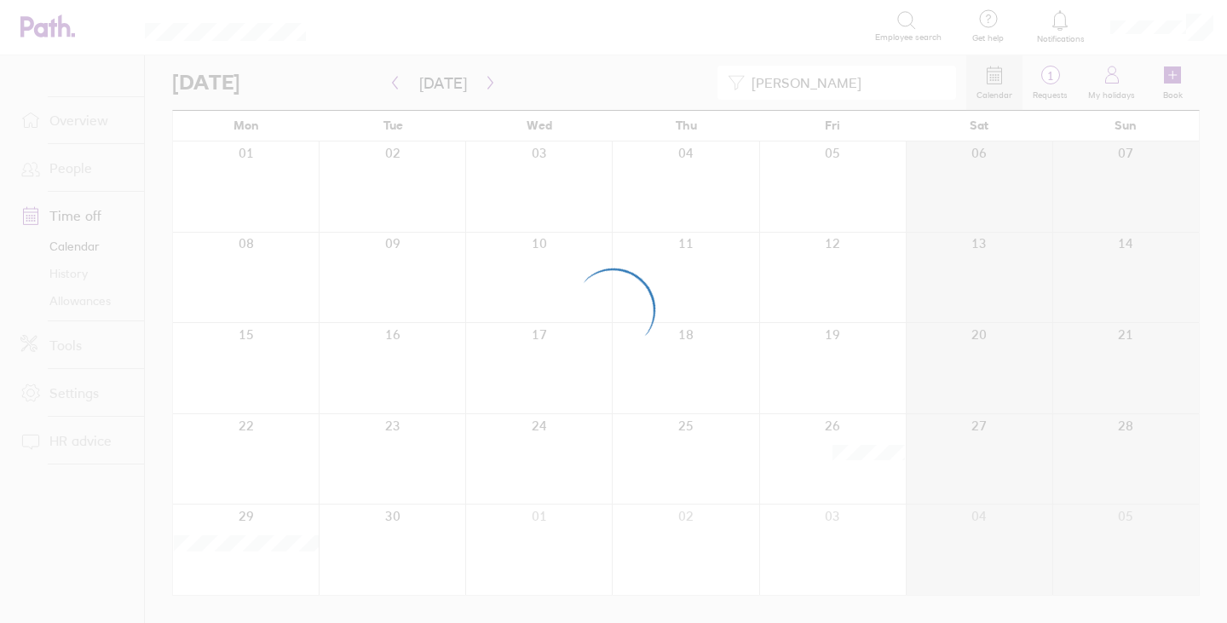
click at [397, 81] on div at bounding box center [613, 311] width 1227 height 623
click at [397, 83] on div at bounding box center [613, 311] width 1227 height 623
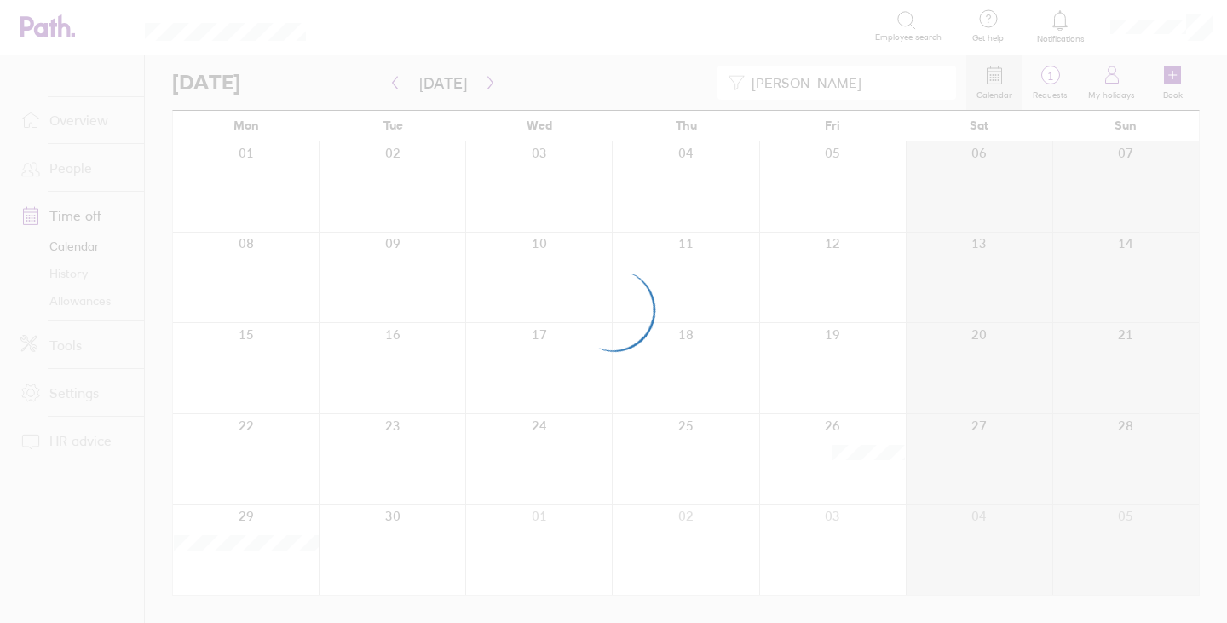
click at [394, 84] on div at bounding box center [613, 311] width 1227 height 623
click at [393, 83] on div at bounding box center [613, 311] width 1227 height 623
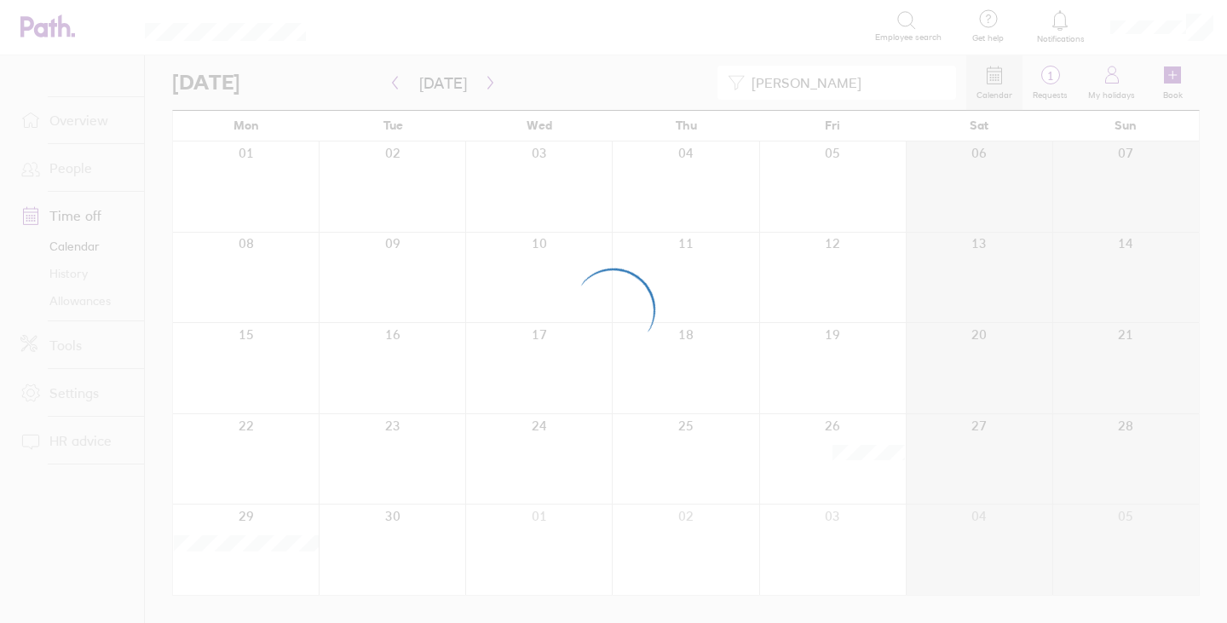
click at [393, 83] on div at bounding box center [613, 311] width 1227 height 623
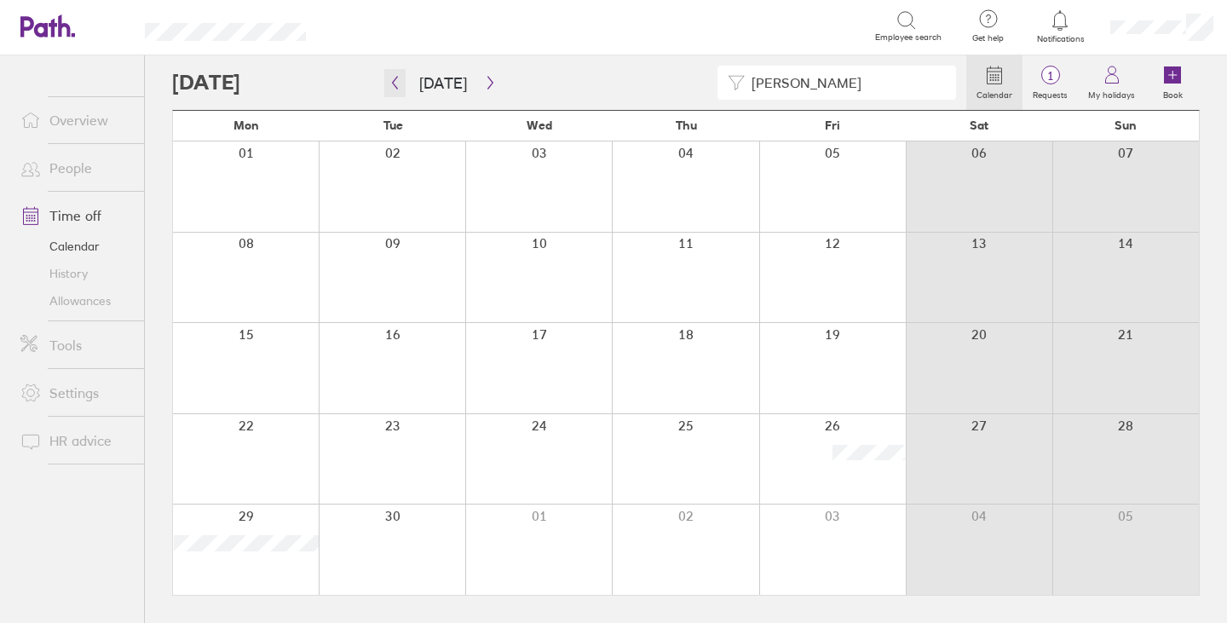
click at [393, 83] on icon "button" at bounding box center [395, 83] width 5 height 13
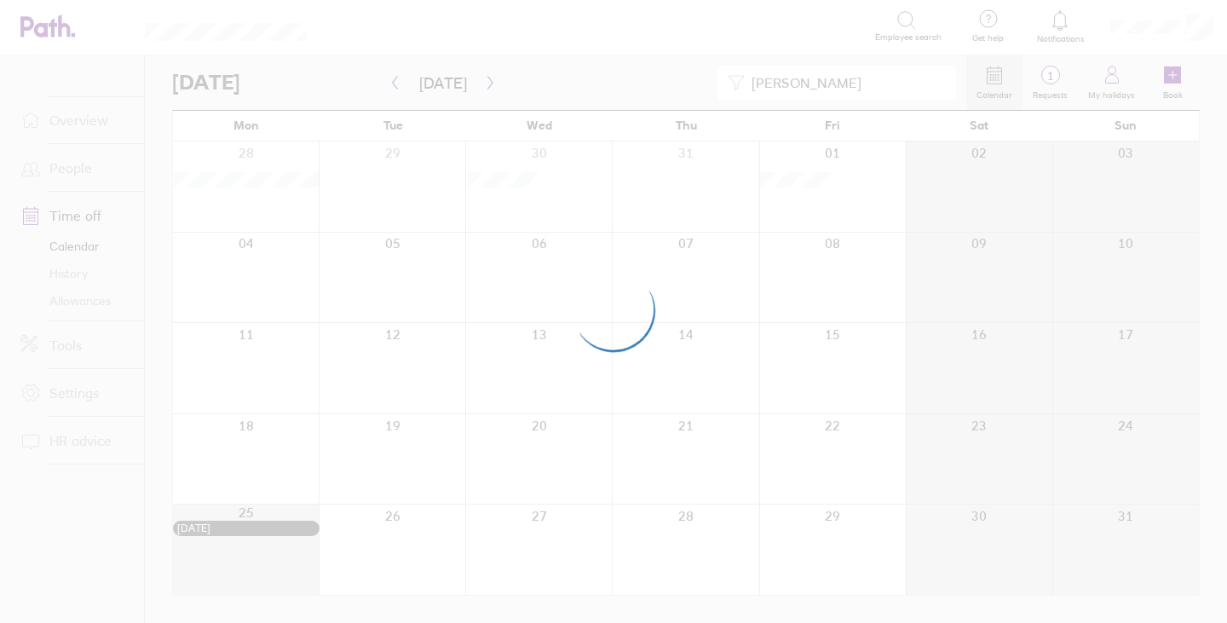
click at [394, 82] on div at bounding box center [613, 311] width 1227 height 623
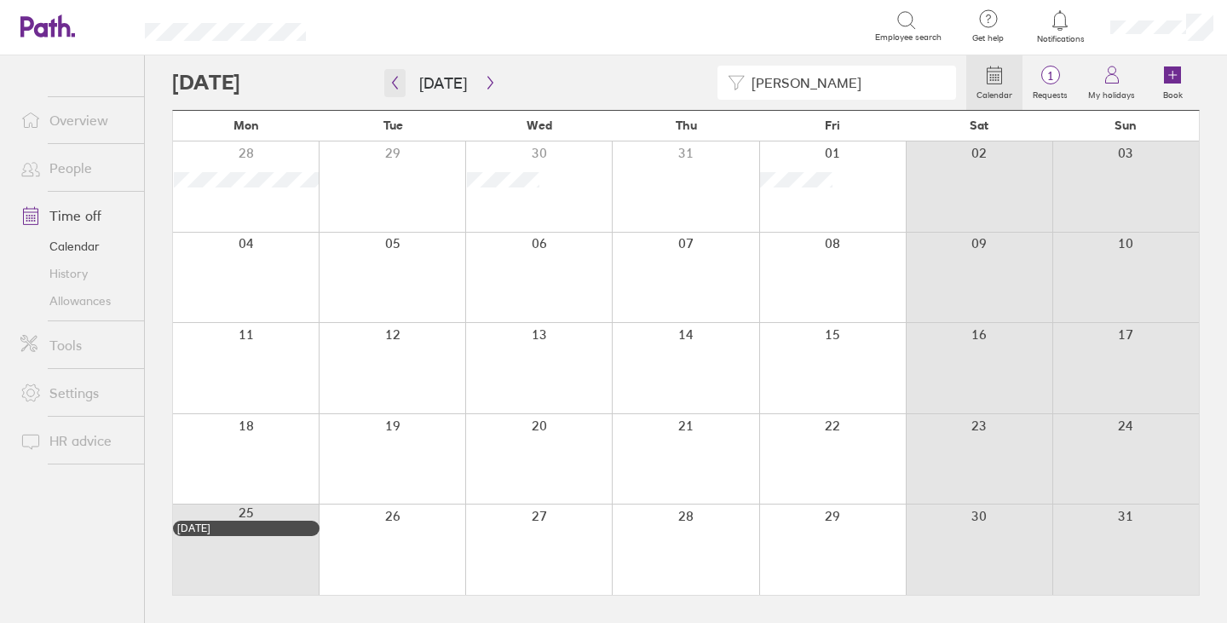
click at [394, 77] on icon "button" at bounding box center [394, 83] width 13 height 14
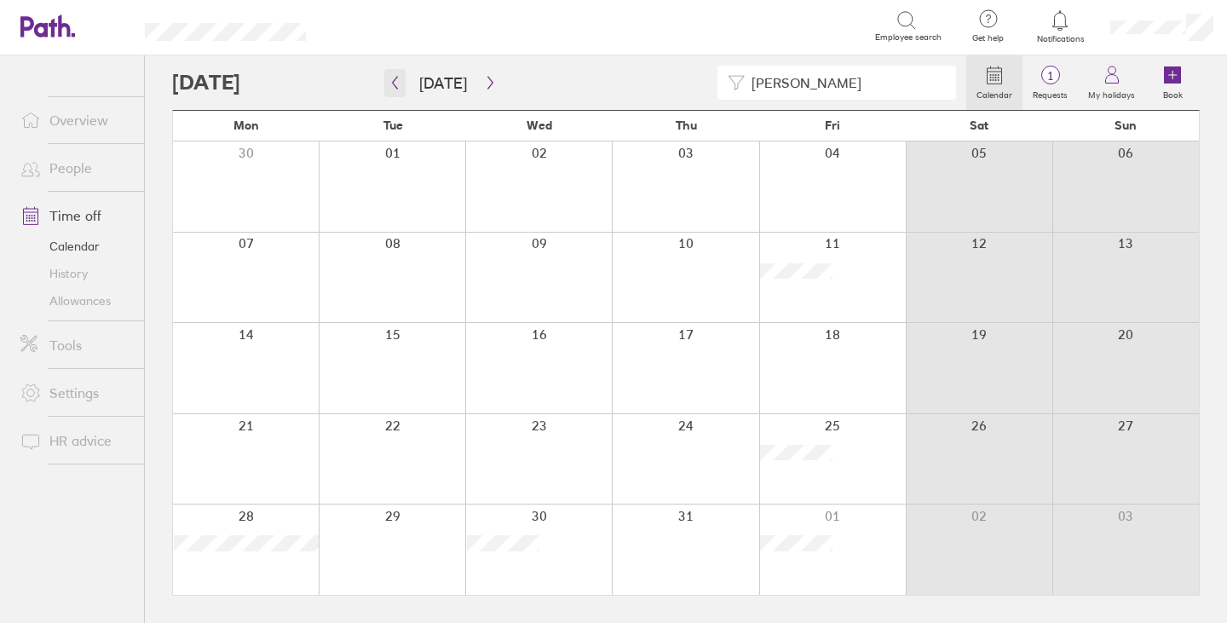
click at [394, 78] on icon "button" at bounding box center [394, 83] width 13 height 14
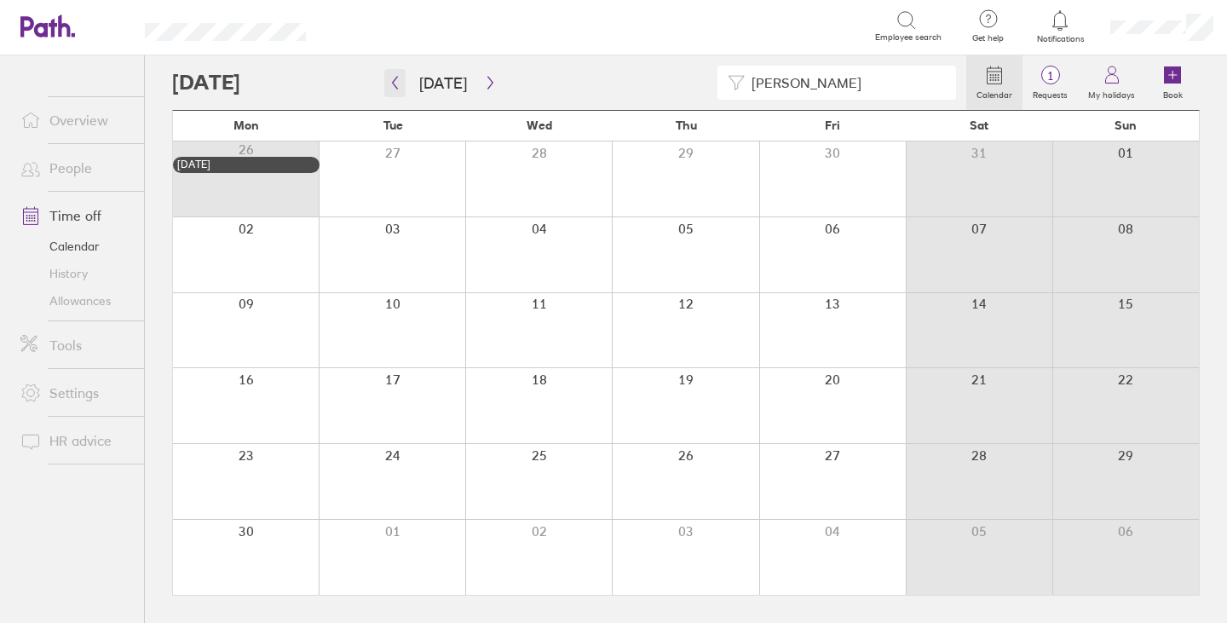
click at [394, 78] on icon "button" at bounding box center [394, 83] width 13 height 14
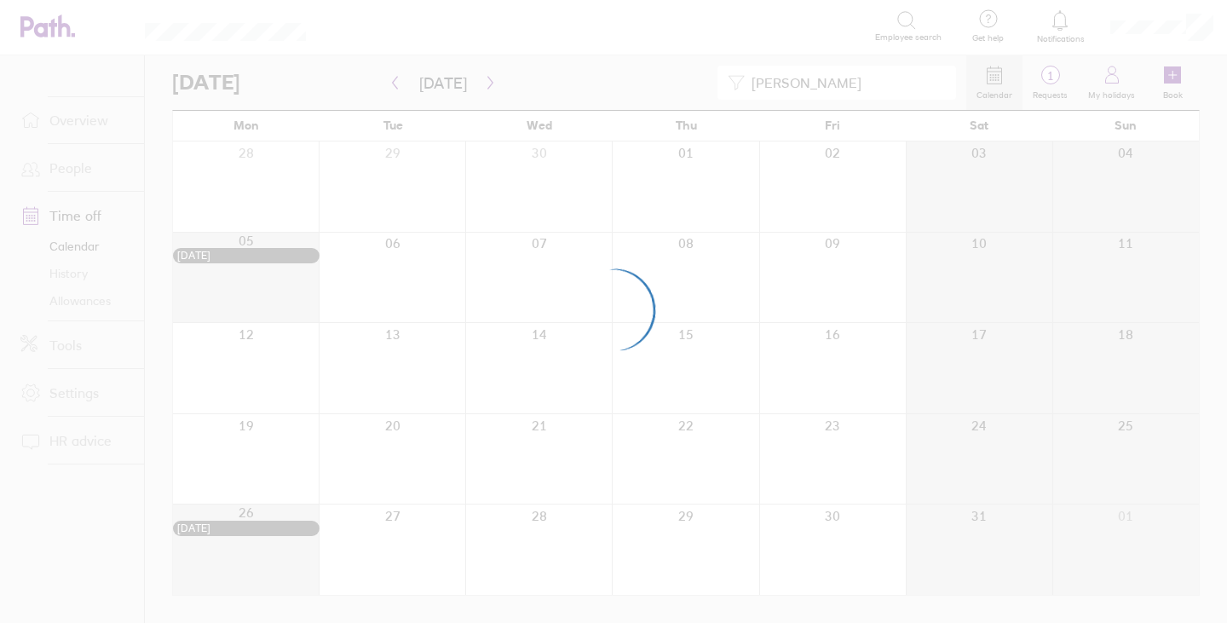
click at [394, 83] on div at bounding box center [613, 311] width 1227 height 623
click at [395, 83] on div at bounding box center [613, 311] width 1227 height 623
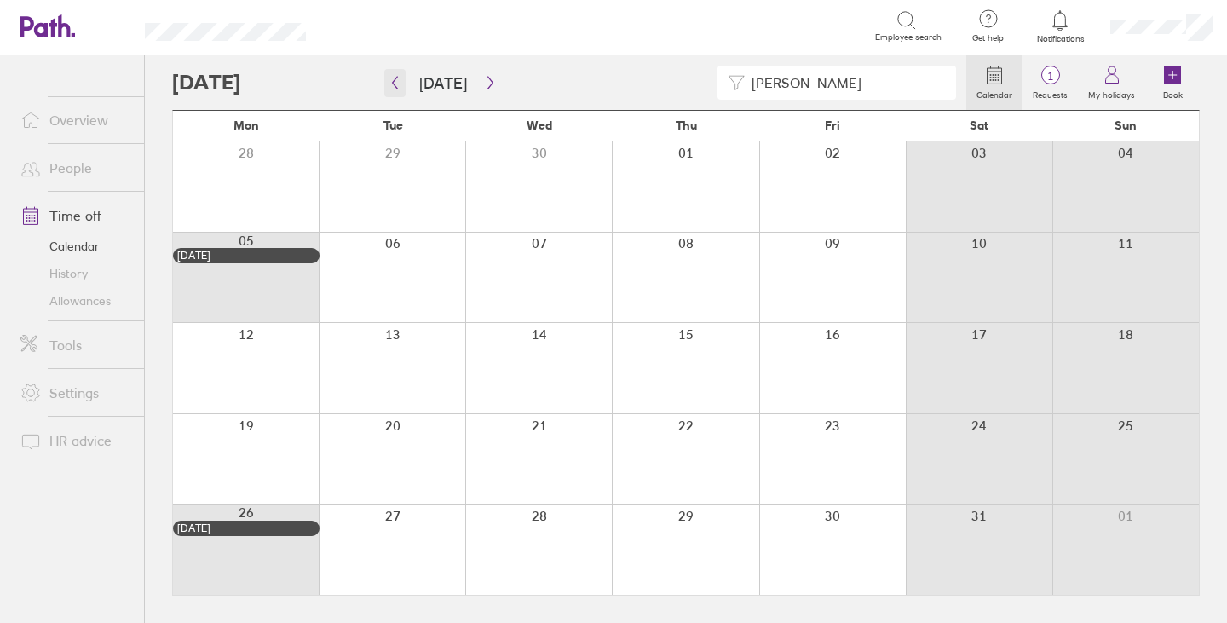
click at [400, 78] on icon "button" at bounding box center [394, 83] width 13 height 14
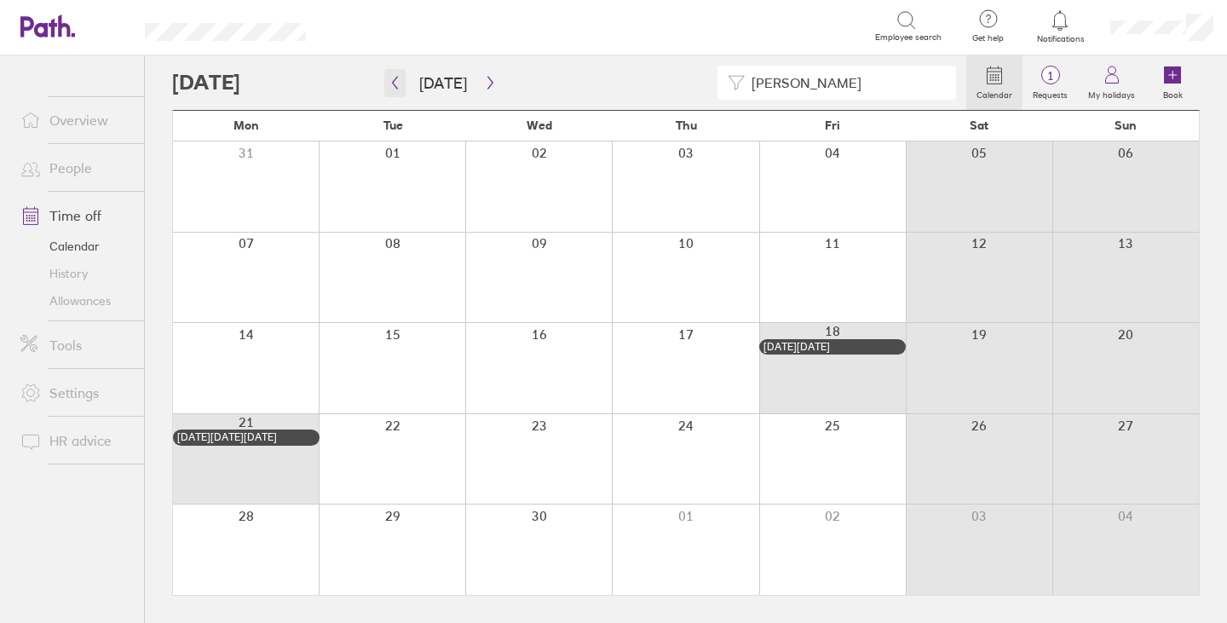
click at [398, 79] on icon "button" at bounding box center [394, 83] width 13 height 14
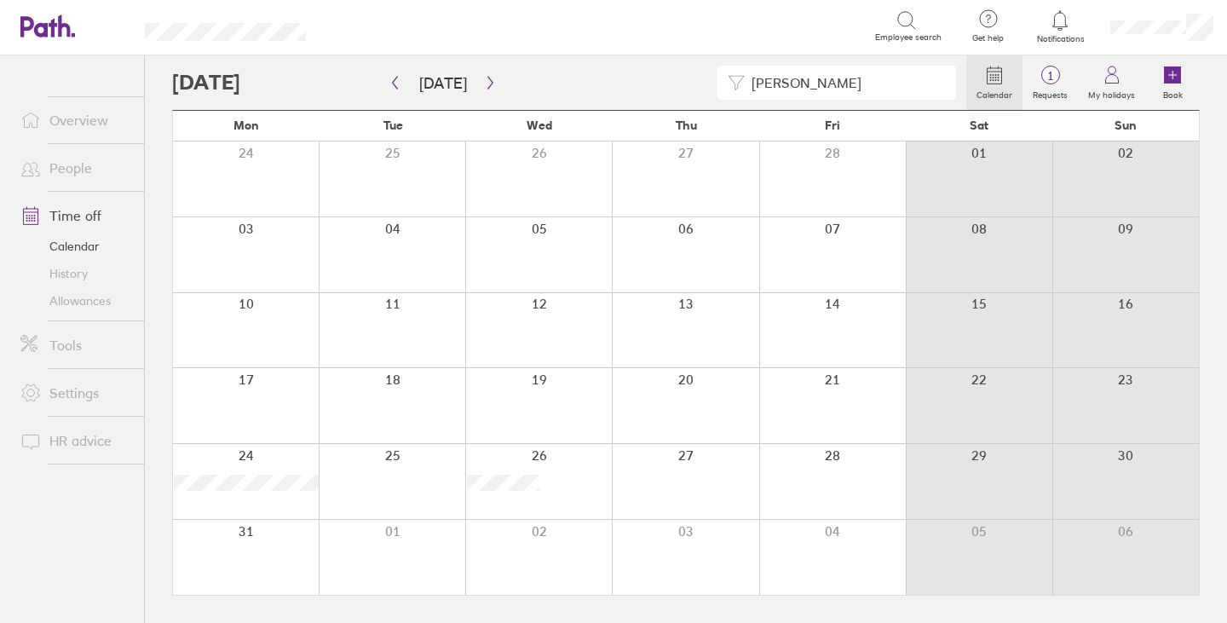
click at [789, 83] on input "chris" at bounding box center [845, 82] width 201 height 32
type input "colin"
click at [394, 79] on icon "button" at bounding box center [394, 83] width 13 height 14
